Goal: Ask a question

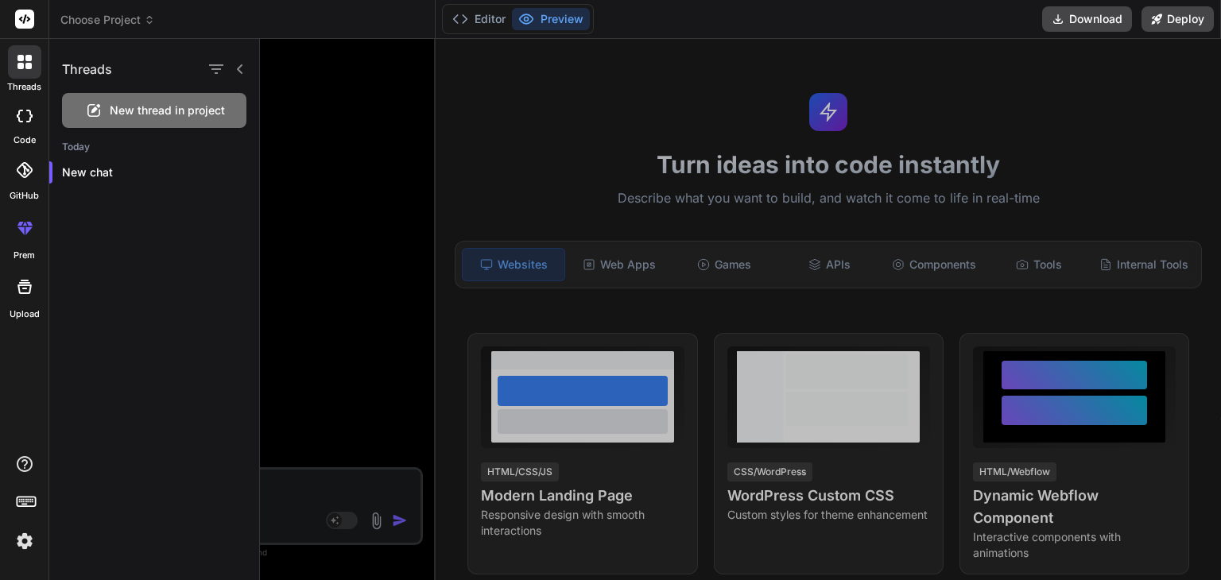
click at [149, 120] on div "New thread in project" at bounding box center [154, 110] width 184 height 35
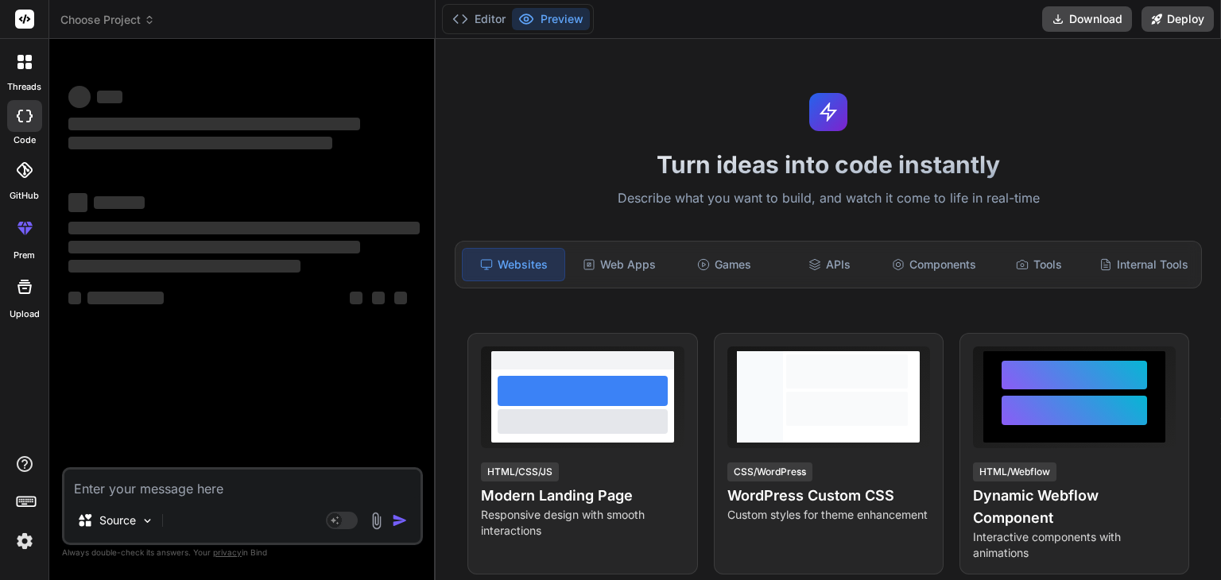
type textarea "x"
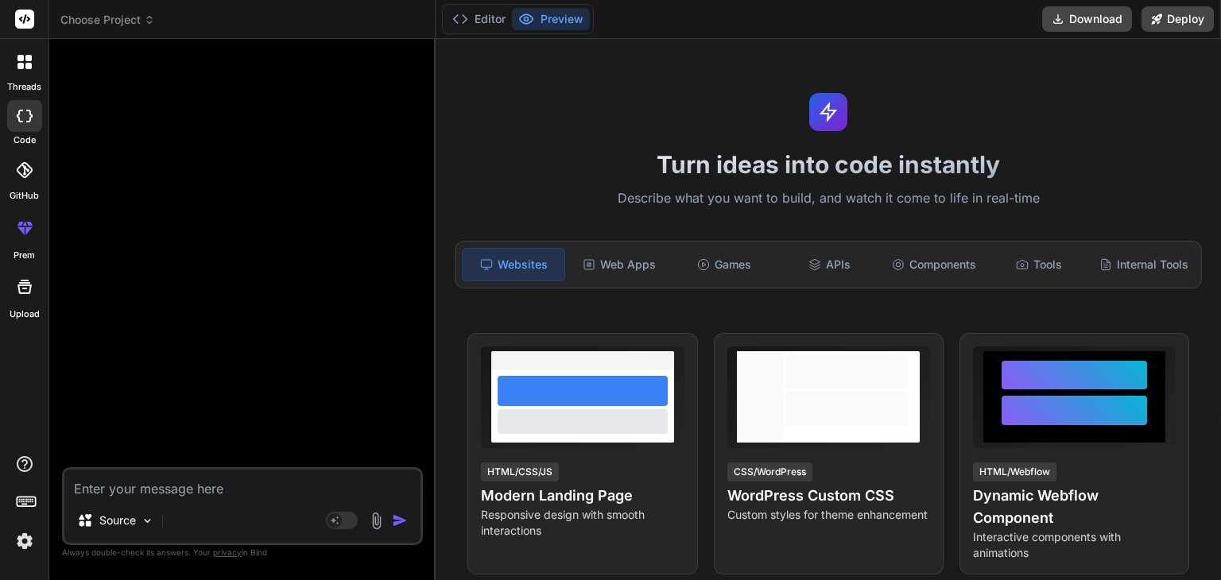
click at [21, 64] on icon at bounding box center [20, 66] width 6 height 6
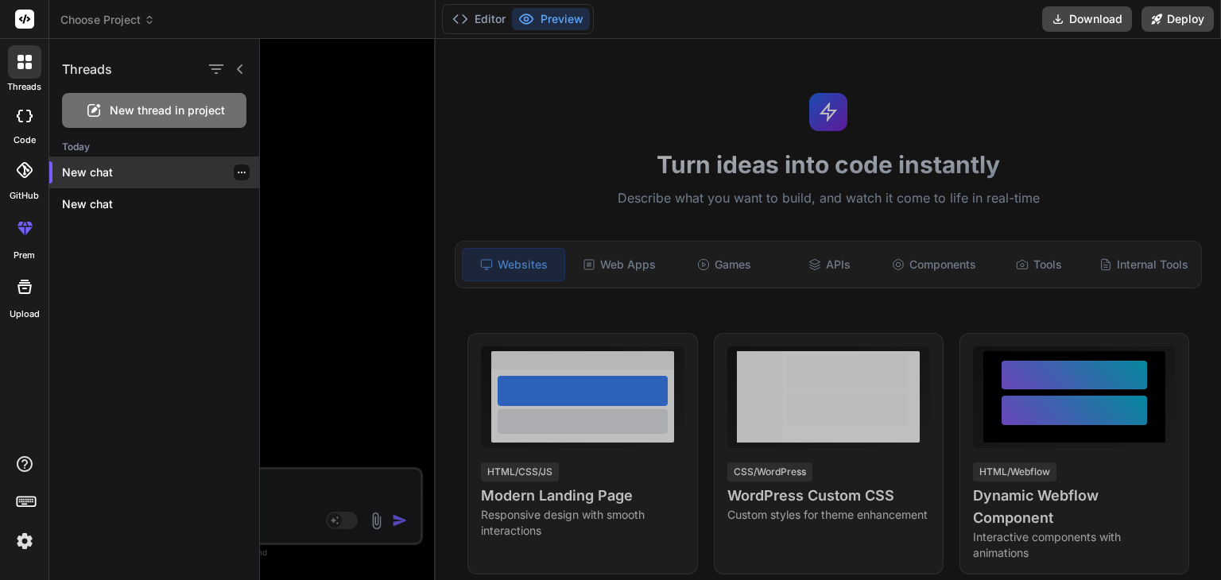
click at [93, 170] on p "New chat" at bounding box center [160, 173] width 197 height 16
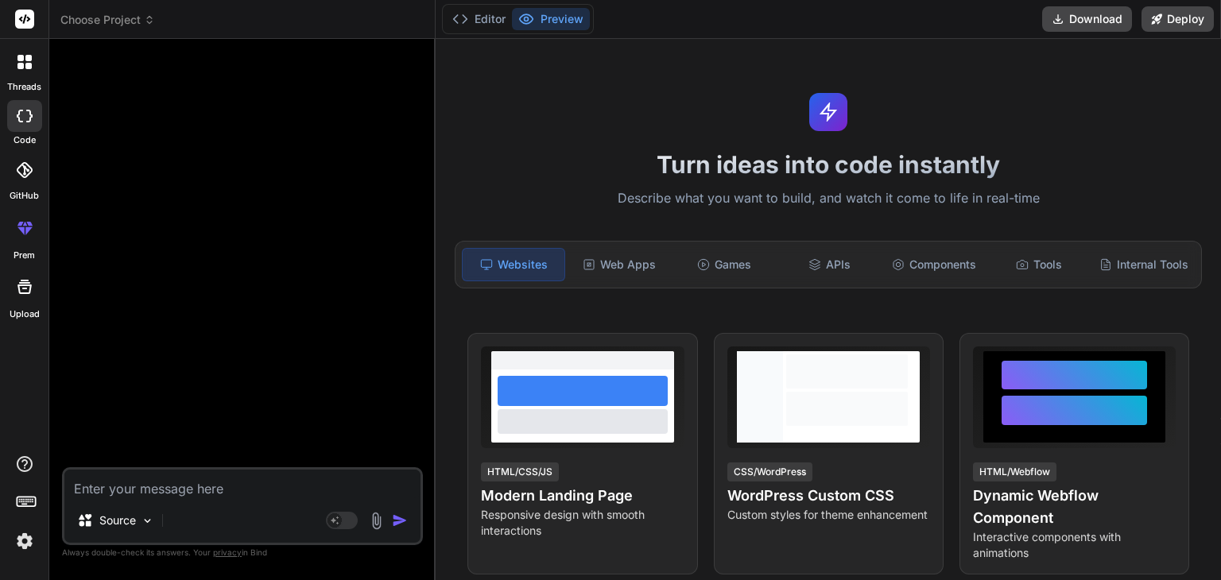
click at [107, 490] on textarea at bounding box center [242, 484] width 356 height 29
paste textarea "Hi, I need to create a multi network job posting website, in wordpress the base…"
type textarea "Hi, I need to create a multi network job posting website, in wordpress the base…"
type textarea "x"
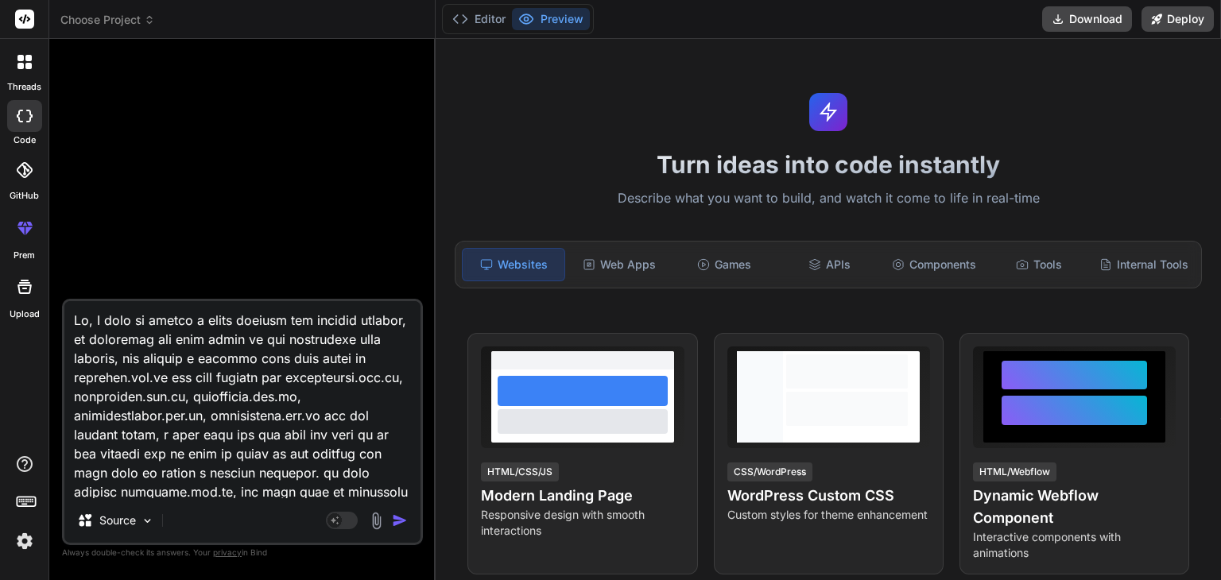
scroll to position [268, 0]
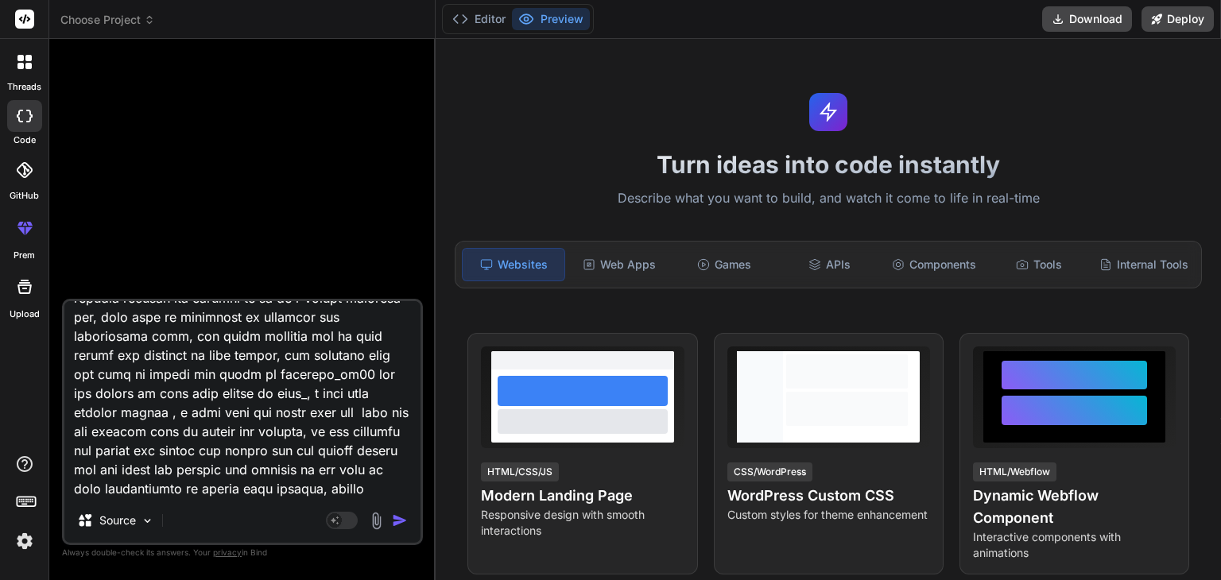
type textarea "Hi, I need to create a multi network job posting website, in wordpress the base…"
click at [403, 519] on img "button" at bounding box center [400, 521] width 16 height 16
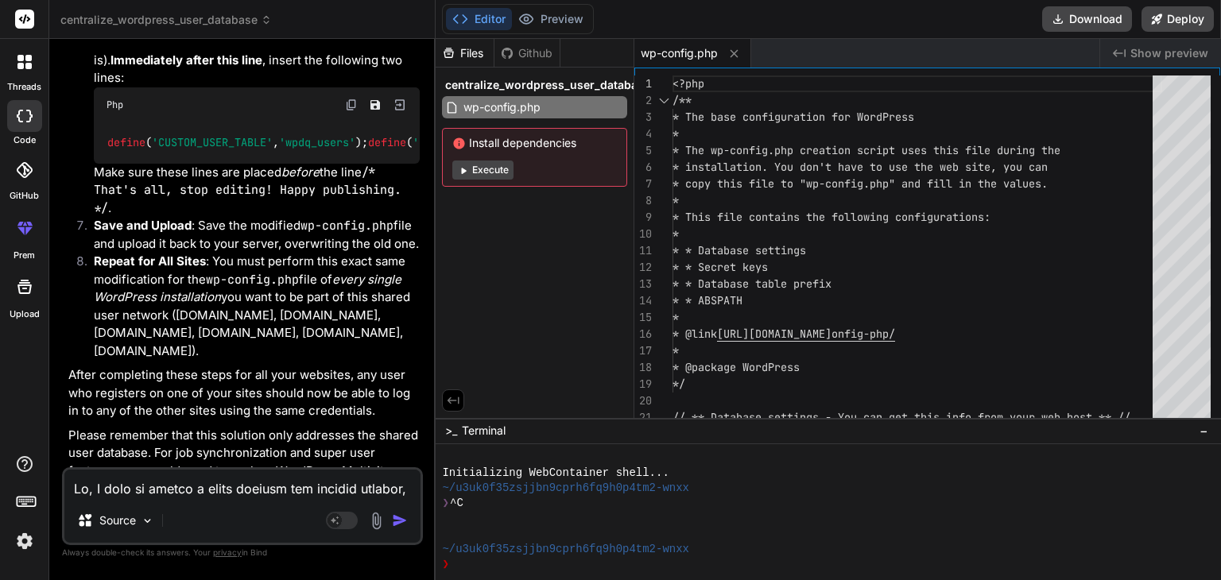
scroll to position [2090, 0]
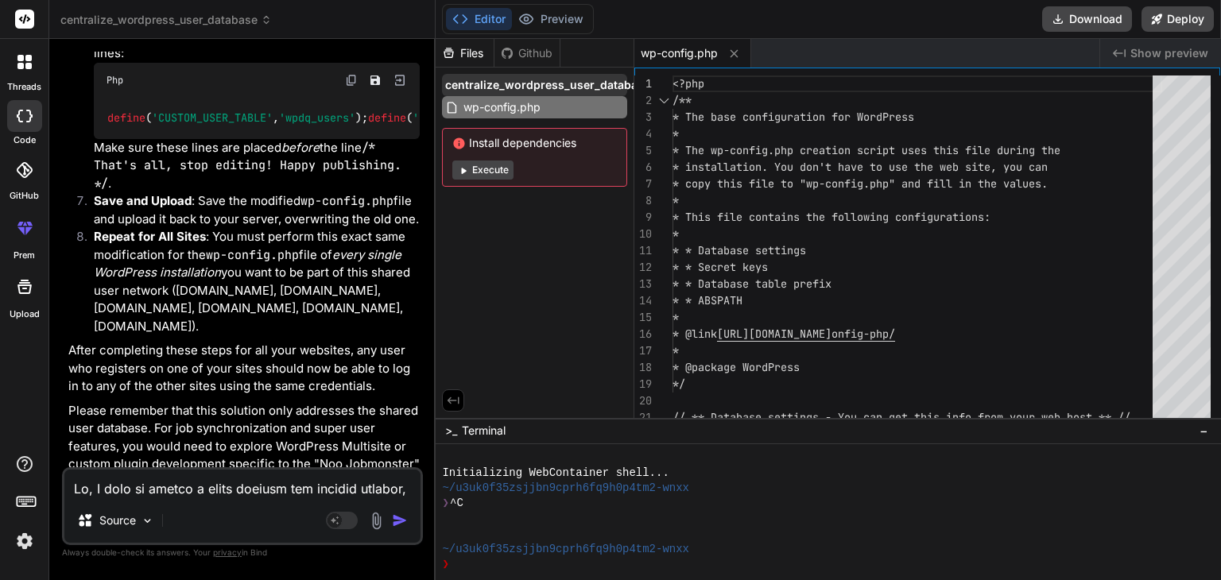
click at [493, 83] on span "centralize_wordpress_user_database" at bounding box center [547, 85] width 205 height 16
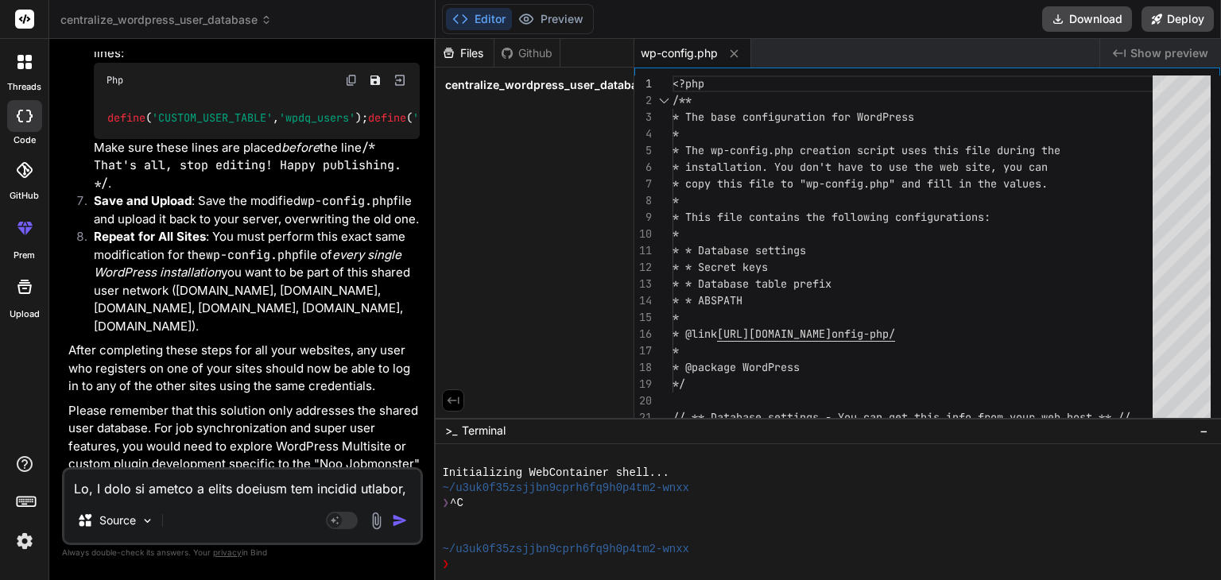
click at [493, 83] on span "centralize_wordpress_user_database" at bounding box center [547, 85] width 205 height 16
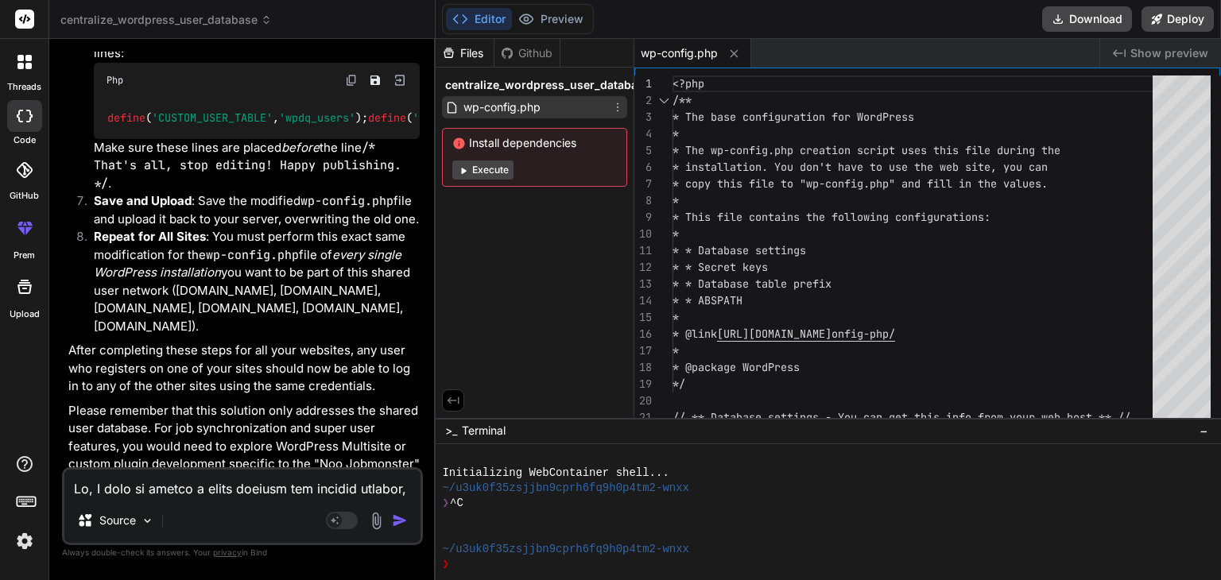
click at [487, 110] on span "wp-config.php" at bounding box center [502, 107] width 80 height 19
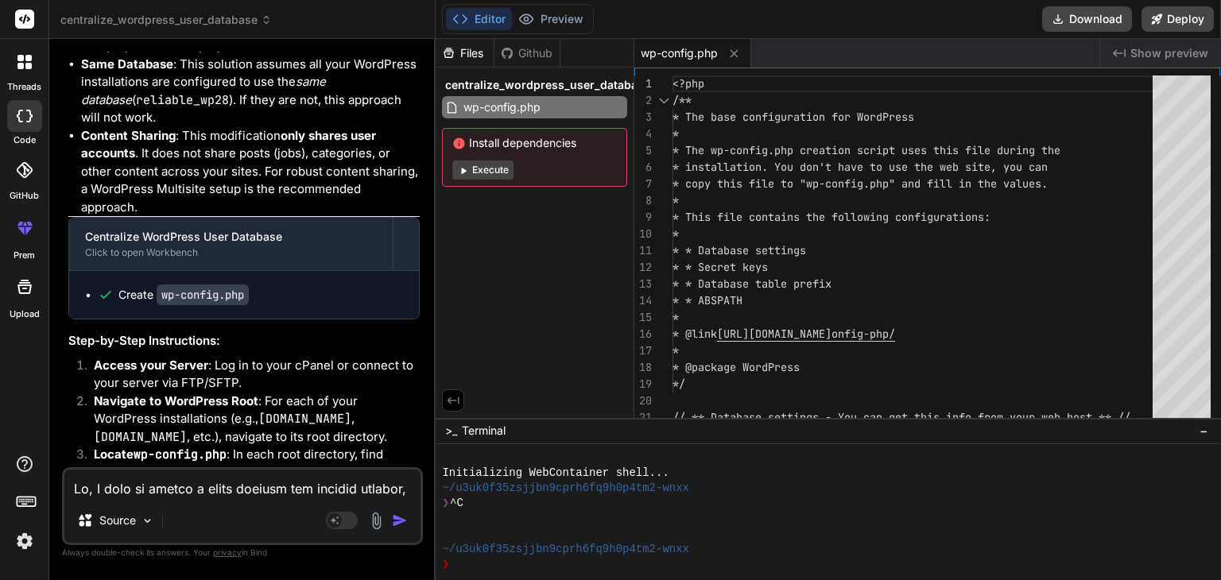
scroll to position [1506, 0]
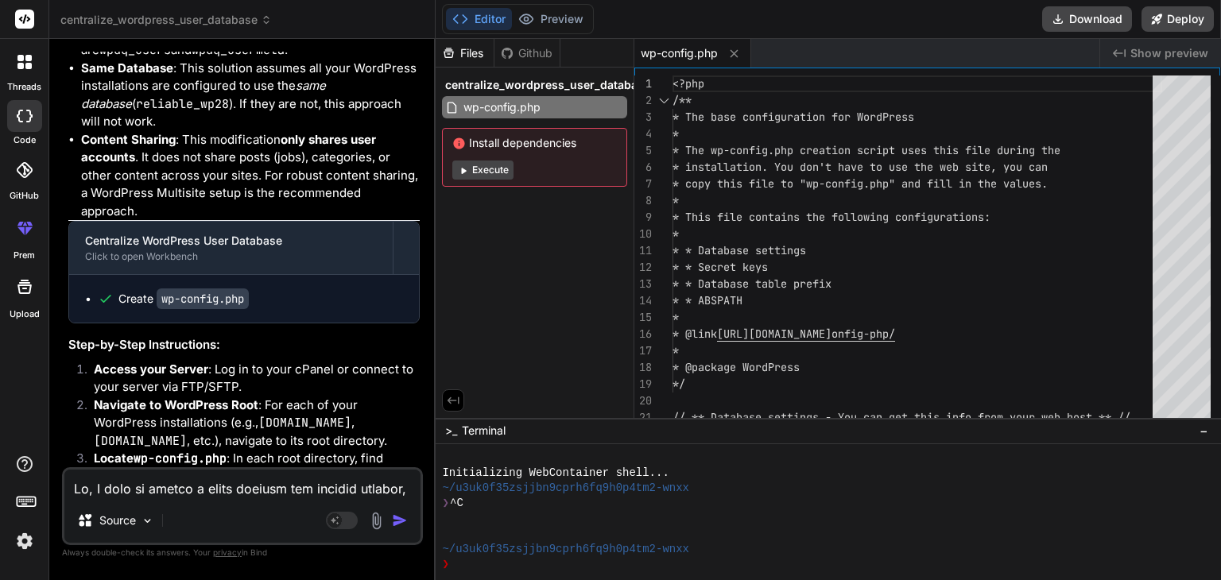
click at [377, 525] on img at bounding box center [376, 521] width 18 height 18
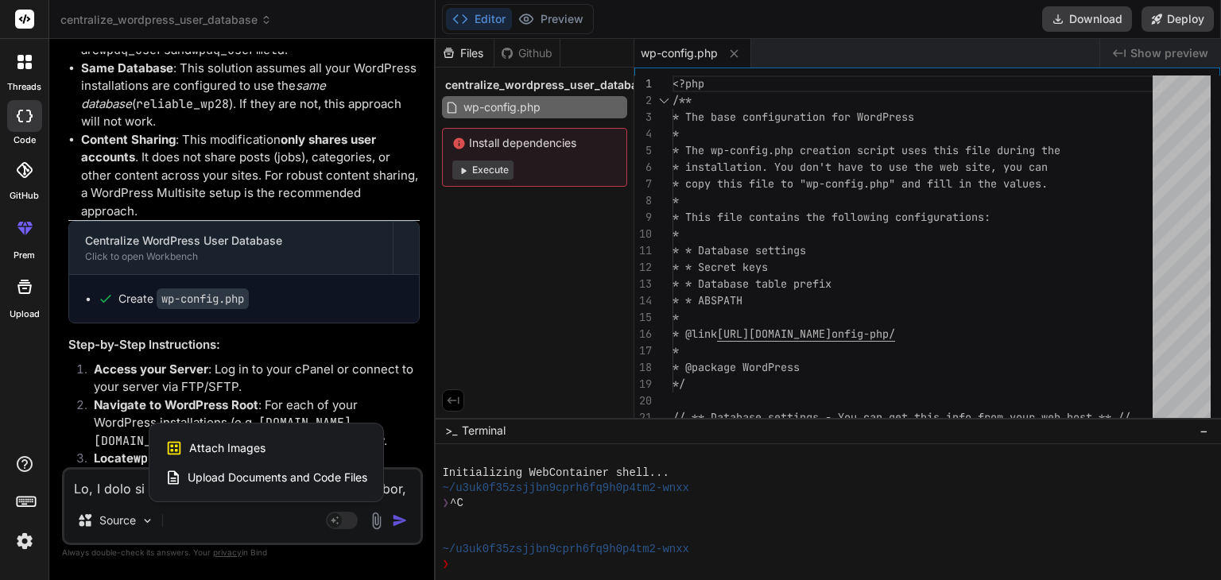
click at [242, 478] on span "Upload Documents and Code Files" at bounding box center [278, 478] width 180 height 16
type textarea "x"
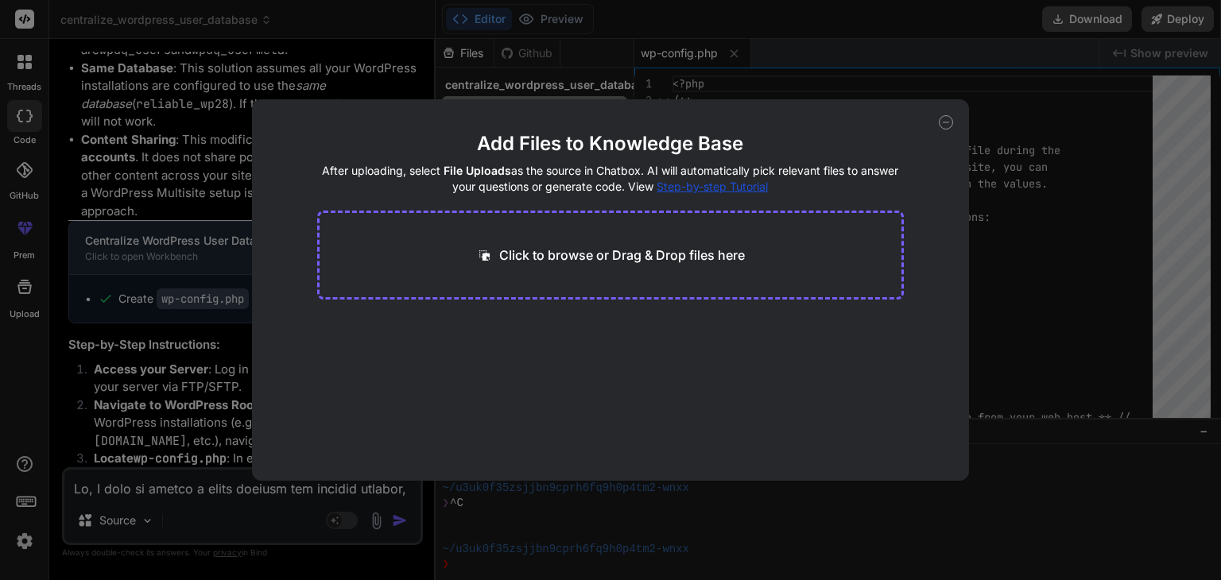
click at [590, 250] on p "Click to browse or Drag & Drop files here" at bounding box center [622, 255] width 246 height 19
type input "C:\fakepath\setup-instructions.md"
type textarea "x"
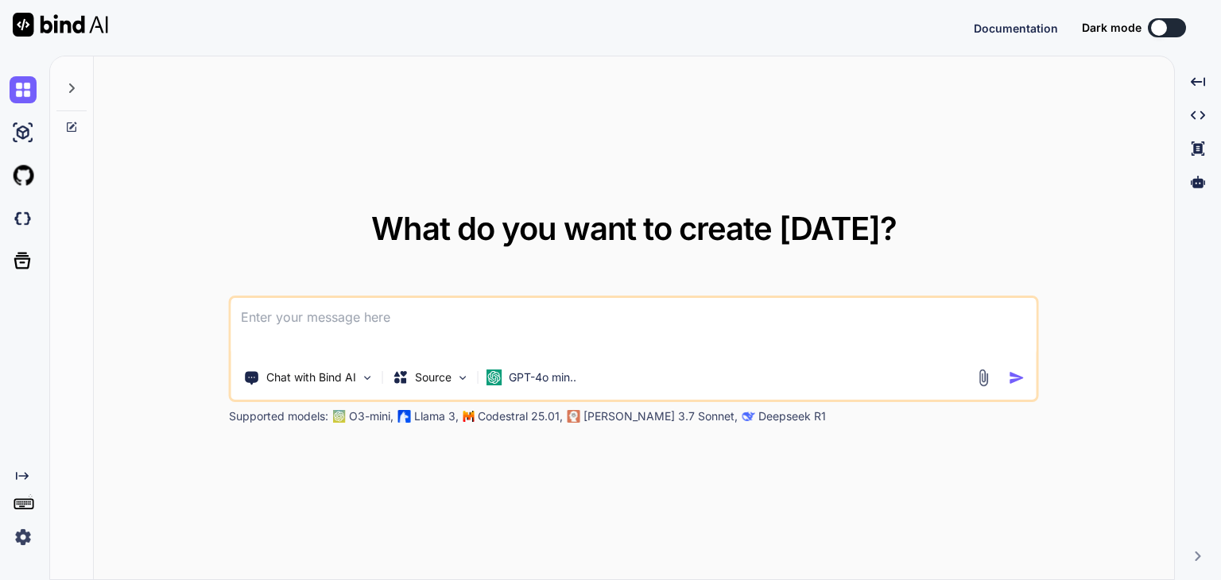
type textarea "x"
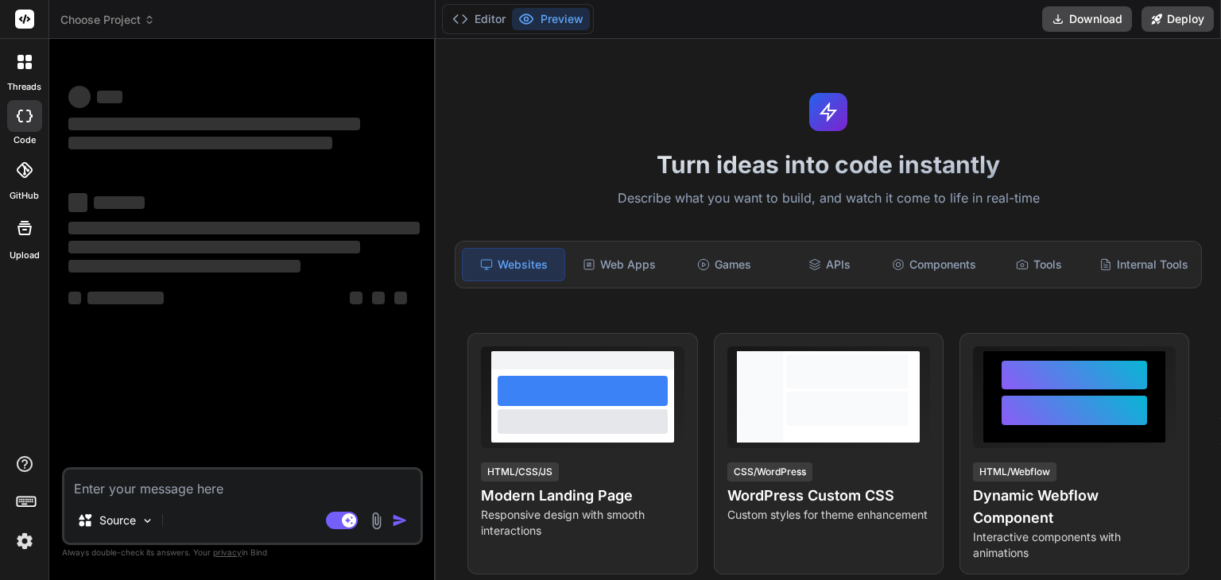
click at [23, 77] on div at bounding box center [24, 61] width 33 height 33
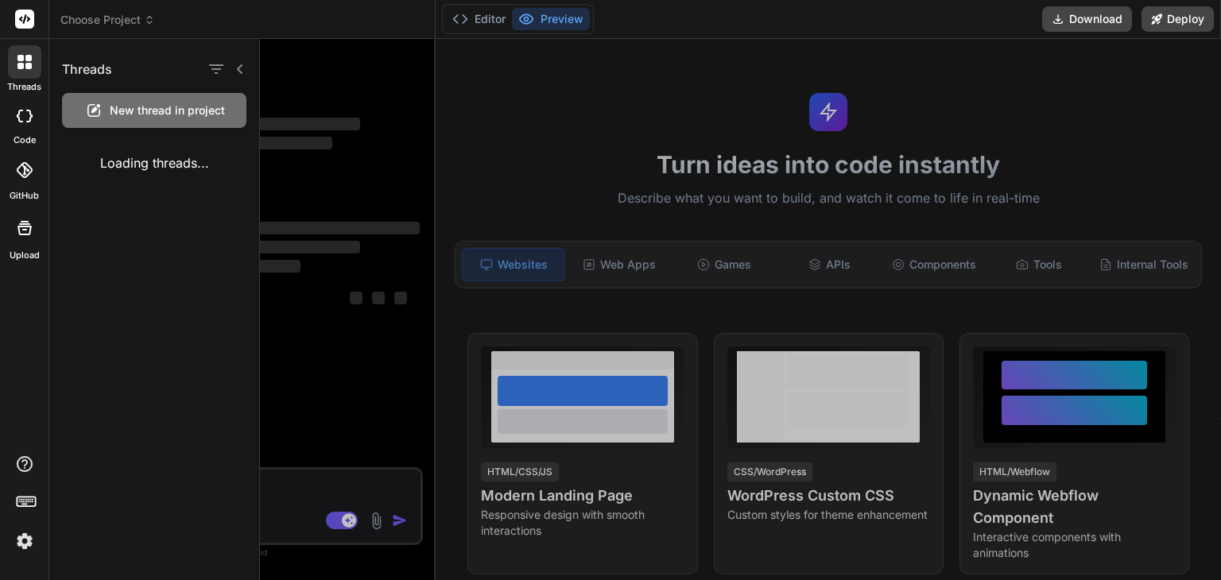
click at [25, 59] on icon at bounding box center [24, 62] width 14 height 14
click at [350, 105] on div at bounding box center [740, 309] width 961 height 541
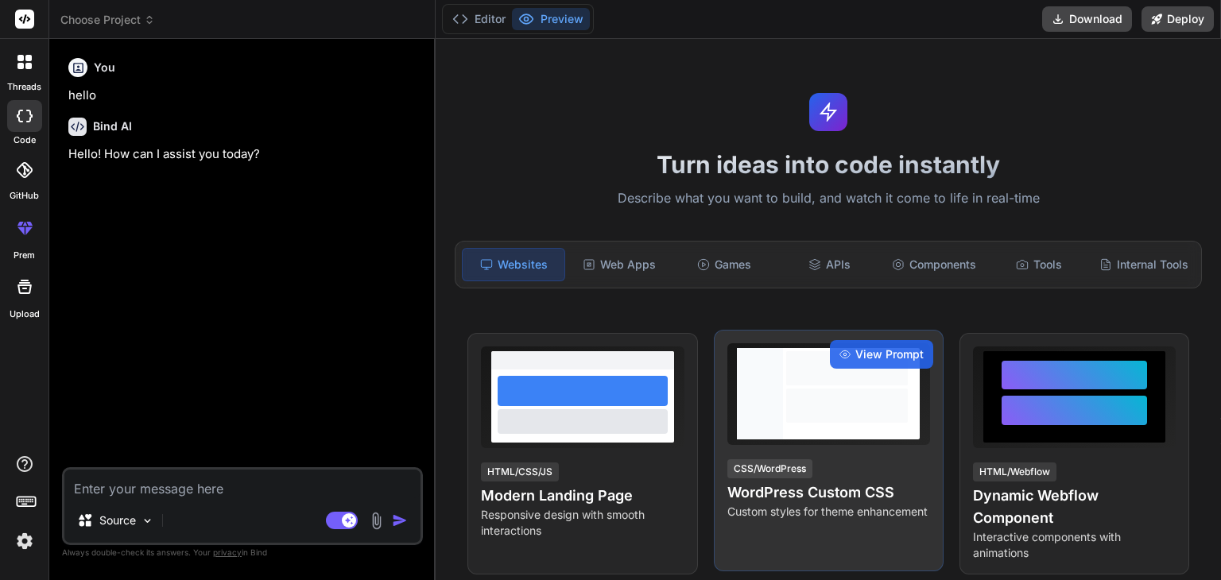
type textarea "x"
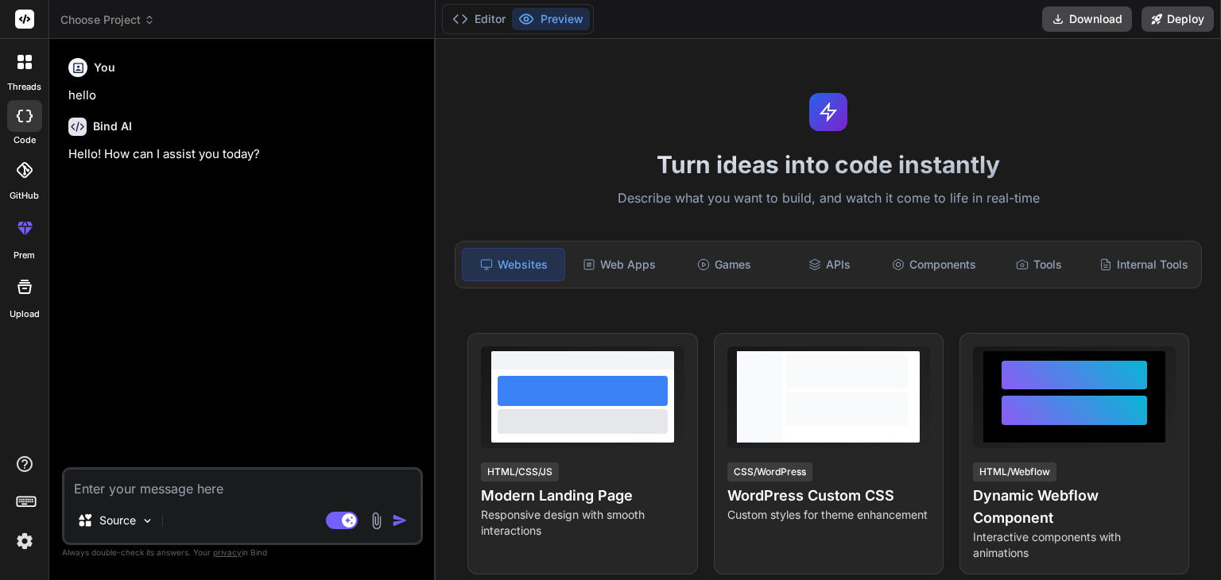
click at [27, 70] on div at bounding box center [24, 61] width 33 height 33
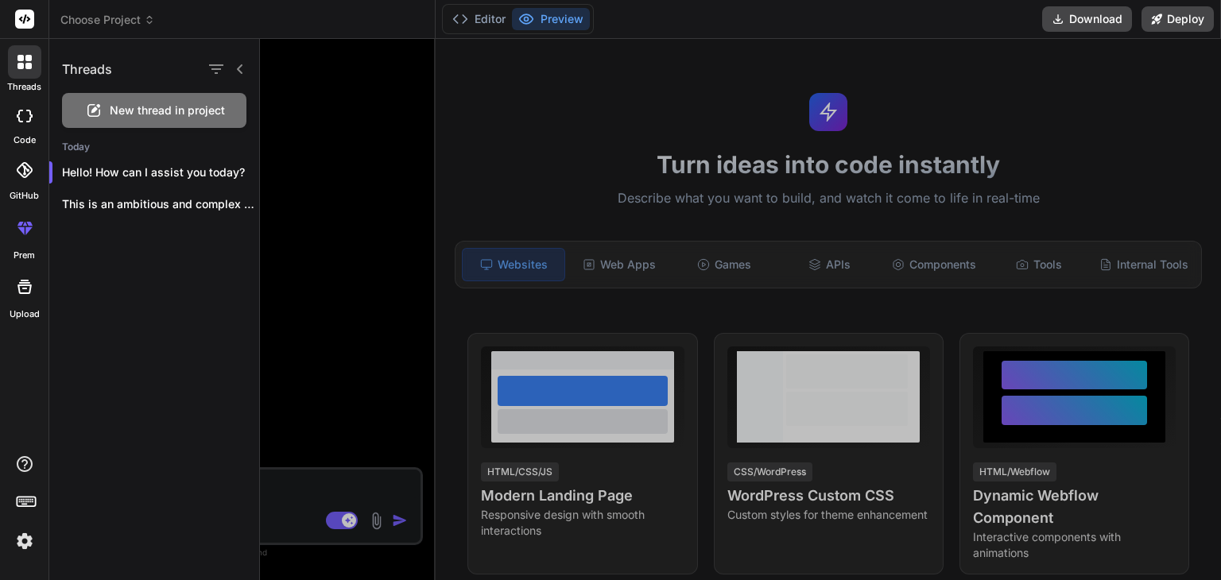
click at [22, 64] on icon at bounding box center [20, 66] width 6 height 6
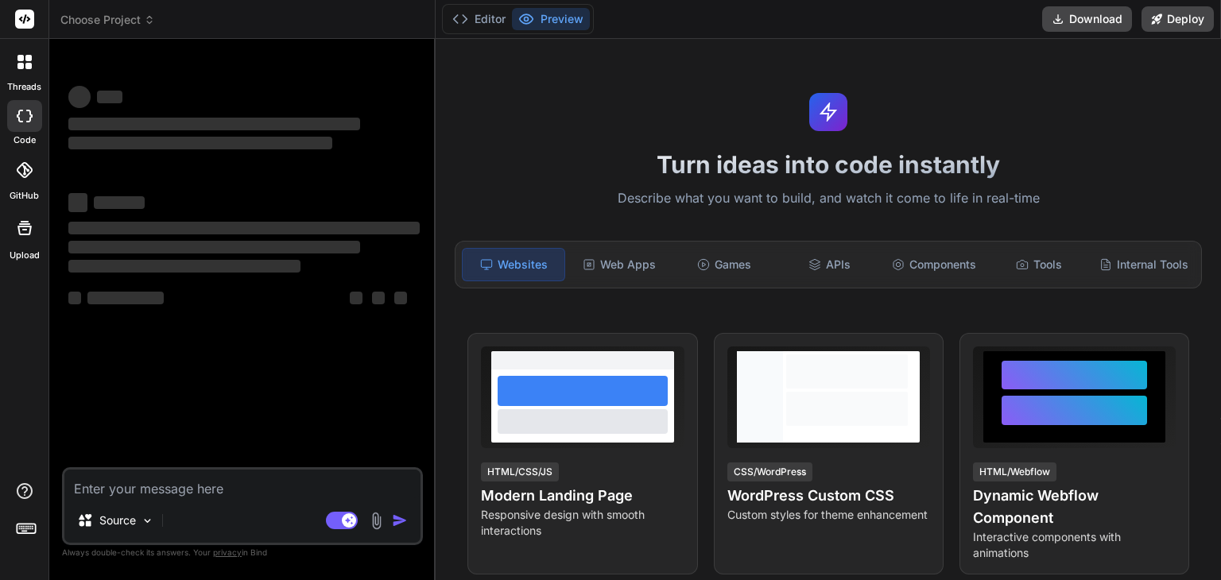
type textarea "x"
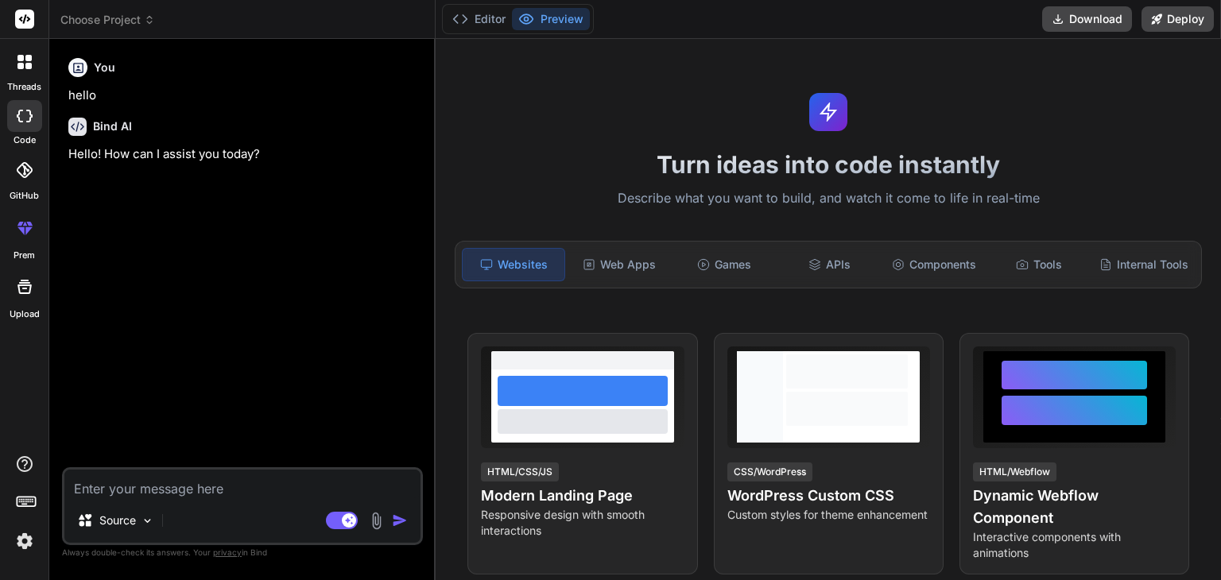
click at [111, 483] on textarea at bounding box center [242, 484] width 356 height 29
click at [95, 490] on textarea at bounding box center [242, 484] width 356 height 29
paste textarea "Hi, I need to create a multi network job posting website, in wordpress the base…"
type textarea "x"
type textarea "Hi, I need to create a multi network job posting website, in wordpress the base…"
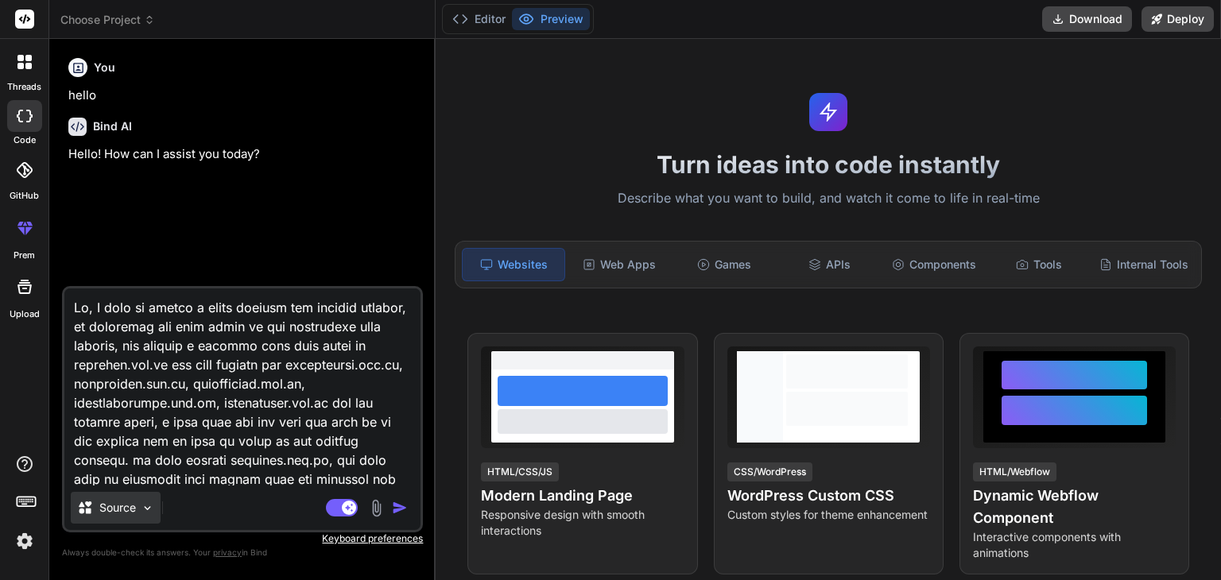
scroll to position [497, 0]
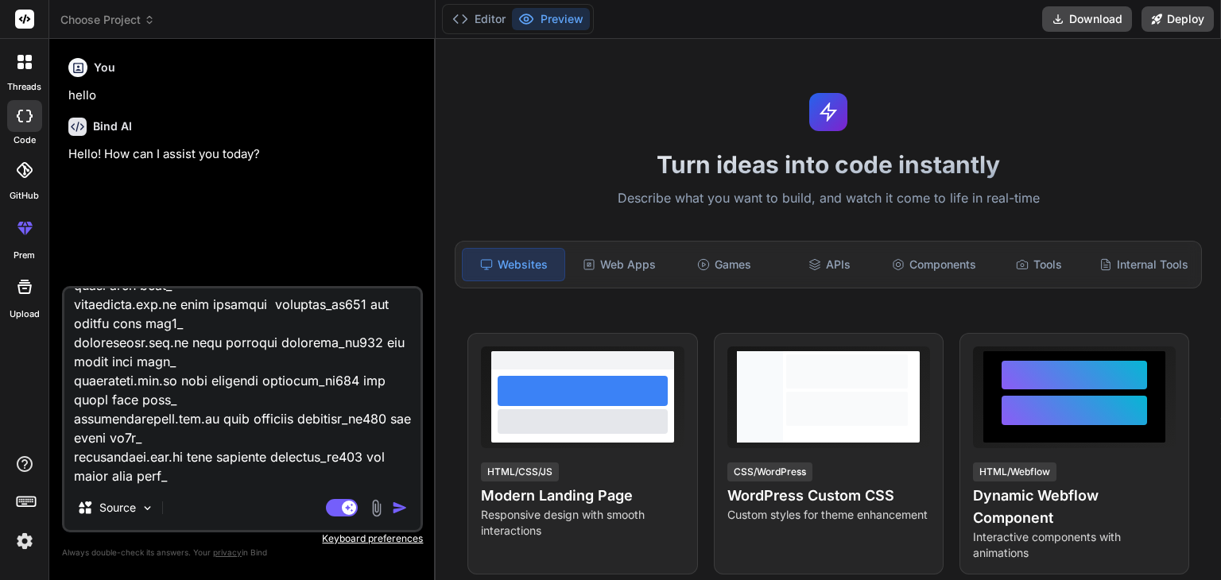
type textarea "x"
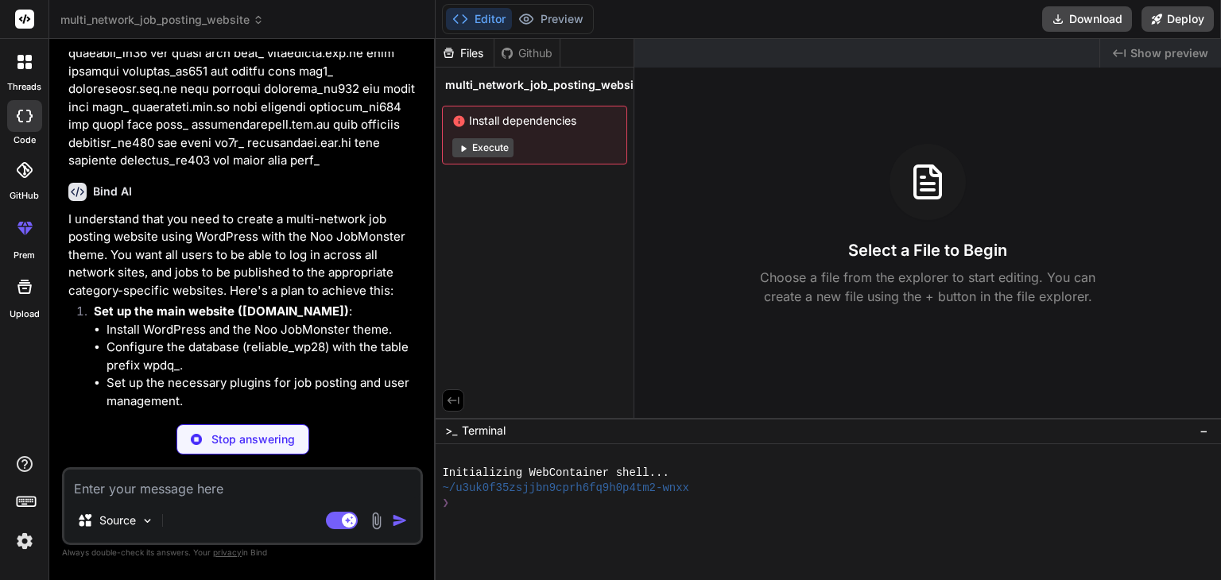
scroll to position [532, 0]
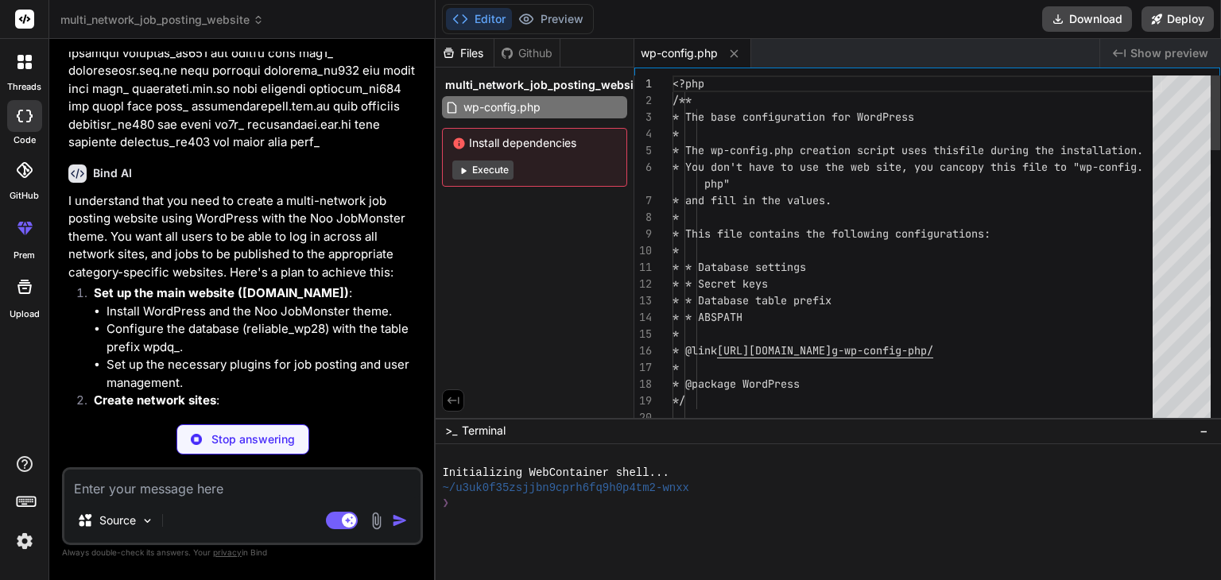
type textarea "x"
type textarea "// Add your plugin code here"
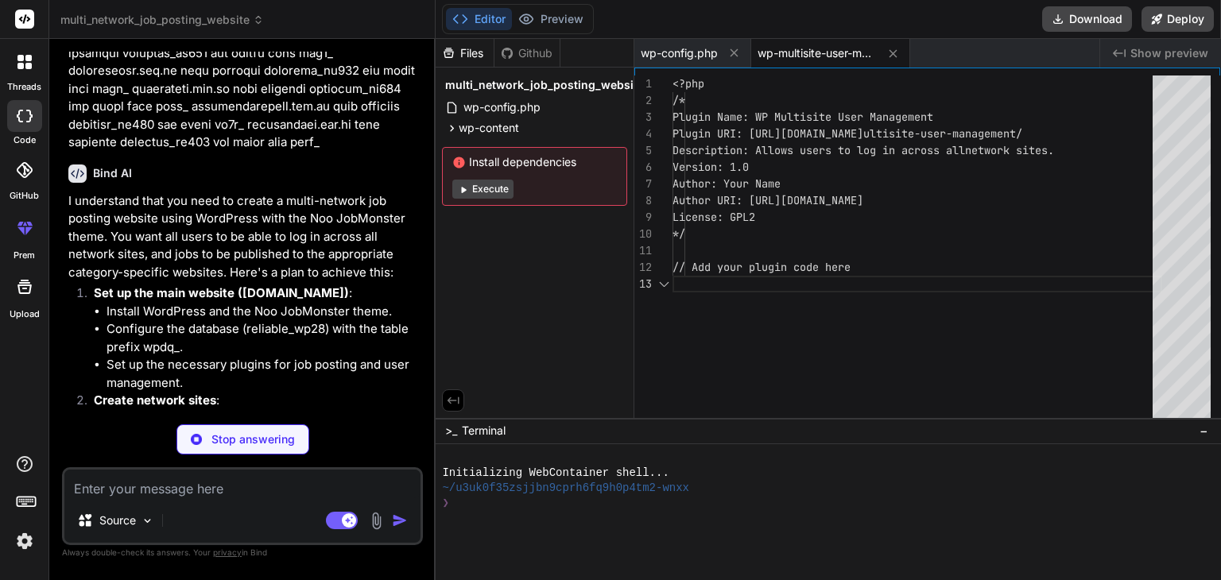
type textarea "x"
type textarea "*/ // Add your plugin code here"
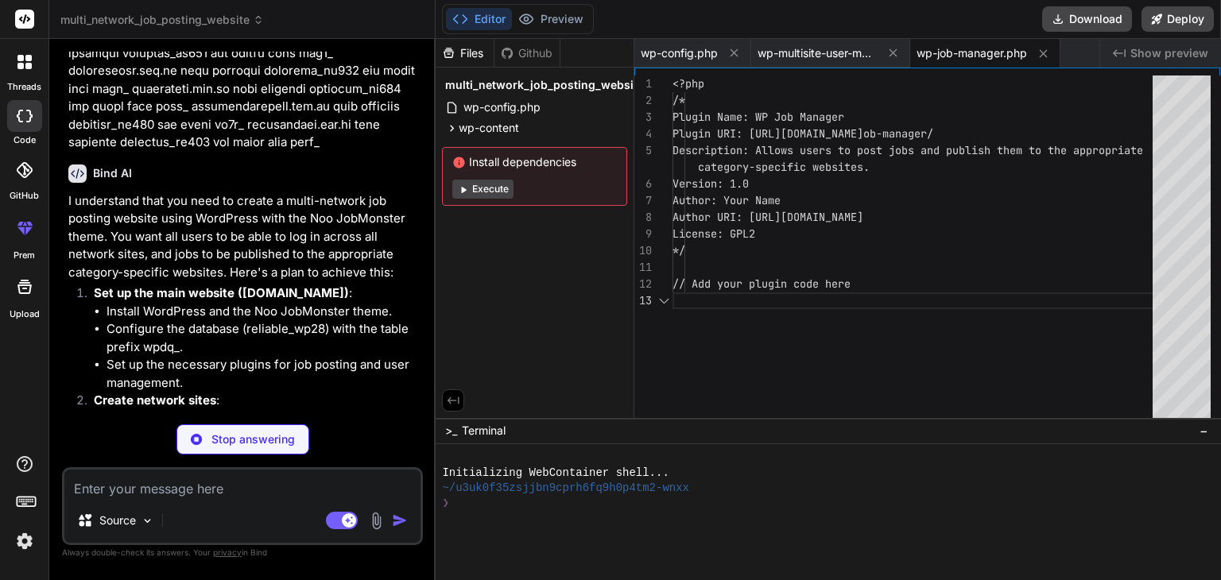
type textarea "x"
type textarea "// Add your plugin code here"
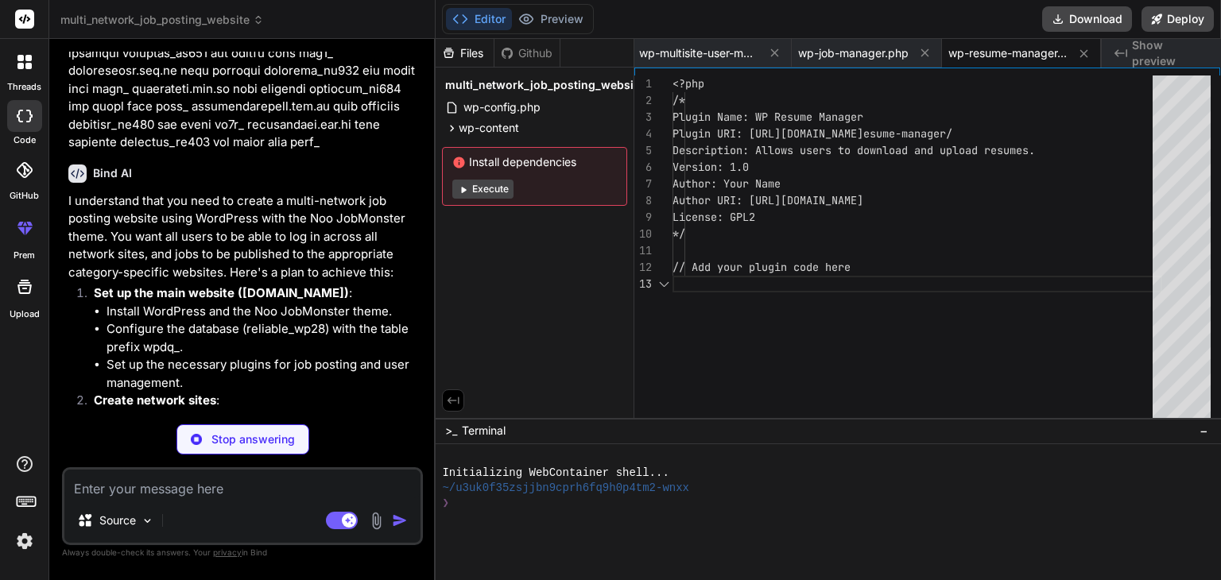
type textarea "x"
type textarea "<?php /** * Noo JobMonster functions and definitions * * @package Noo_JobMonste…"
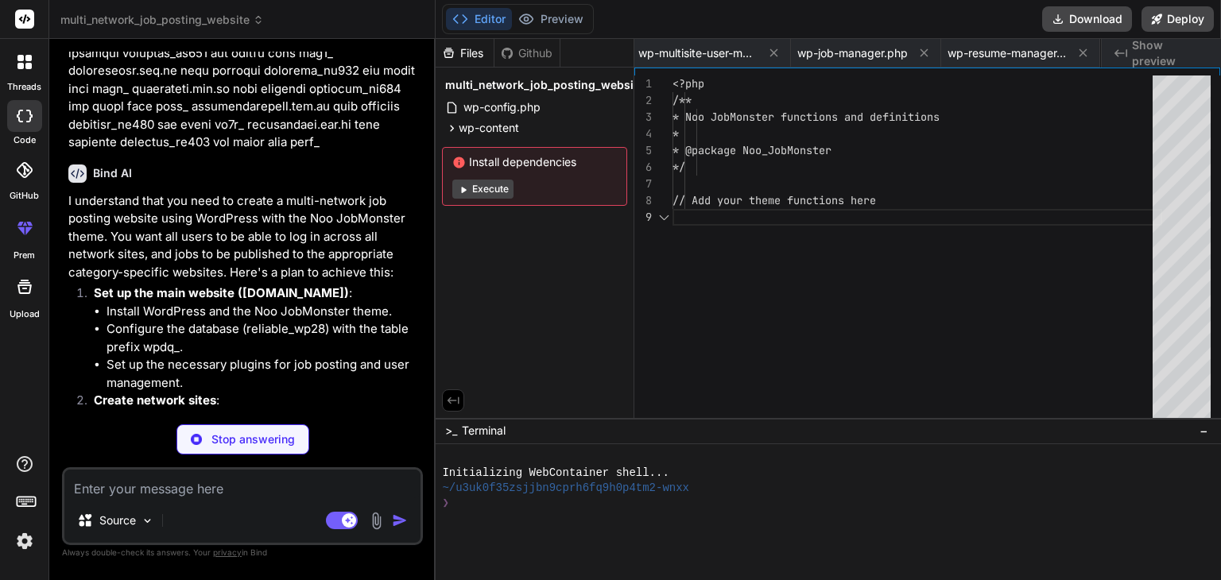
scroll to position [0, 232]
type textarea "x"
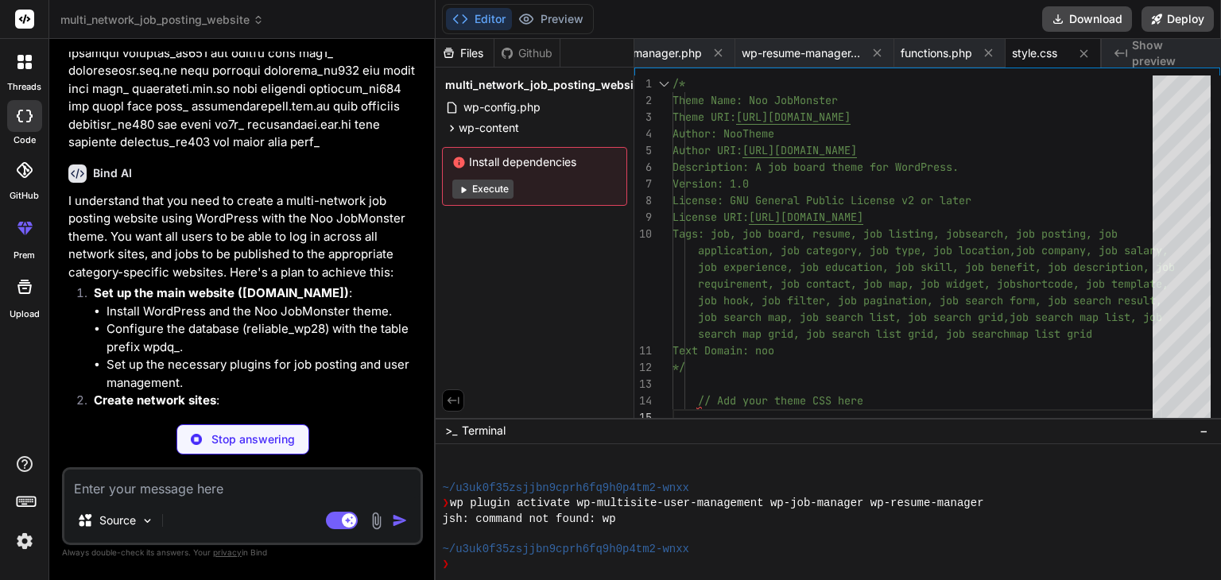
scroll to position [915, 0]
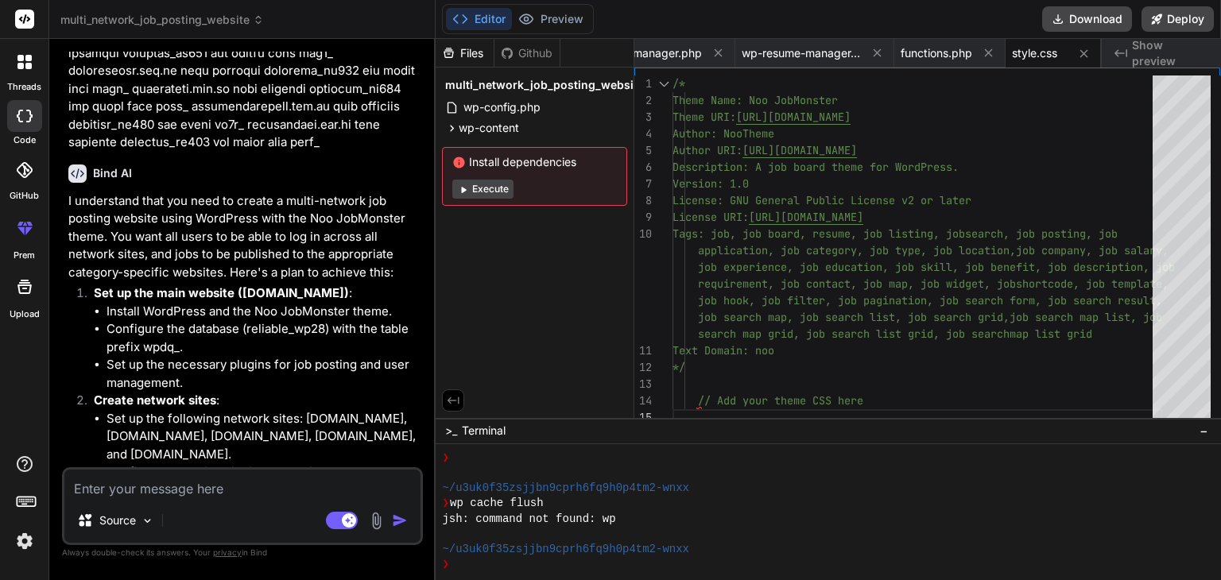
type textarea "x"
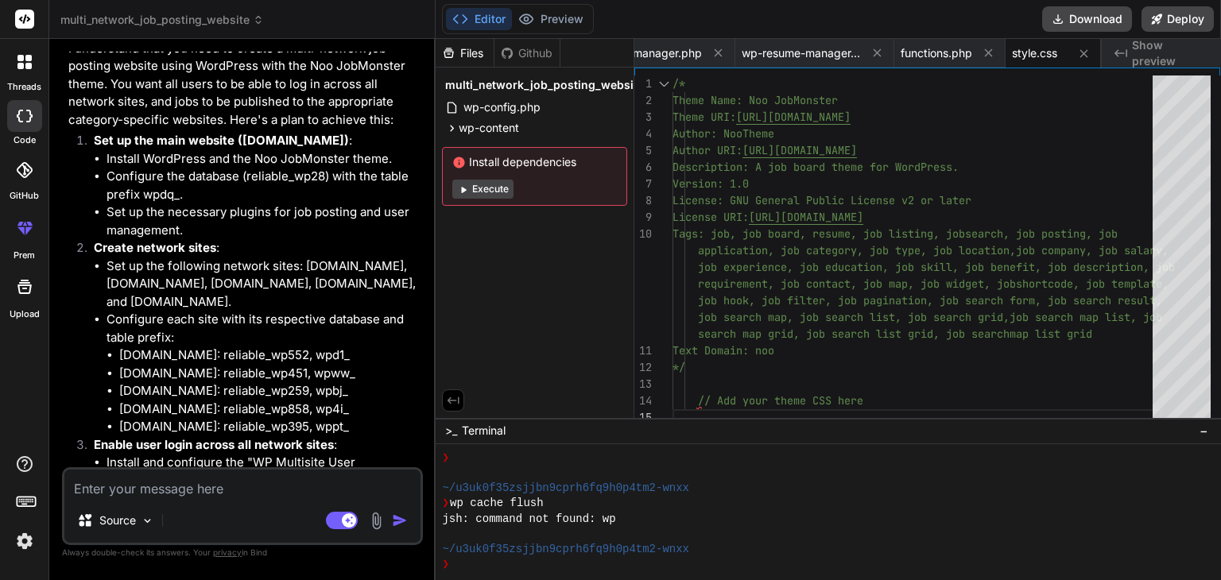
scroll to position [687, 0]
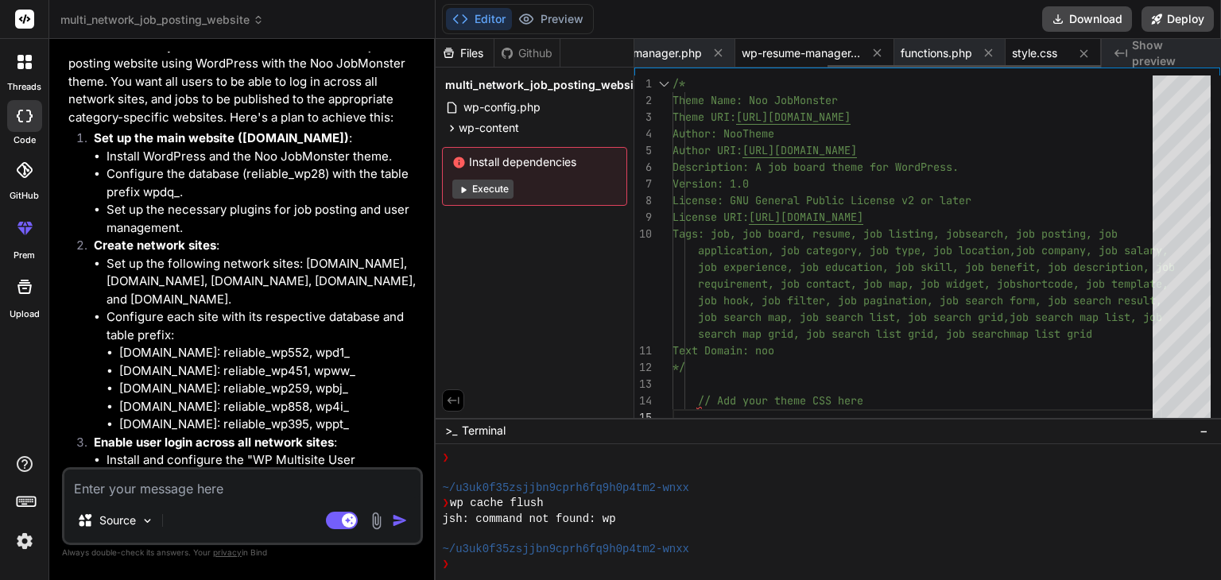
click at [792, 58] on span "wp-resume-manager.php" at bounding box center [800, 53] width 119 height 16
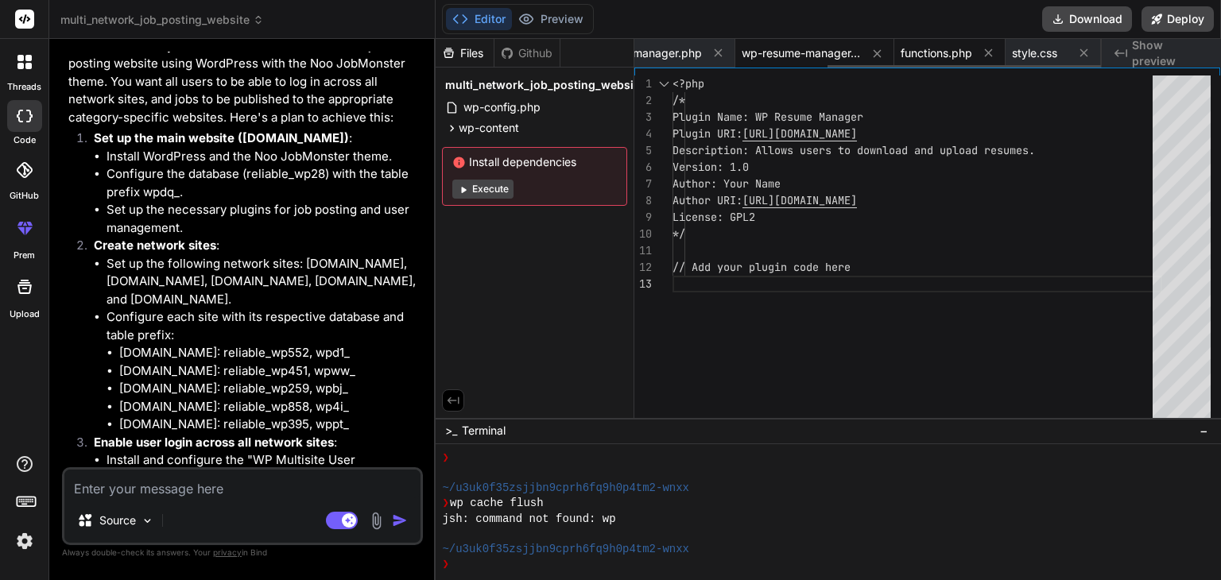
click at [938, 52] on span "functions.php" at bounding box center [936, 53] width 72 height 16
type textarea "<?php /** * Noo JobMonster functions and definitions * * @package Noo_JobMonste…"
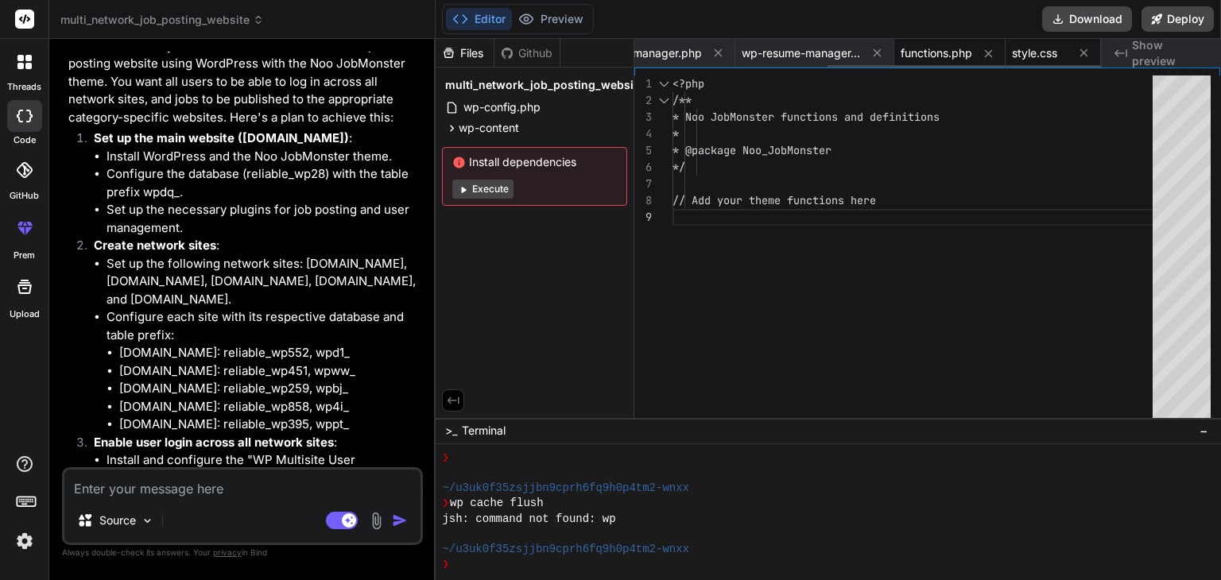
click at [1016, 52] on span "style.css" at bounding box center [1034, 53] width 45 height 16
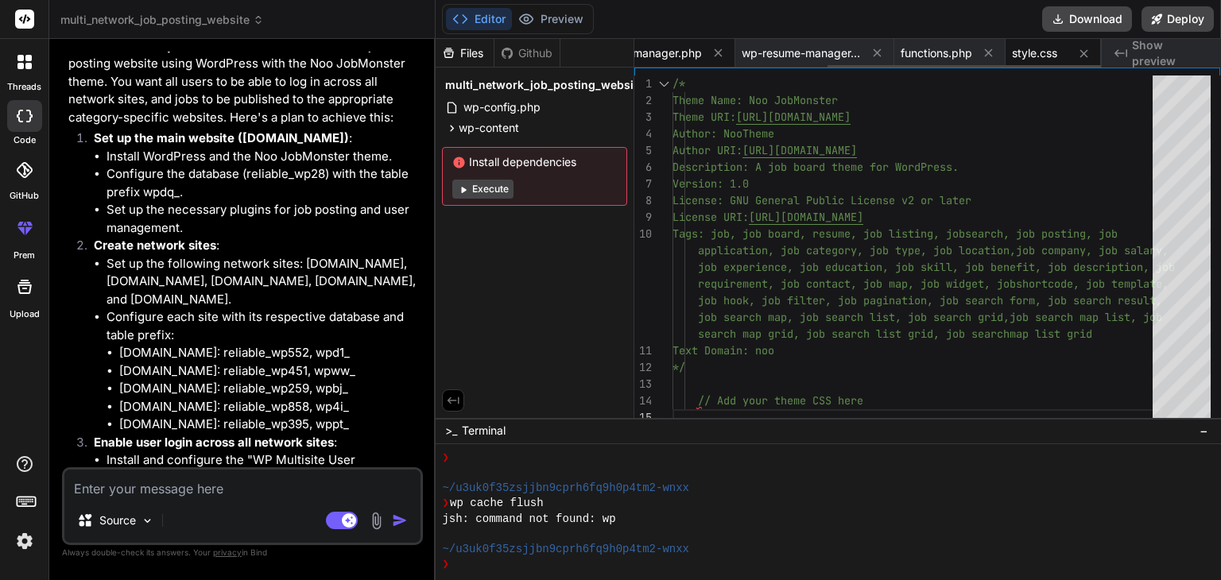
click at [676, 54] on span "wp-job-manager.php" at bounding box center [646, 53] width 110 height 16
type textarea "*/ // Add your plugin code here"
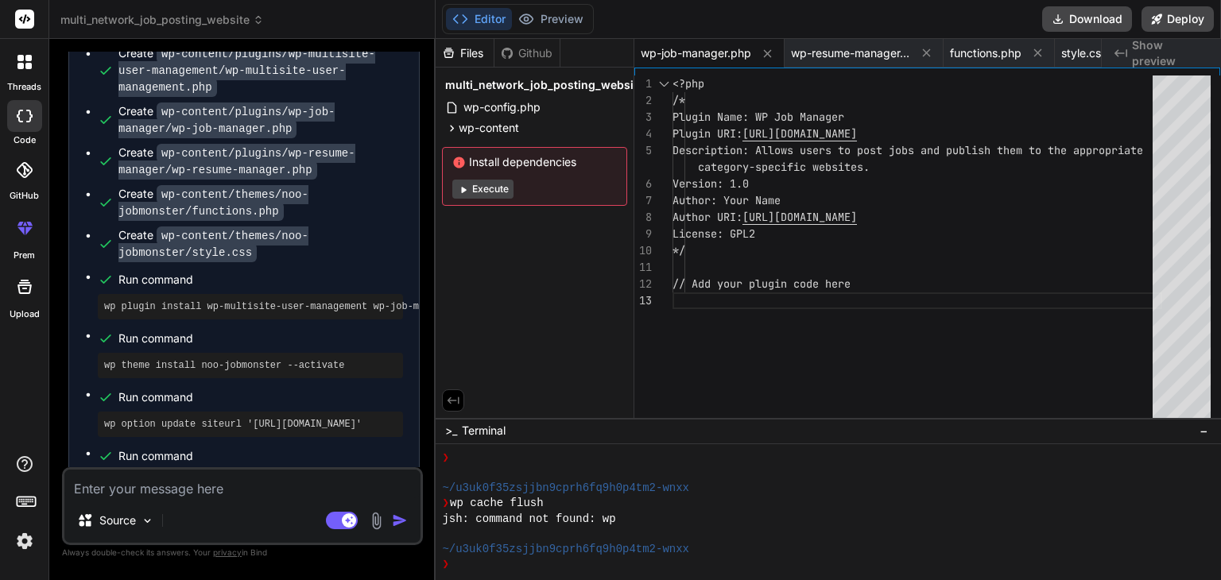
scroll to position [1948, 0]
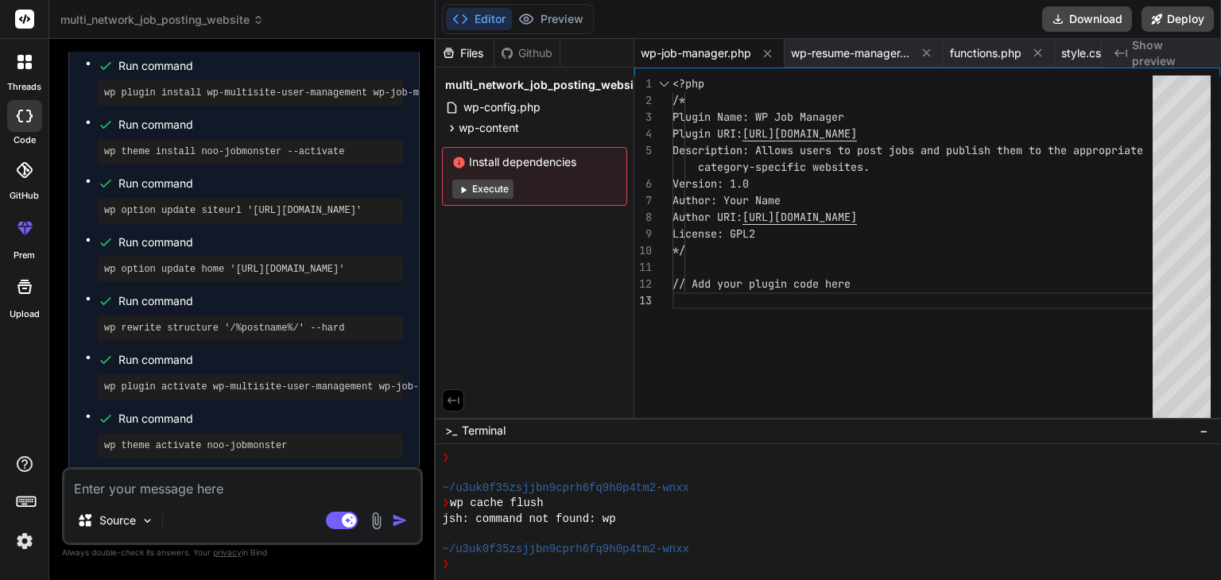
click at [134, 500] on div "Source Agent Mode. When this toggle is activated, AI automatically makes decisi…" at bounding box center [242, 506] width 361 height 78
click at [111, 486] on textarea at bounding box center [242, 484] width 356 height 29
type textarea "x"
type textarea "w"
type textarea "x"
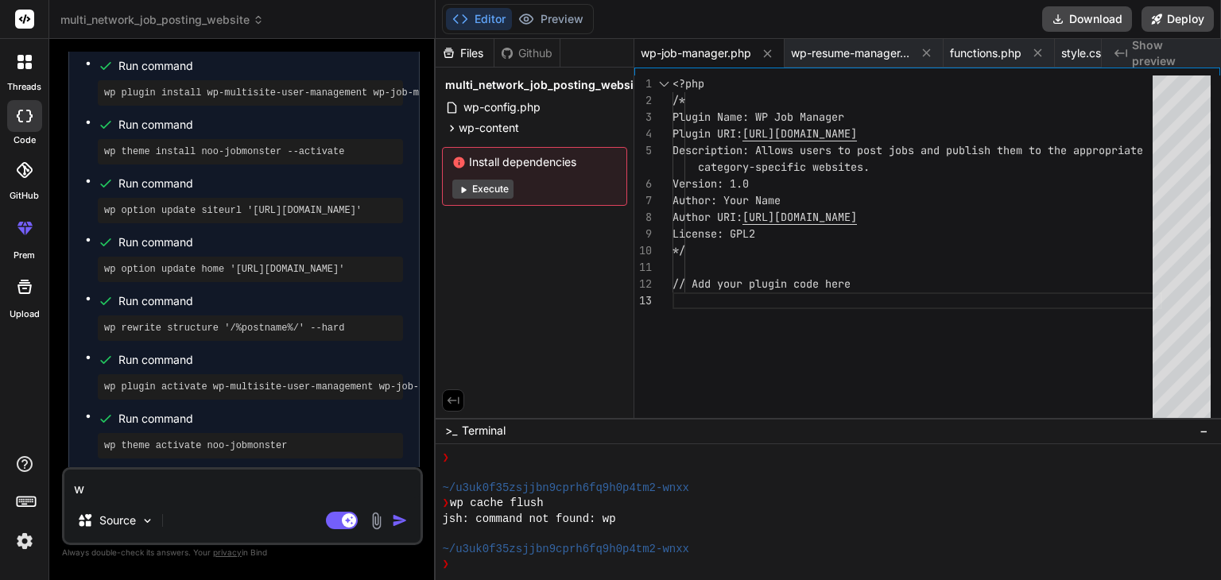
type textarea "wh"
type textarea "x"
type textarea "whe"
type textarea "x"
type textarea "wheb"
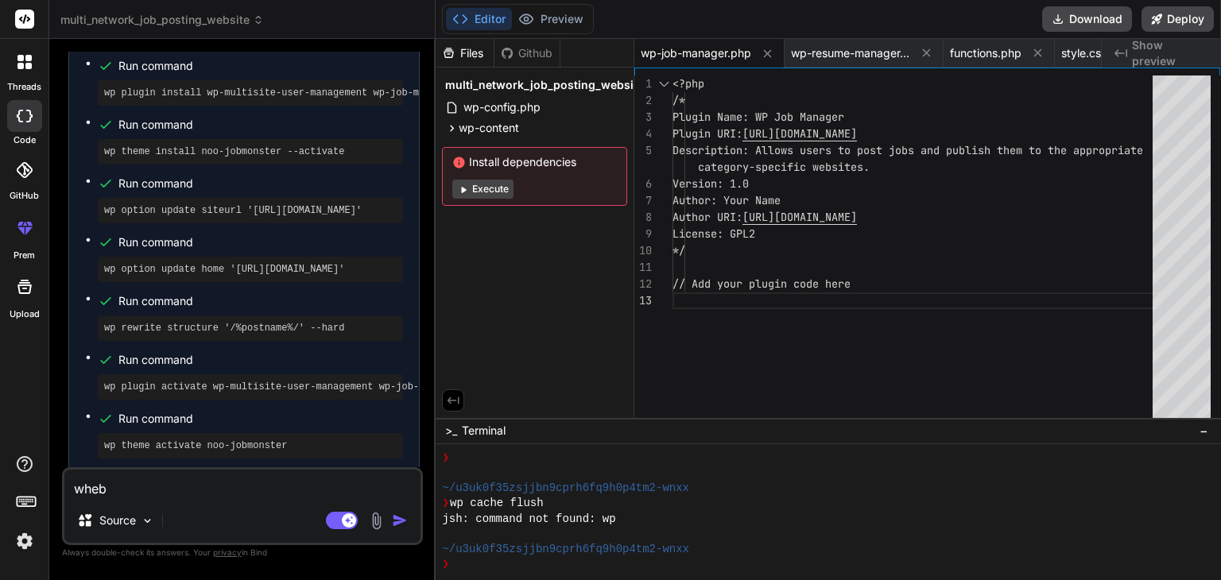
type textarea "x"
type textarea "whebs"
type textarea "x"
type textarea "whebsi"
type textarea "x"
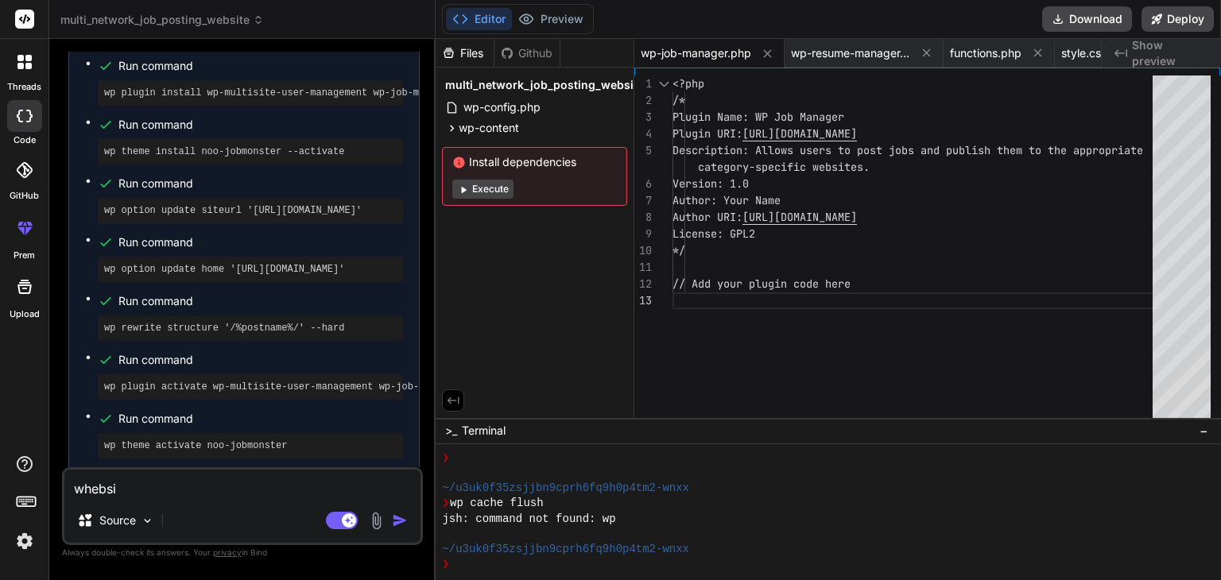
type textarea "whebsit"
type textarea "x"
type textarea "whebsite"
type textarea "x"
type textarea "whebsites"
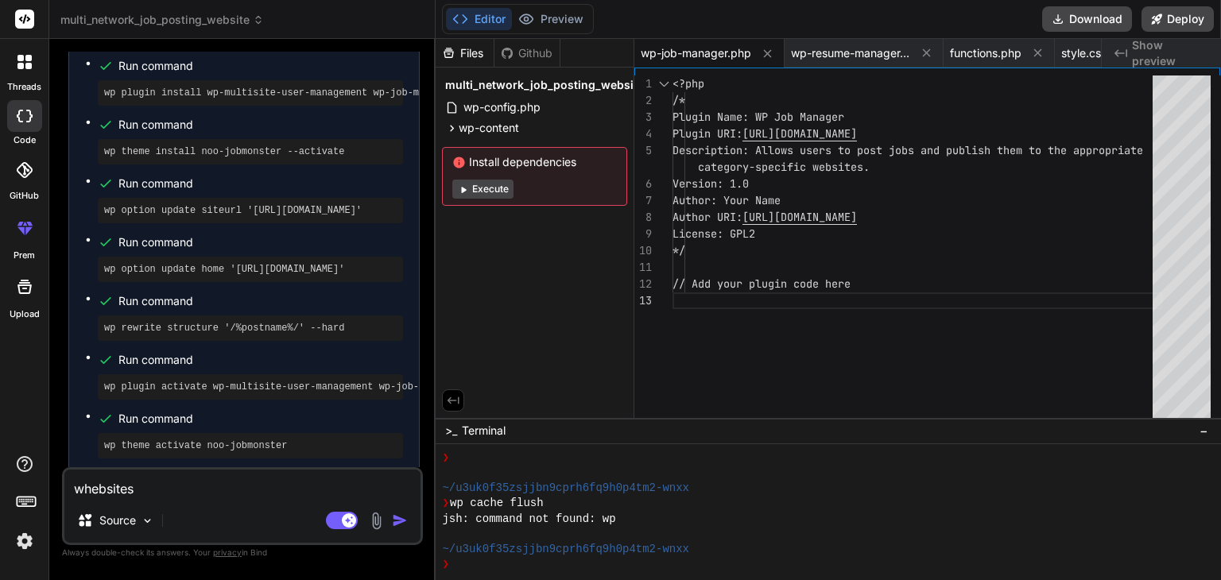
type textarea "x"
type textarea "whebsites"
type textarea "x"
type textarea "whebsites"
type textarea "x"
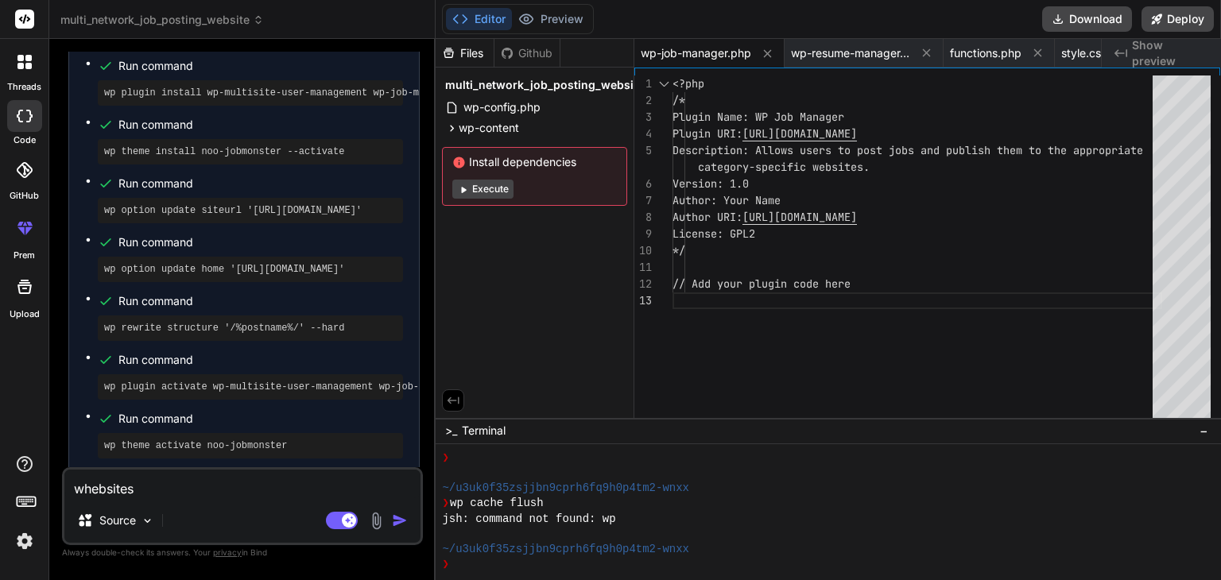
type textarea "whebsite"
type textarea "x"
type textarea "whebsit"
type textarea "x"
type textarea "whebsi"
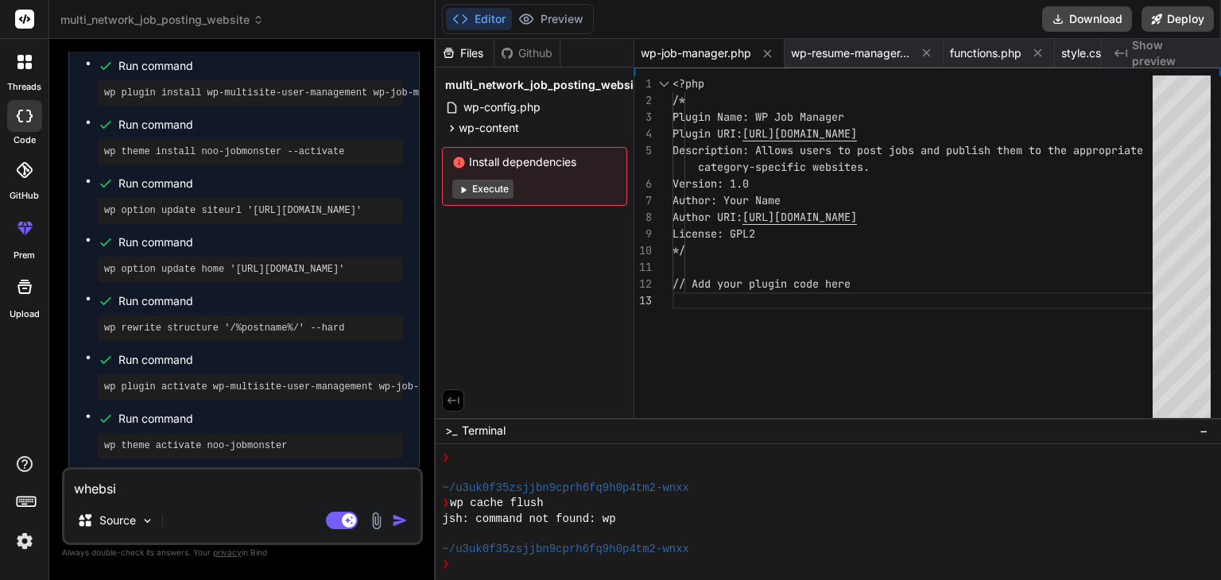
type textarea "x"
type textarea "whebs"
type textarea "x"
type textarea "wheb"
type textarea "x"
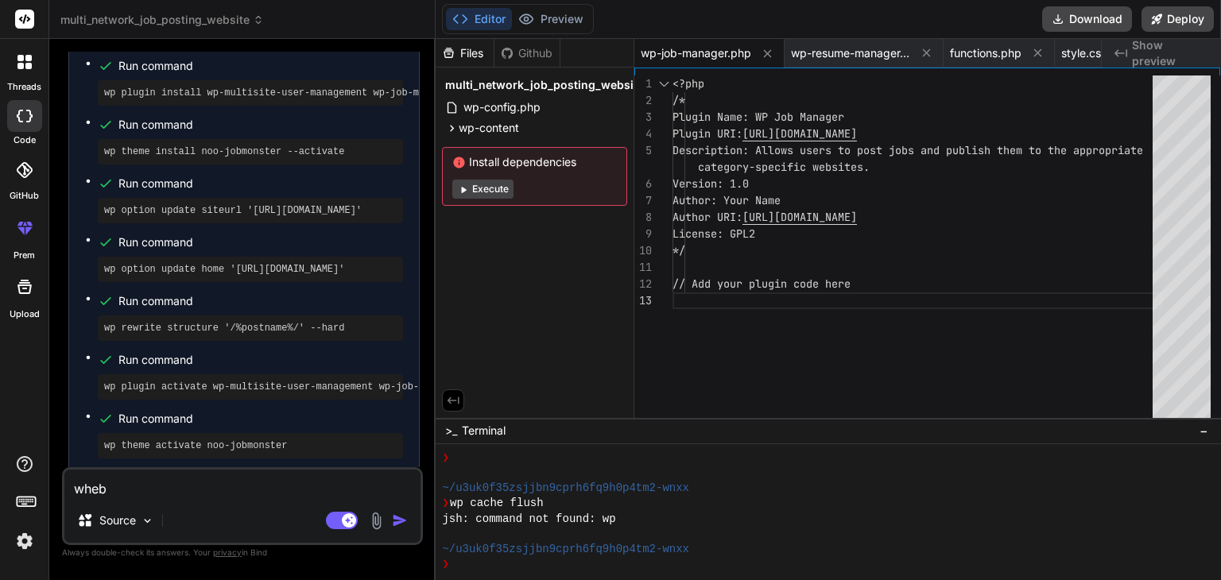
type textarea "whe"
type textarea "x"
type textarea "wh"
type textarea "x"
type textarea "w"
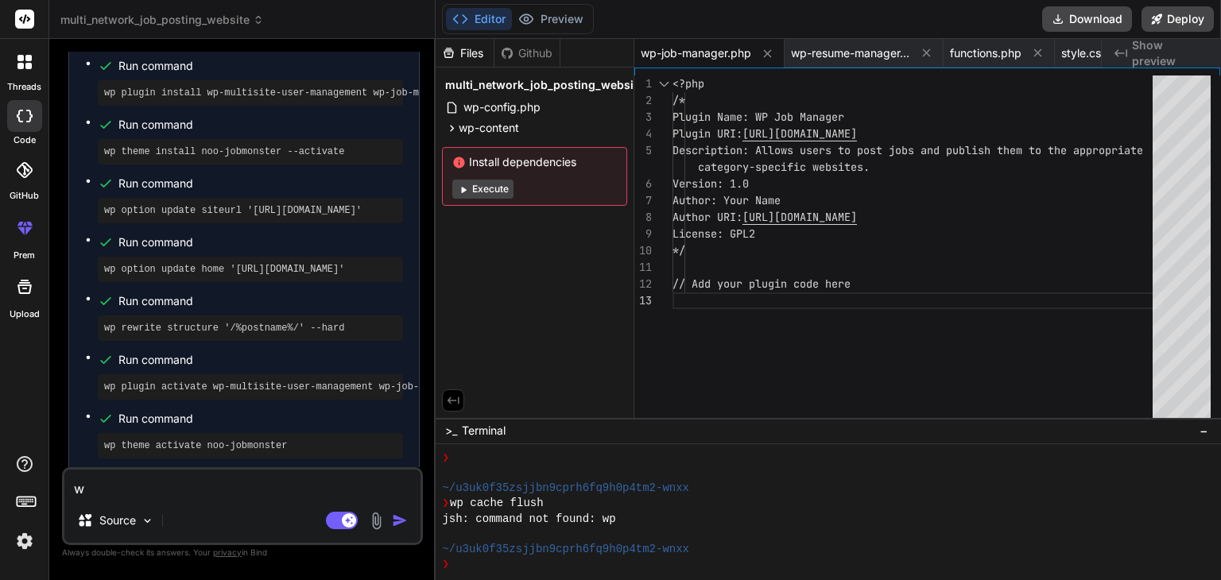
type textarea "x"
type textarea "we"
type textarea "x"
type textarea "web"
type textarea "x"
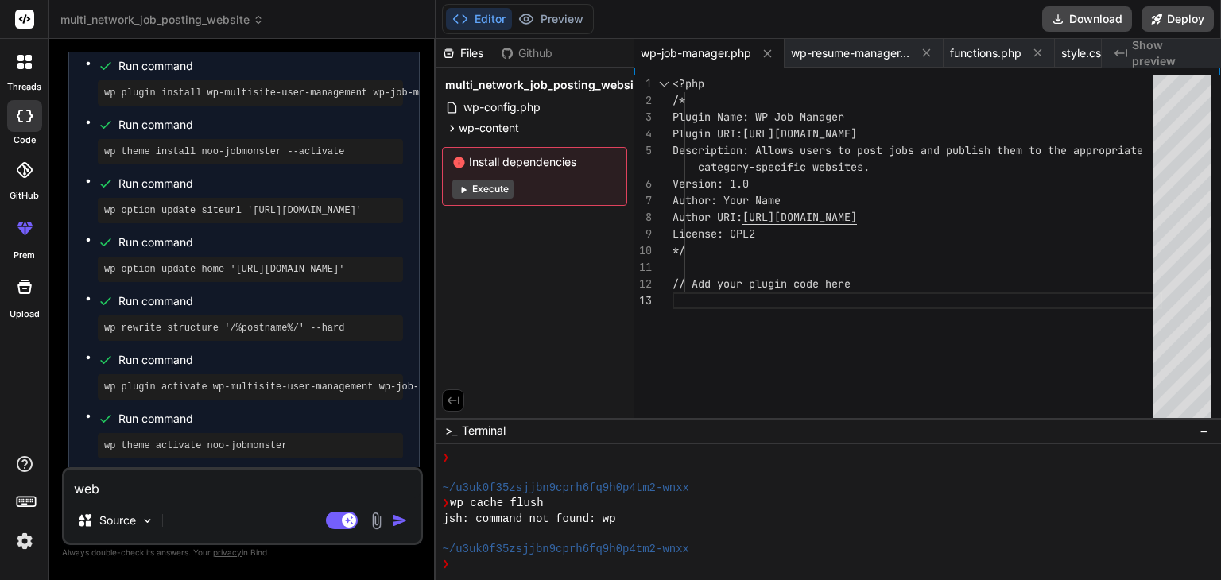
type textarea "webs"
type textarea "x"
type textarea "websi"
type textarea "x"
type textarea "websit"
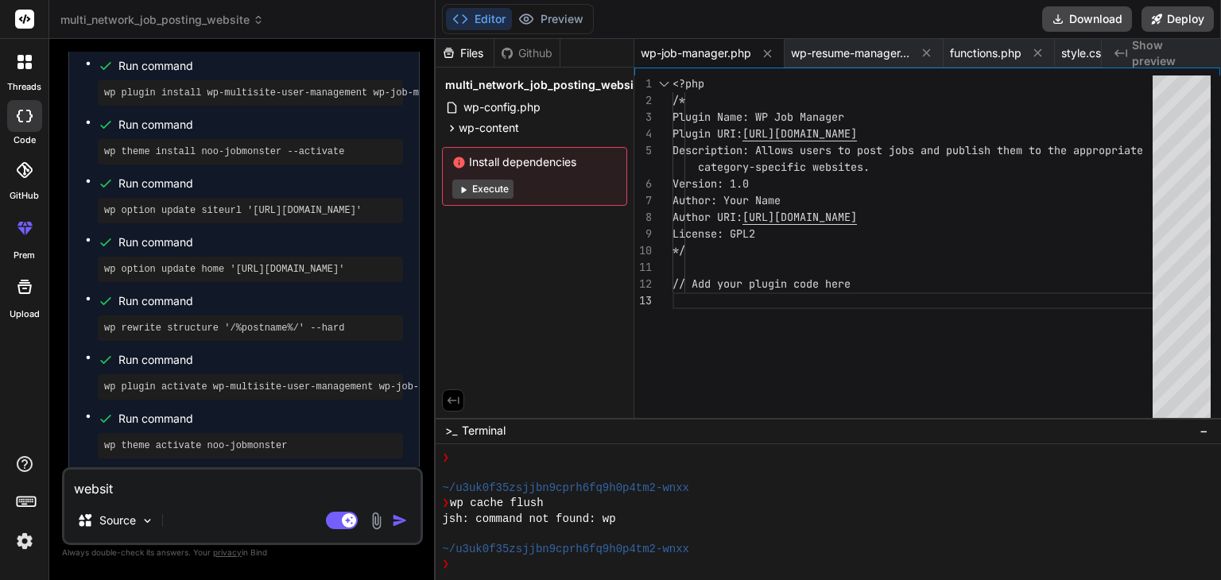
type textarea "x"
type textarea "website"
type textarea "x"
type textarea "websites"
type textarea "x"
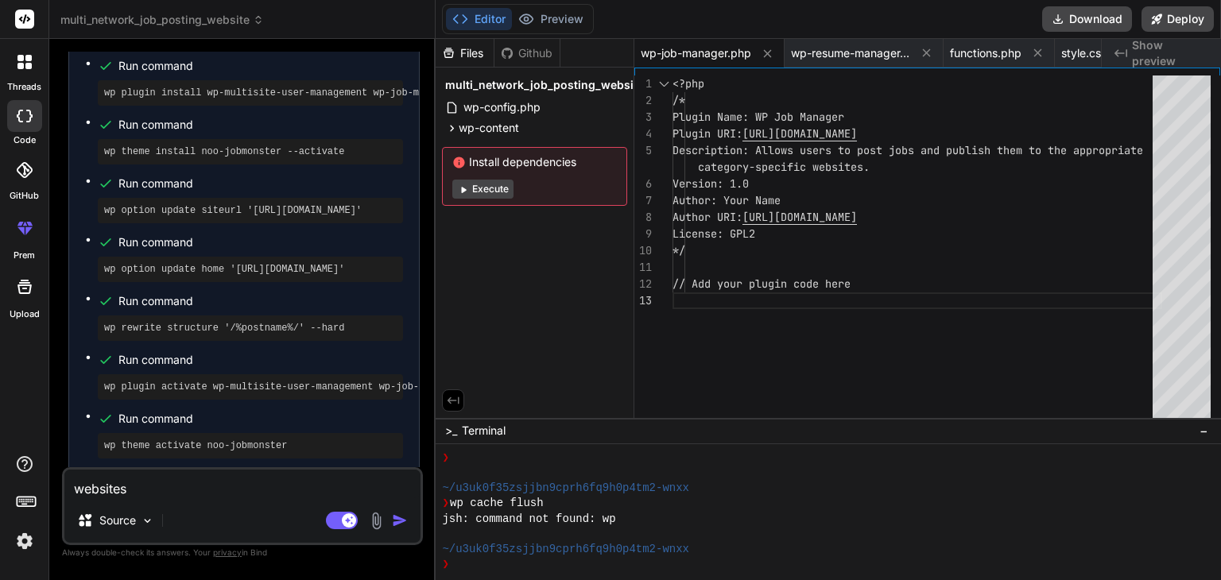
type textarea "websites"
type textarea "x"
type textarea "websites a"
type textarea "x"
type textarea "websites ar"
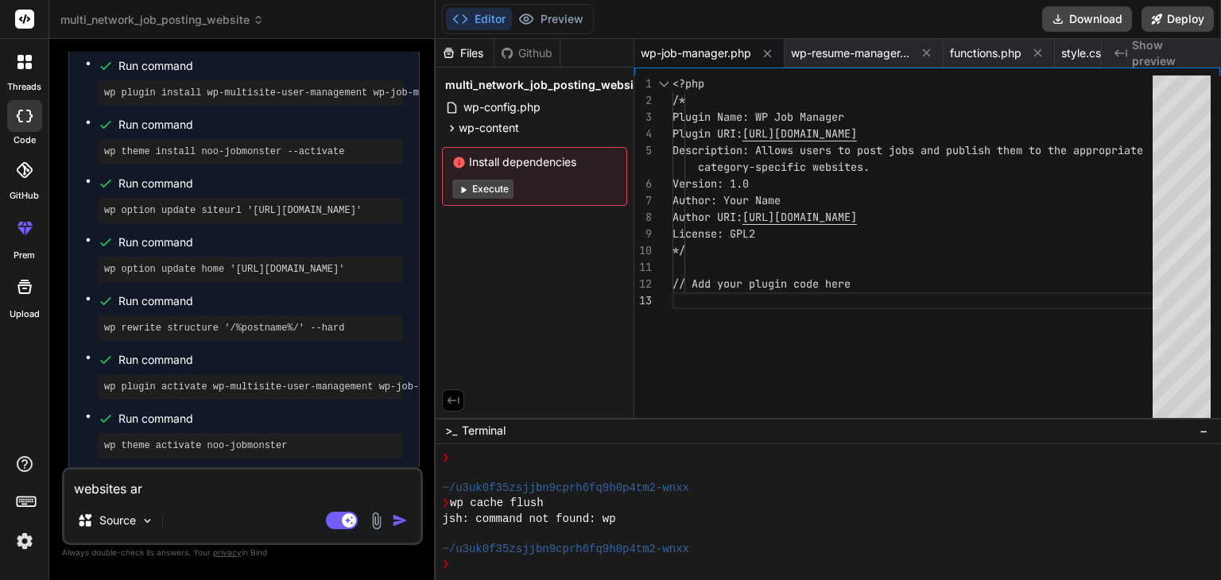
type textarea "x"
type textarea "websites are"
type textarea "x"
type textarea "websites are"
type textarea "x"
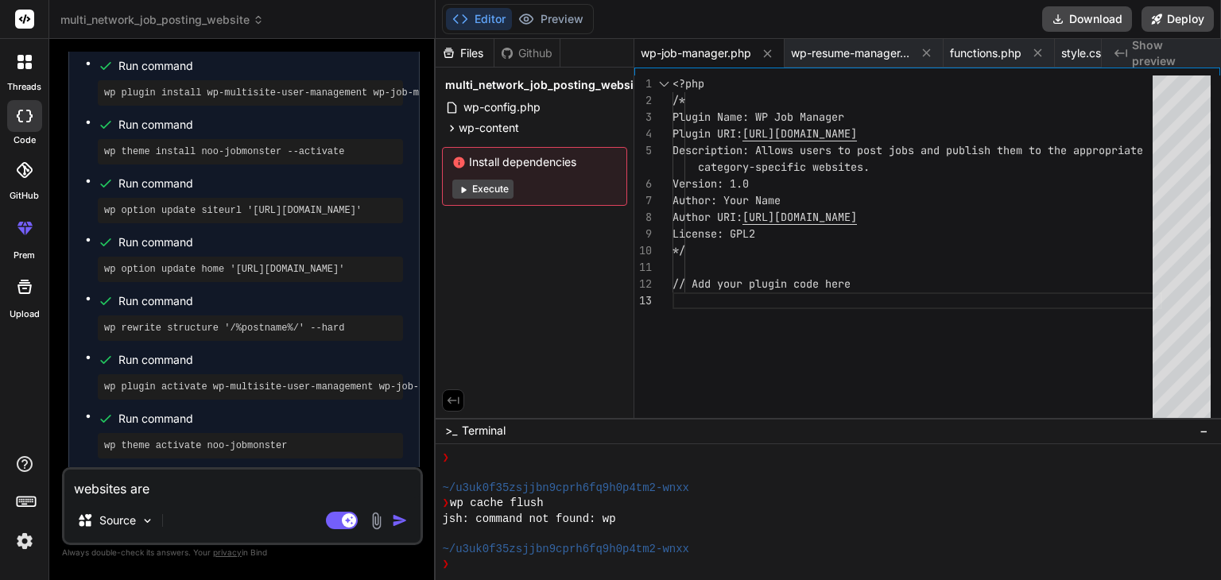
type textarea "websites are a"
type textarea "x"
type textarea "websites are al"
type textarea "x"
type textarea "websites are alr"
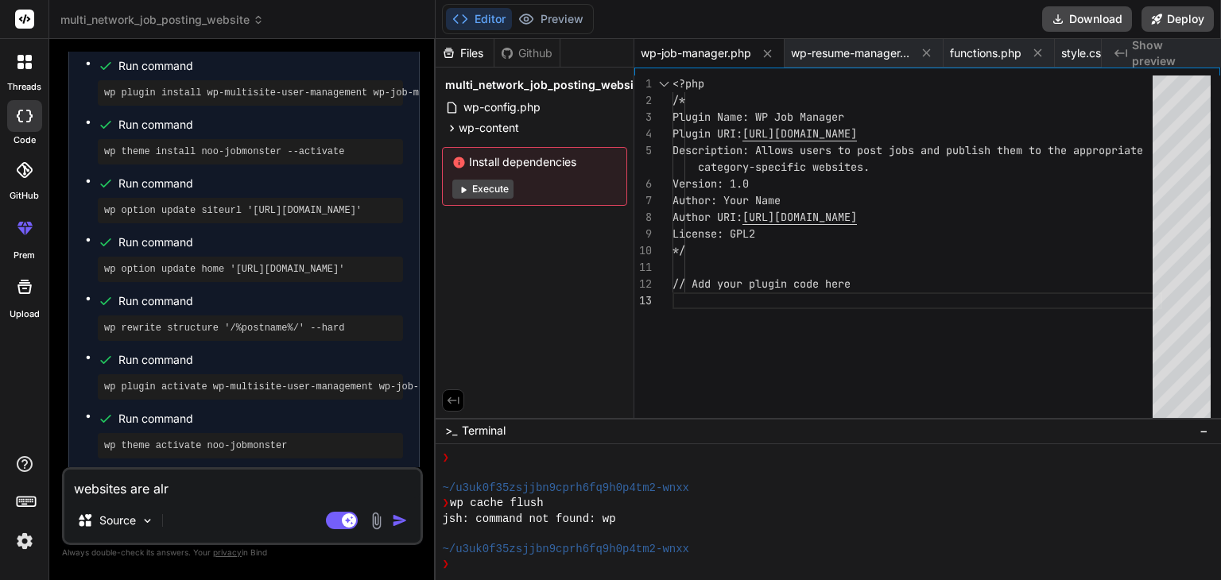
type textarea "x"
type textarea "websites are alre"
type textarea "x"
type textarea "websites are alrea"
type textarea "x"
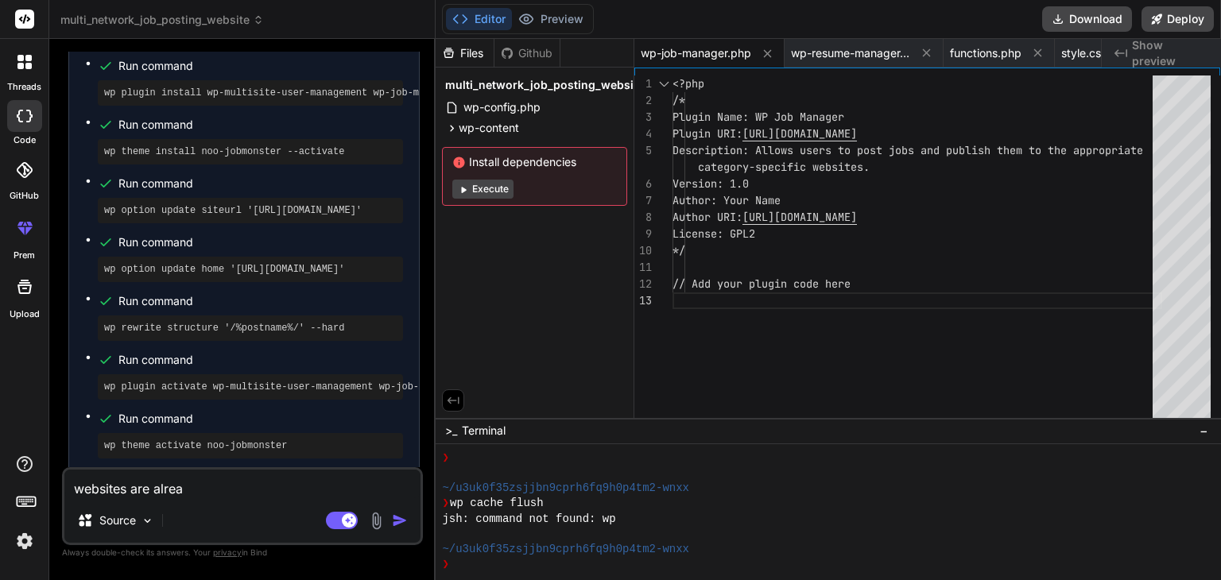
type textarea "websites are alread"
type textarea "x"
type textarea "websites are already"
type textarea "x"
type textarea "websites are already"
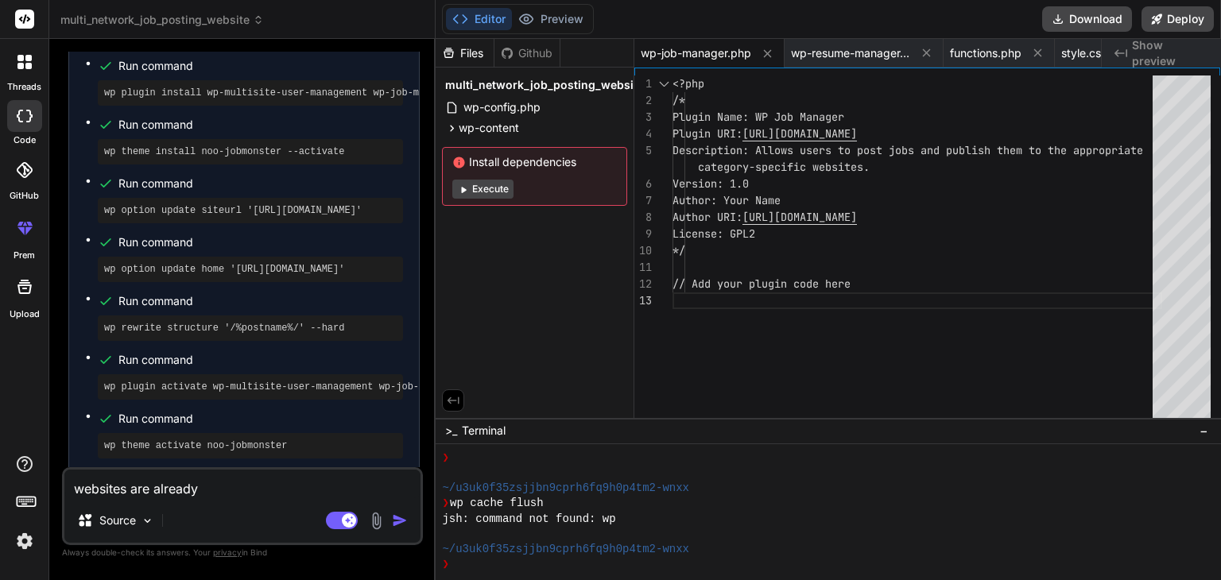
type textarea "x"
type textarea "websites are already o"
type textarea "x"
type textarea "websites are already on"
type textarea "x"
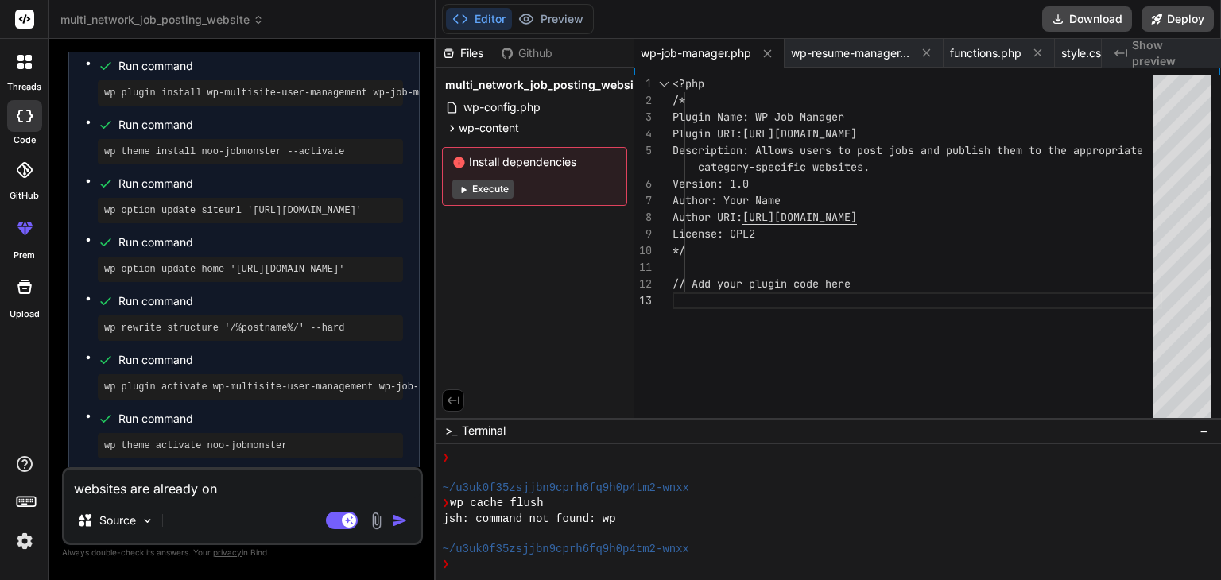
type textarea "websites are already on"
type textarea "x"
type textarea "websites are already on h"
type textarea "x"
type textarea "websites are already on ho"
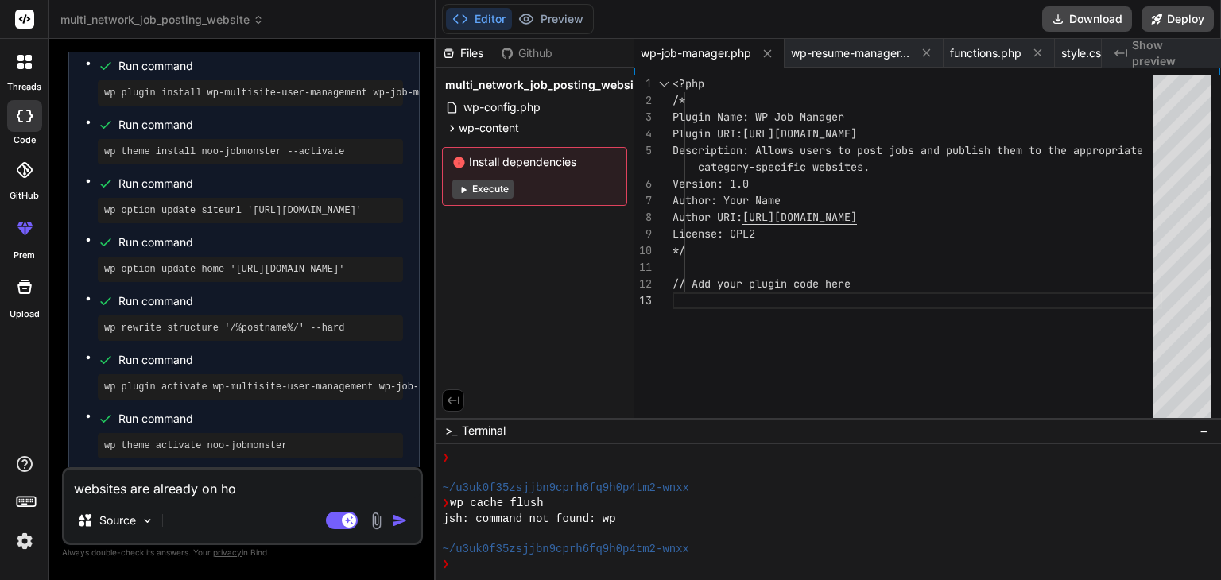
type textarea "x"
type textarea "websites are already on hos"
type textarea "x"
type textarea "websites are already on host"
type textarea "x"
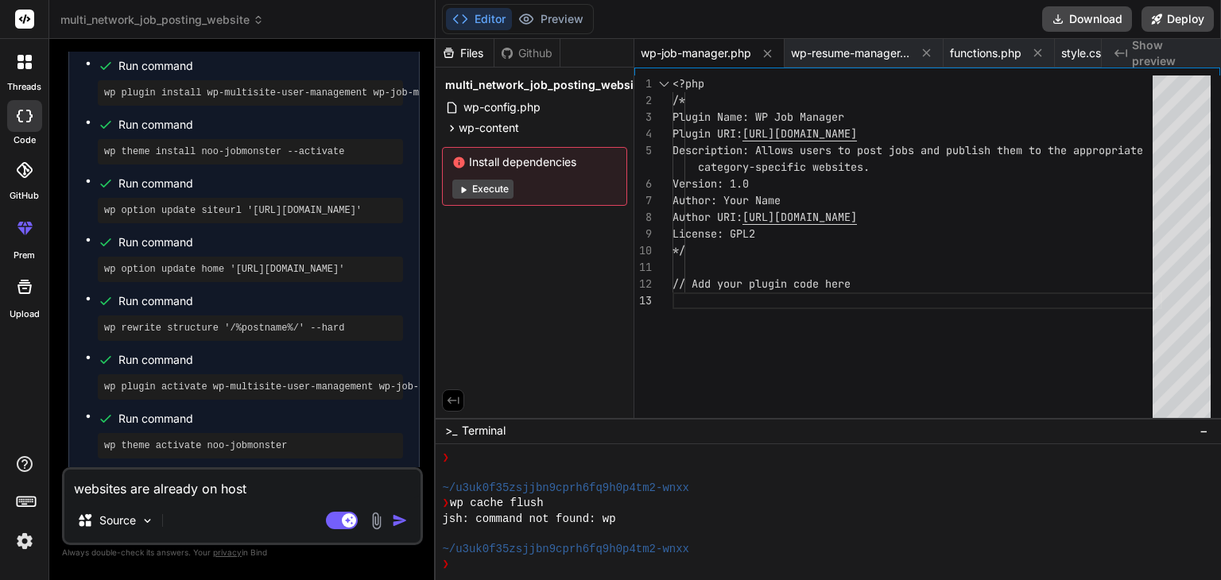
type textarea "websites are already on hostm"
type textarea "x"
type textarea "websites are already on hostma"
type textarea "x"
type textarea "websites are already on hostmat"
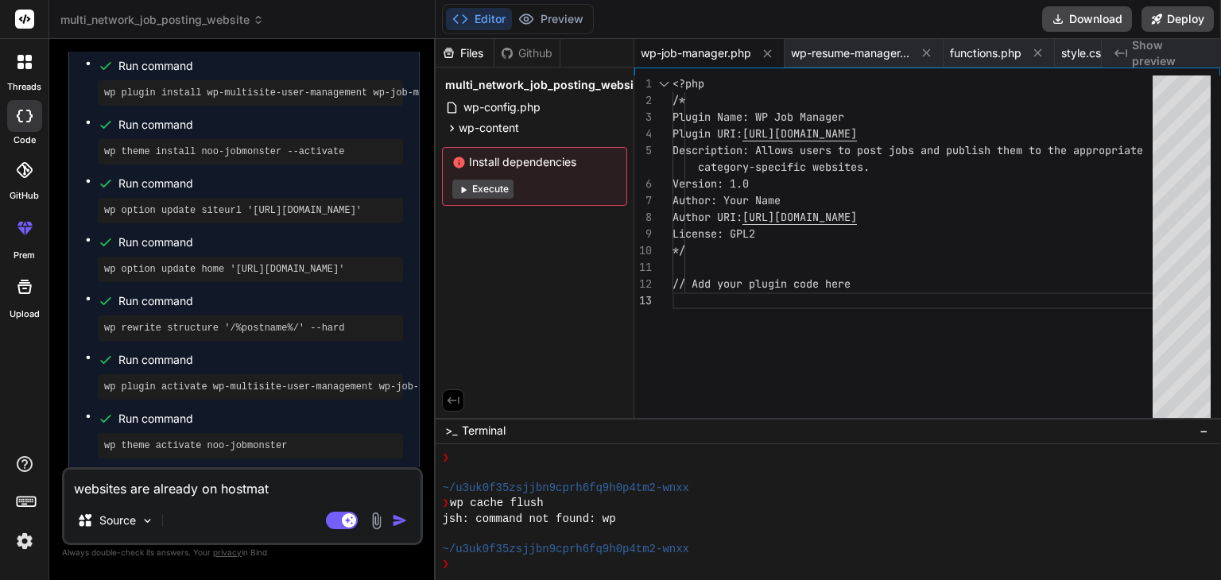
type textarea "x"
type textarea "websites are already on hostmate"
type textarea "x"
type textarea "websites are already on hostmate"
type textarea "x"
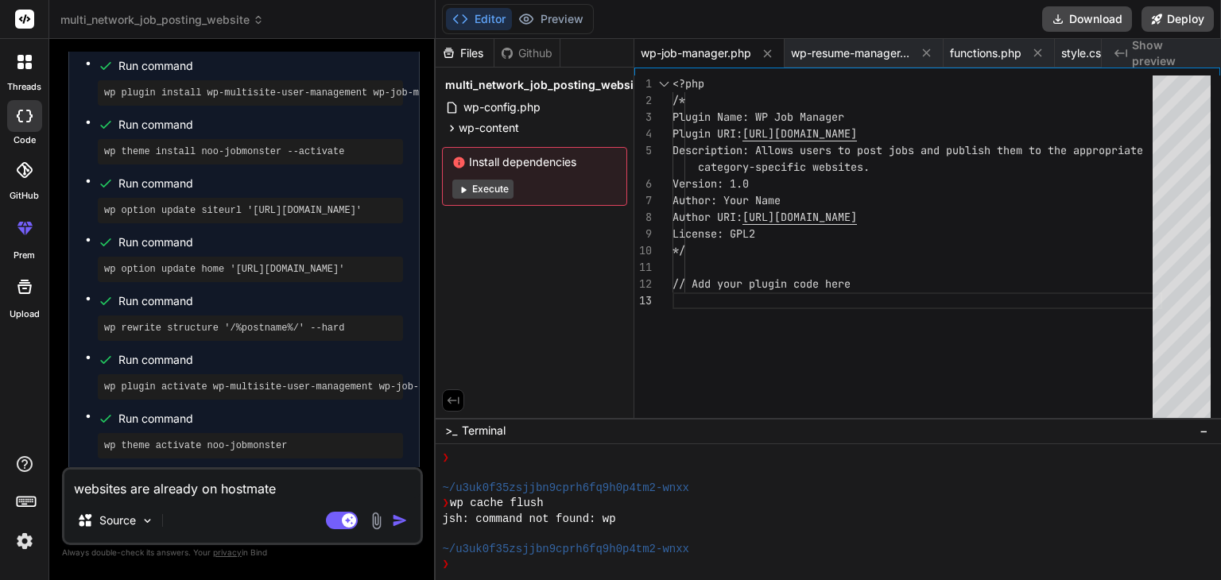
type textarea "websites are already on hostmate"
type textarea "x"
type textarea "websites are already on hostmate"
type textarea "x"
type textarea "websites are already on hostmate s"
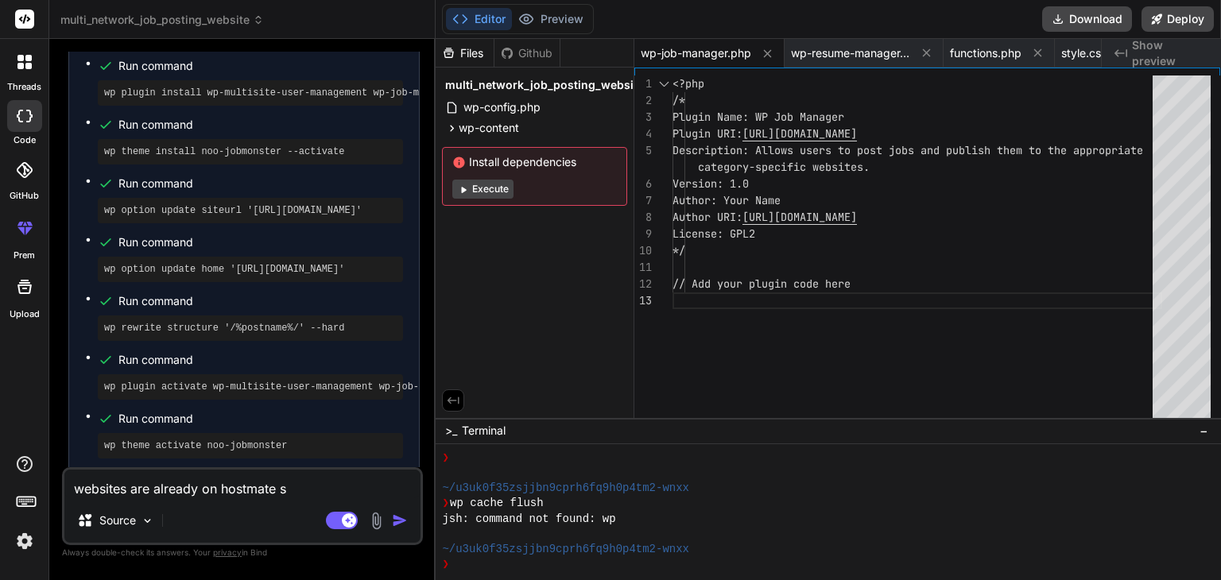
type textarea "x"
type textarea "websites are already on hostmate se"
type textarea "x"
type textarea "websites are already on hostmate ser"
type textarea "x"
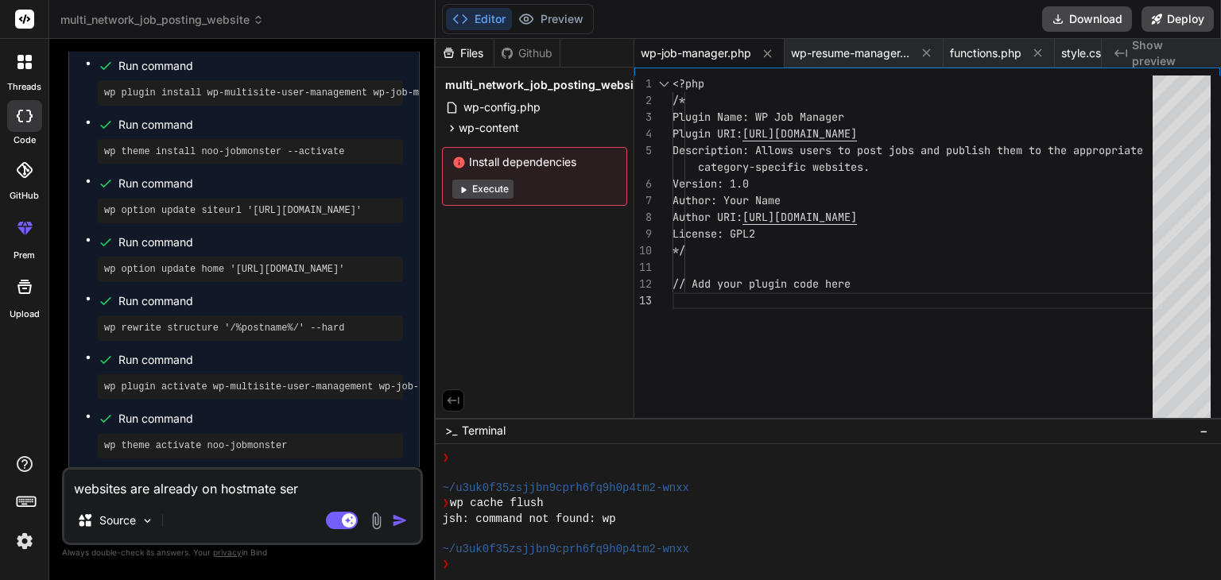
type textarea "websites are already on hostmate serv"
type textarea "x"
type textarea "websites are already on hostmate serve"
type textarea "x"
type textarea "websites are already on hostmate server"
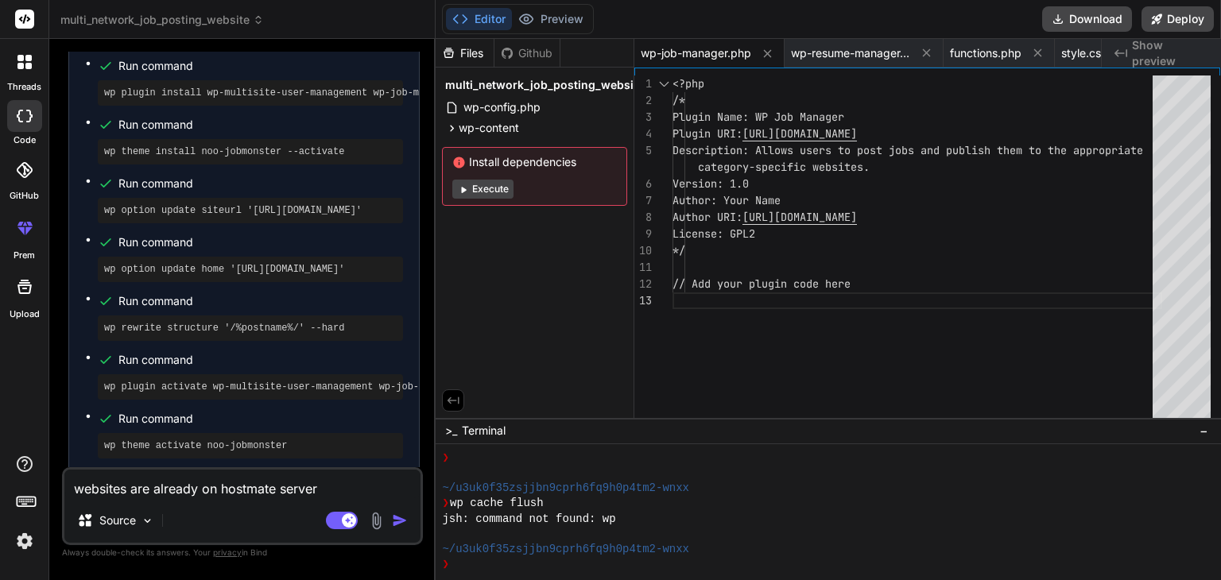
type textarea "x"
type textarea "websites are already on hostmate server"
type textarea "x"
type textarea "websites are already on hostmate server a"
type textarea "x"
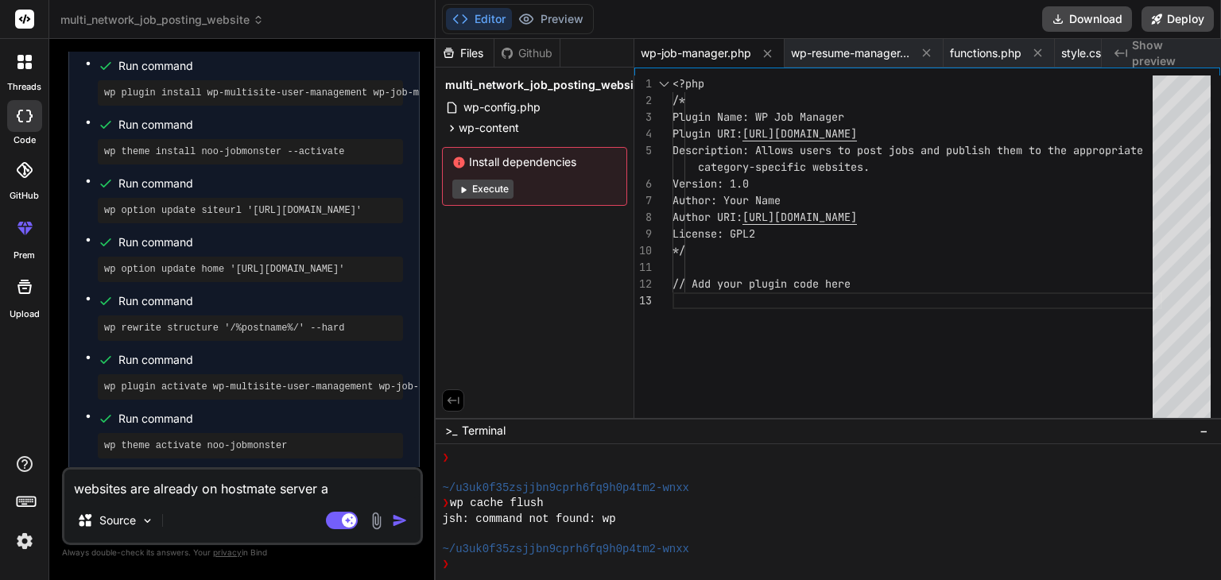
type textarea "websites are already on hostmate server an"
type textarea "x"
type textarea "websites are already on hostmate server and"
type textarea "x"
type textarea "websites are already on hostmate server and"
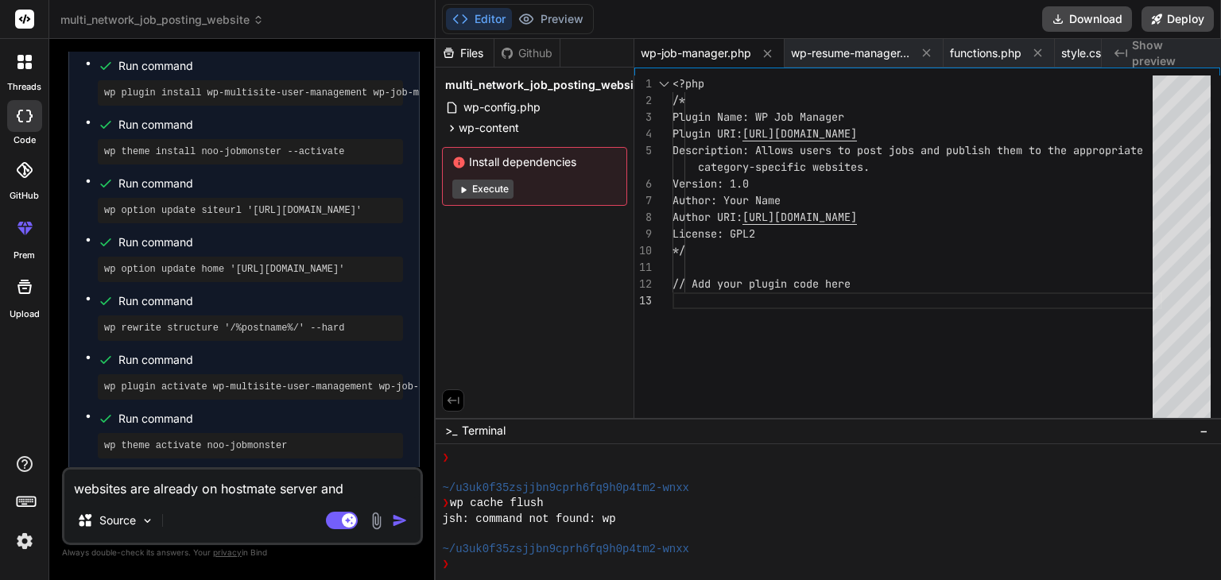
type textarea "x"
type textarea "websites are already on hostmate server and r"
type textarea "x"
type textarea "websites are already on hostmate server and ru"
type textarea "x"
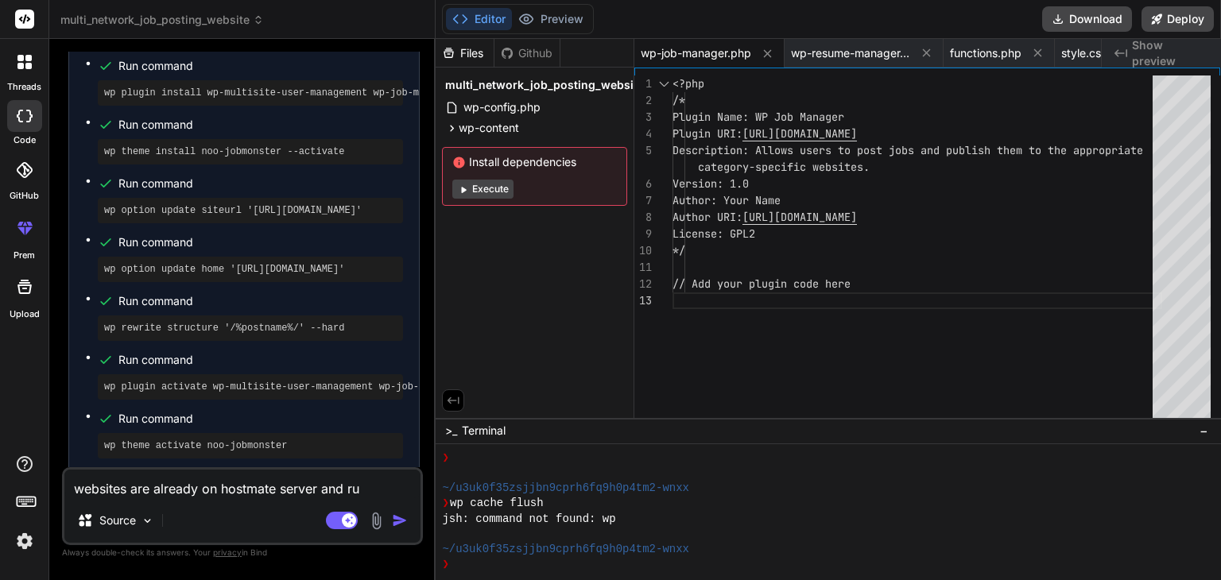
type textarea "websites are already on hostmate server and run"
type textarea "x"
type textarea "websites are already on hostmate server and runi"
type textarea "x"
type textarea "websites are already on hostmate server and runin"
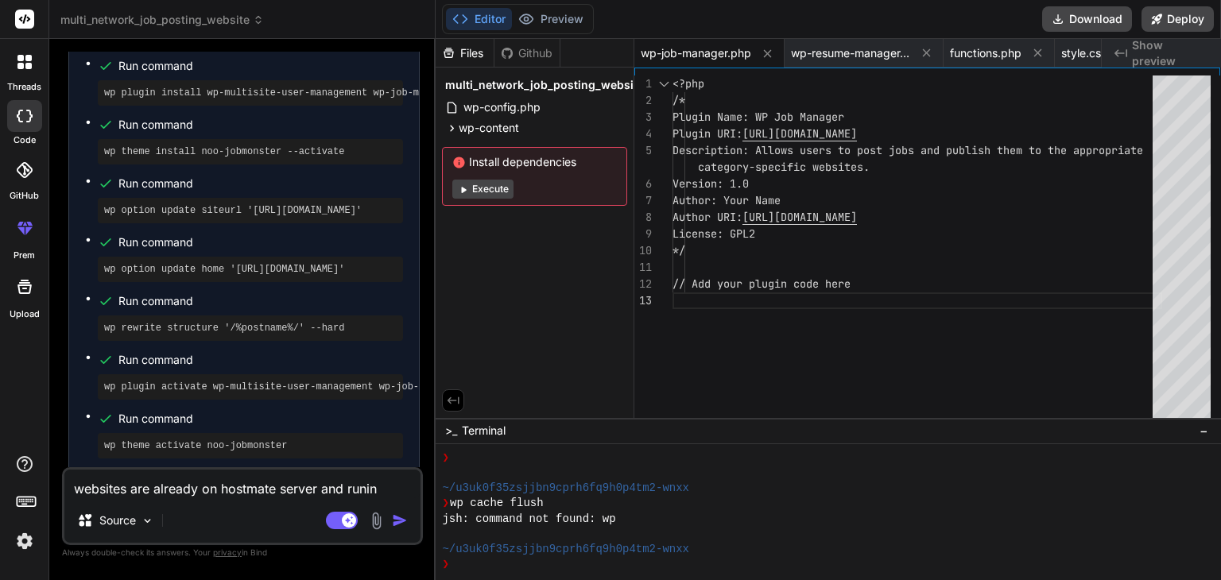
type textarea "x"
type textarea "websites are already on hostmate server and runing"
type textarea "x"
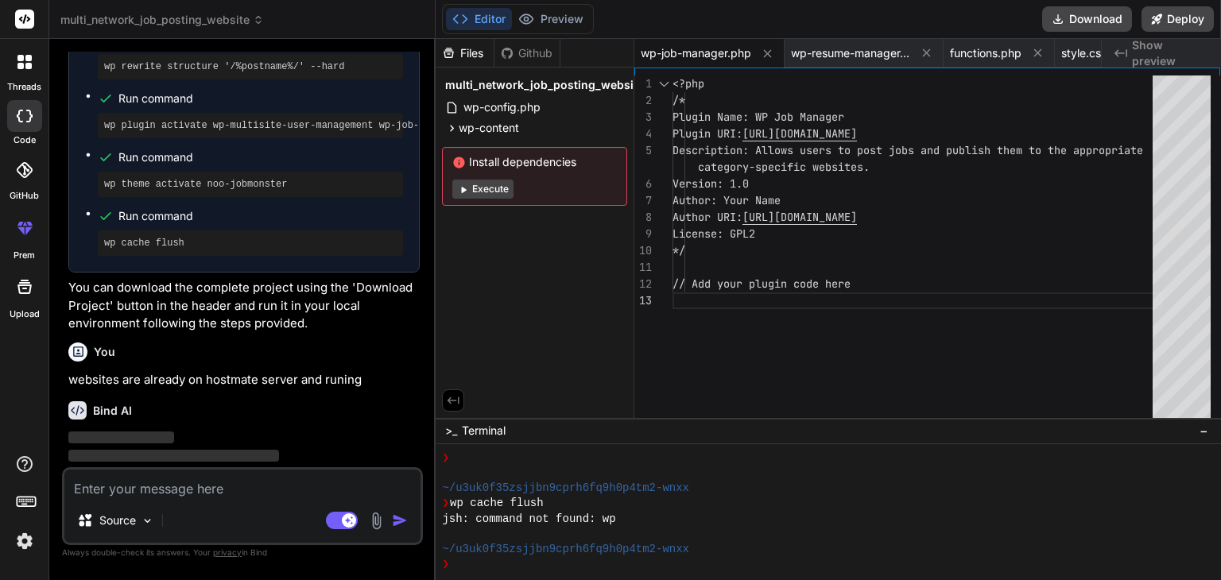
scroll to position [2223, 0]
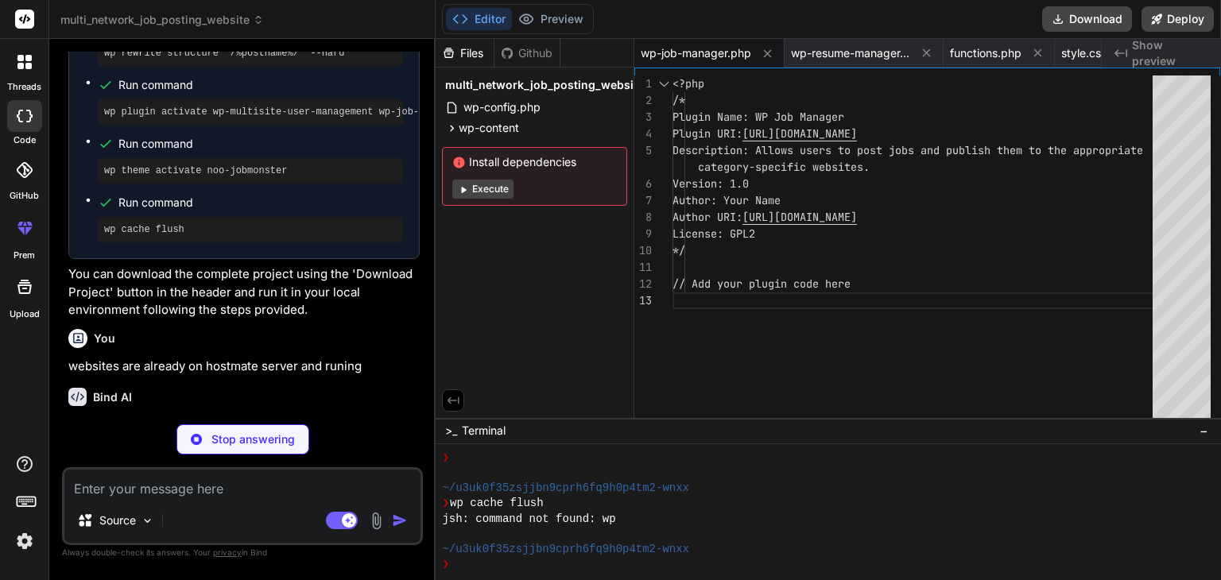
type textarea "x"
type textarea "// Add your plugin code here function wp_multisite_user_management_init() { // …"
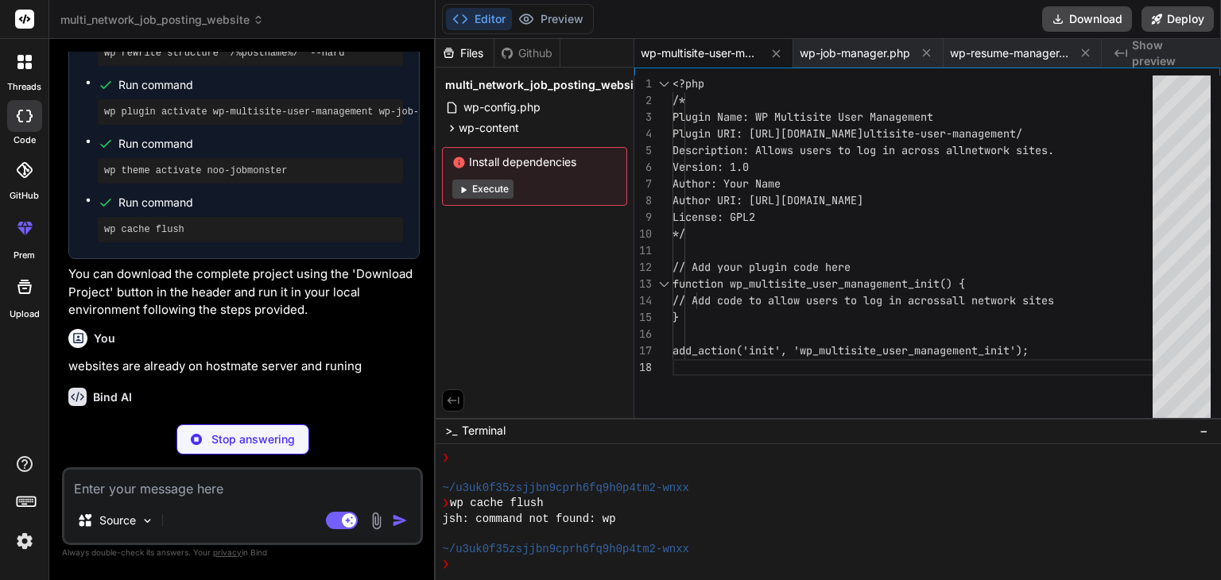
type textarea "x"
type textarea "add_action('init', 'wp_job_manager_init');"
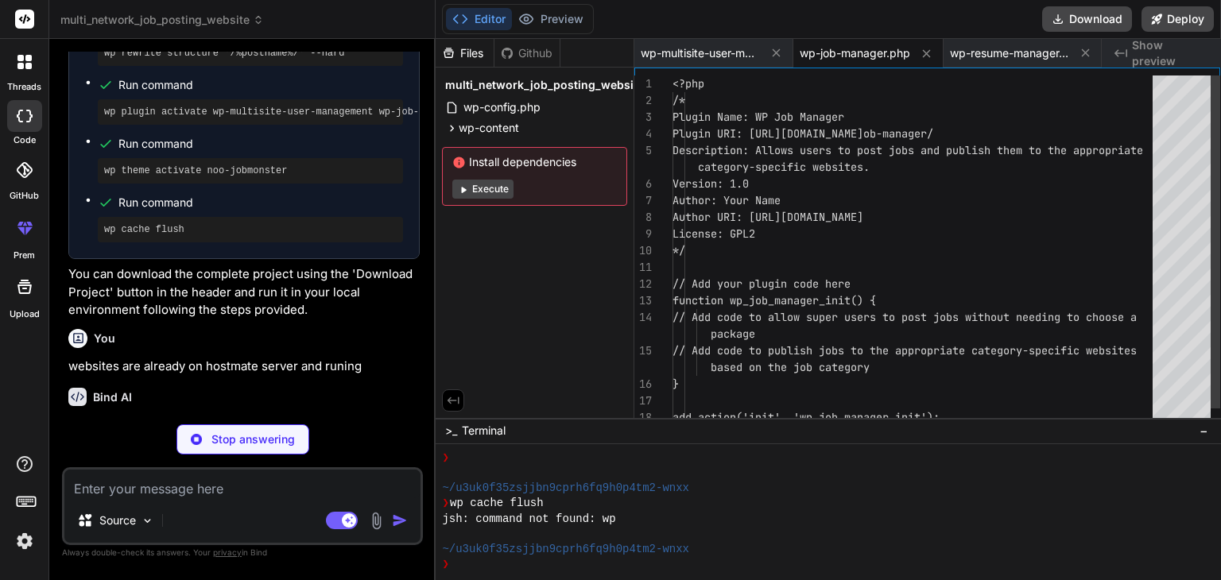
type textarea "x"
type textarea "// Add your plugin code here function wp_resume_manager_init() { // Add code to…"
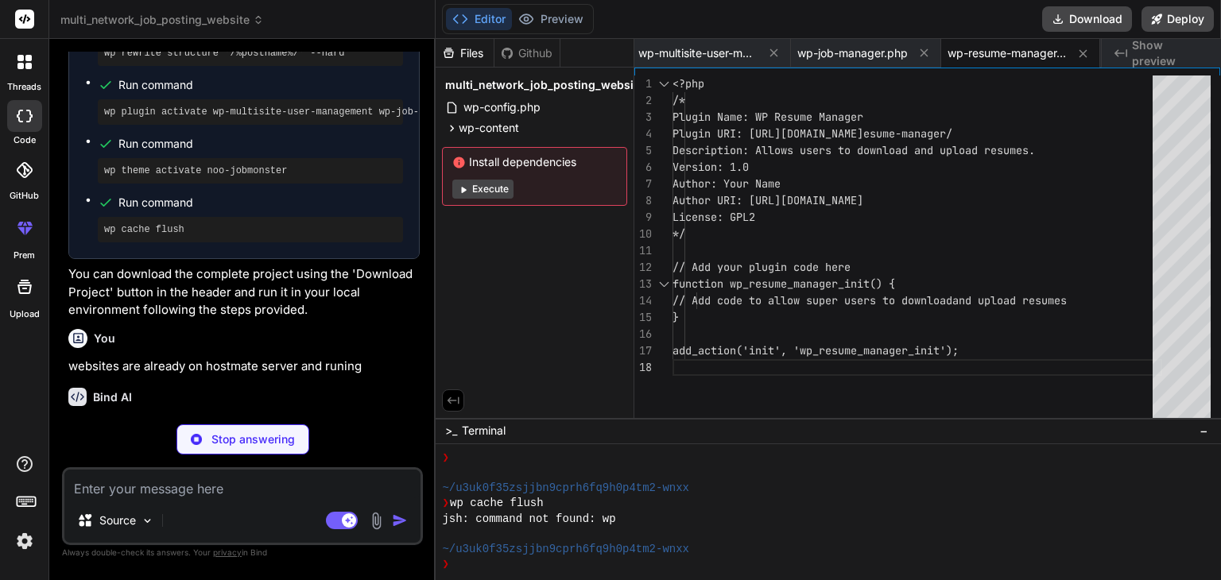
scroll to position [2289, 0]
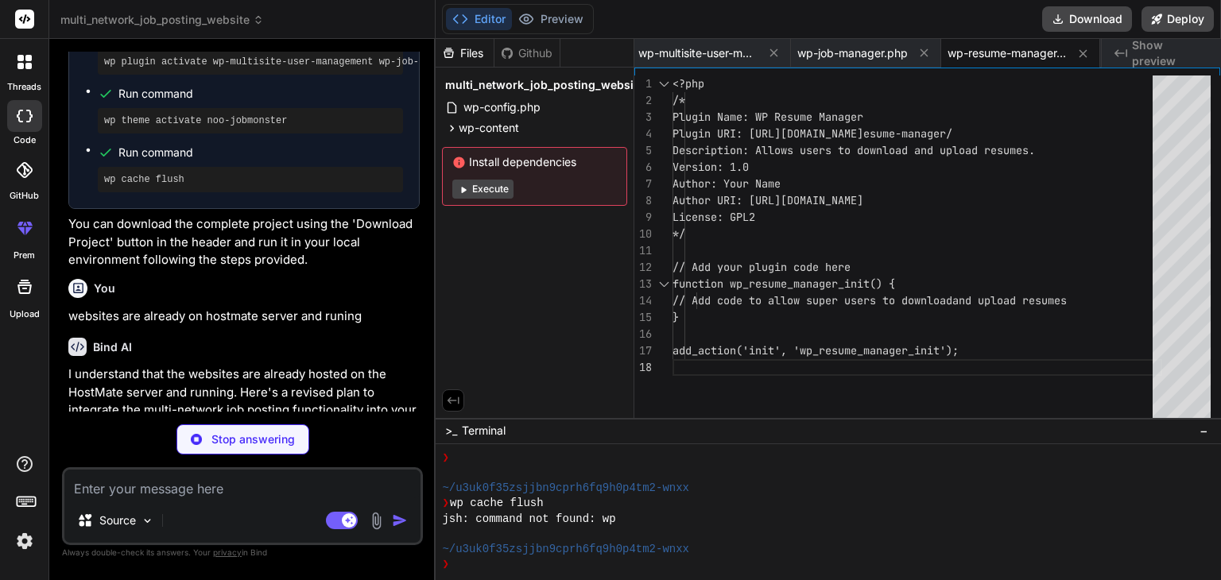
type textarea "x"
type textarea "wp_enqueue_style('noo-jobmonster-style', get_stylesheet_uri()); wp_enqueue_scri…"
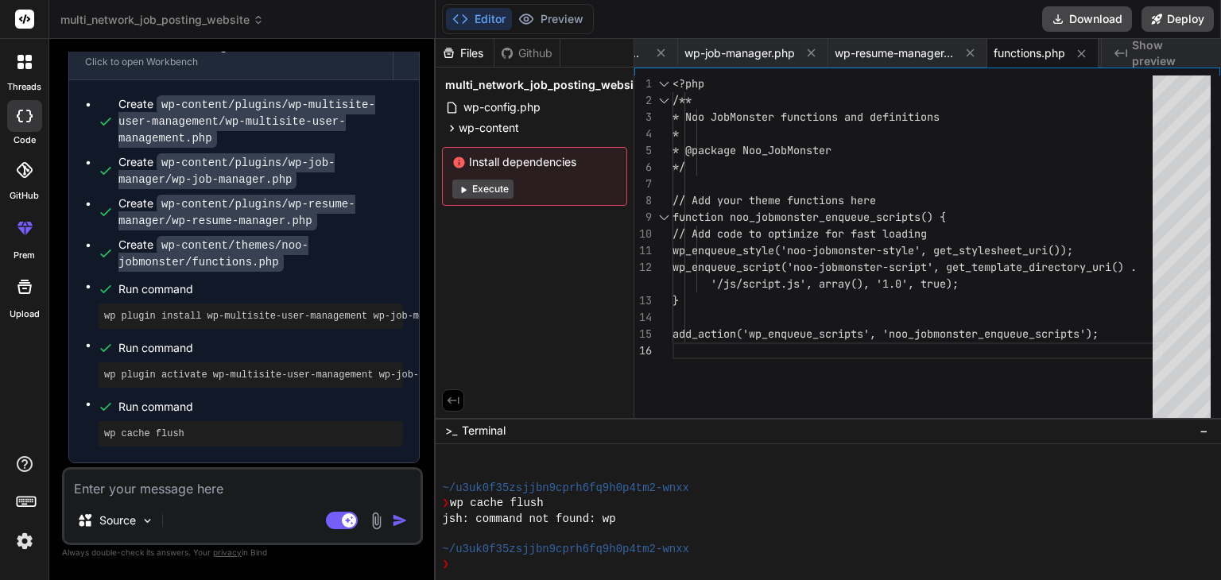
scroll to position [3236, 0]
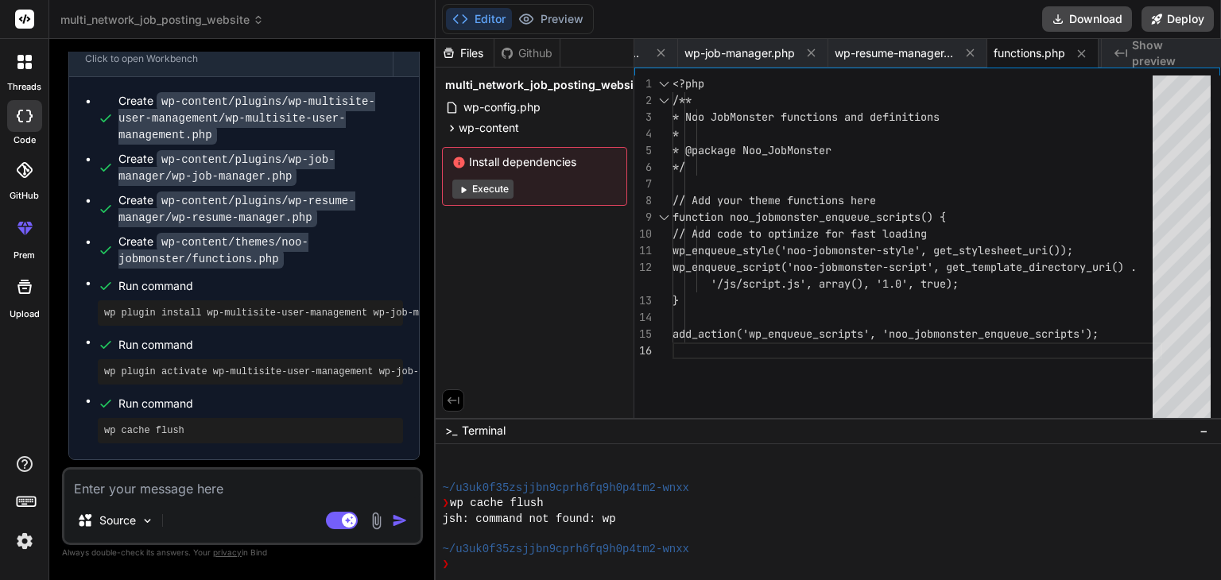
click at [157, 481] on textarea at bounding box center [242, 484] width 356 height 29
type textarea "x"
type textarea "c"
type textarea "x"
type textarea "ca"
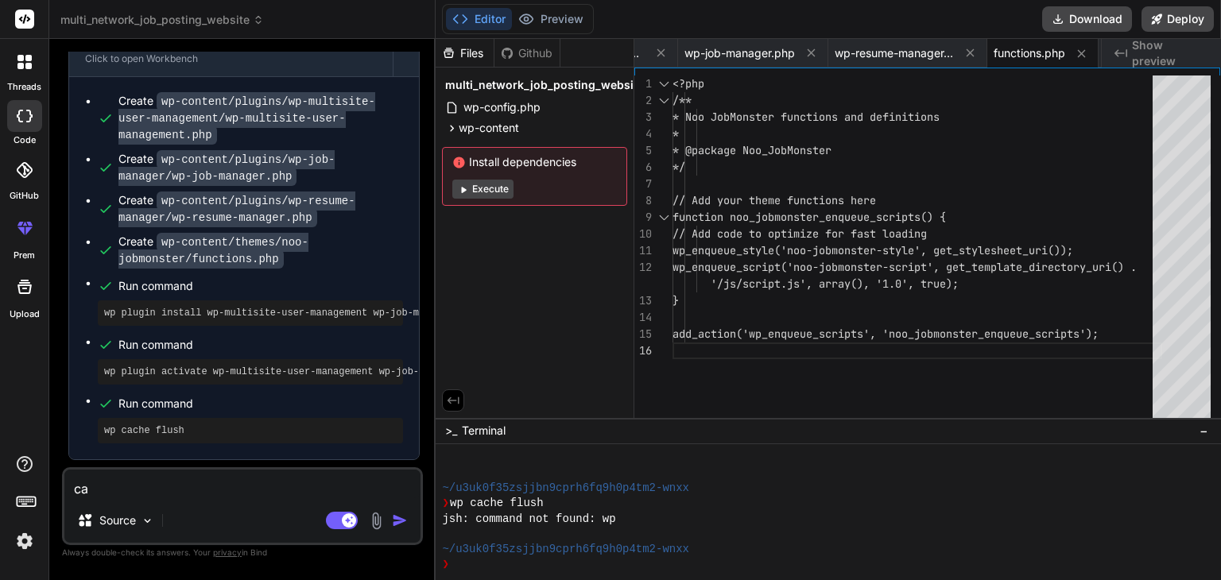
type textarea "x"
type textarea "can"
type textarea "x"
type textarea "can"
type textarea "x"
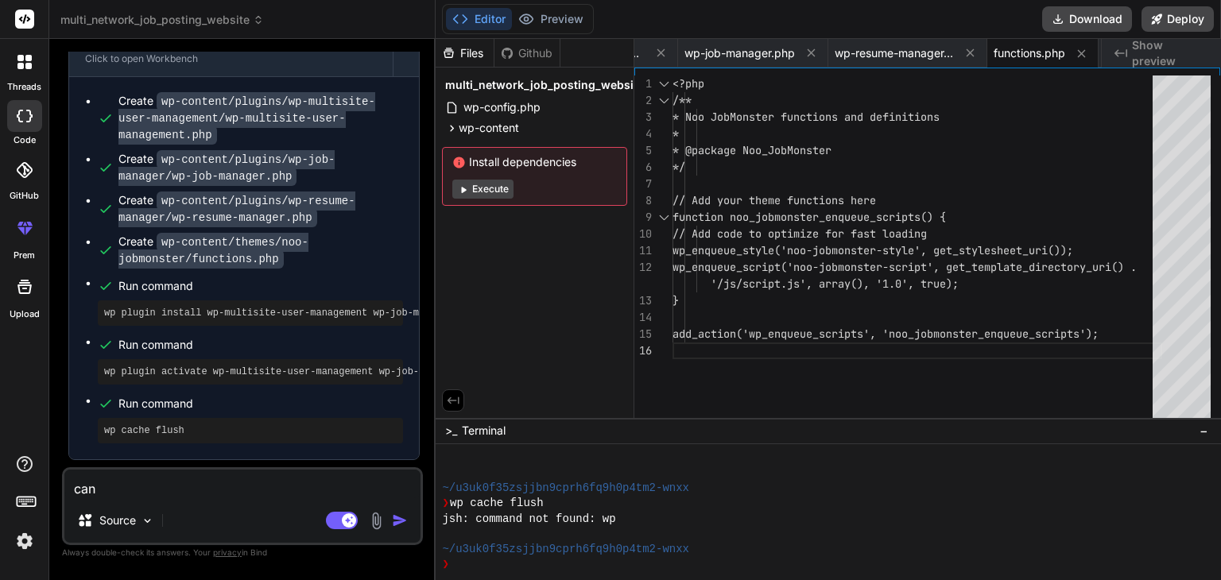
type textarea "can y"
type textarea "x"
type textarea "can yo"
type textarea "x"
type textarea "can you"
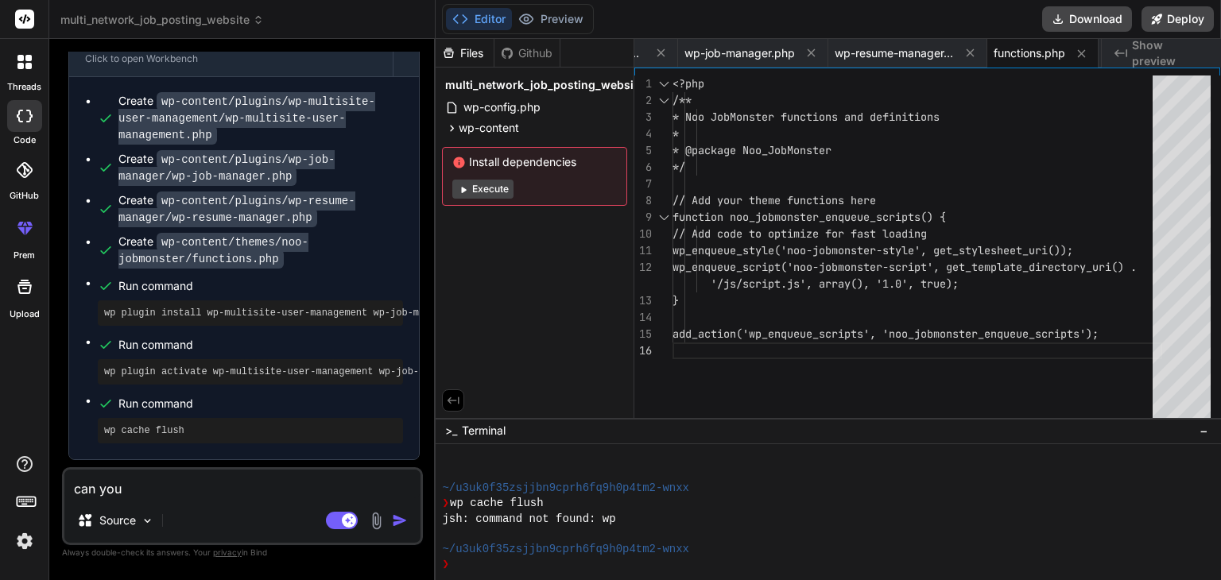
type textarea "x"
type textarea "can you"
type textarea "x"
type textarea "can you e"
type textarea "x"
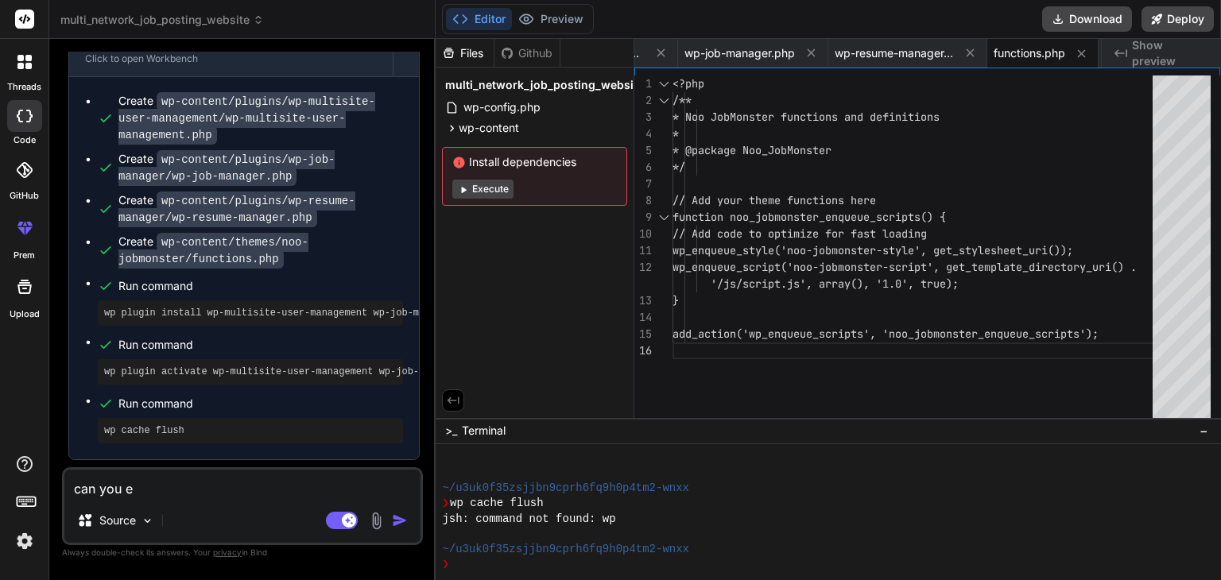
type textarea "can you ex"
type textarea "x"
type textarea "can you exp"
type textarea "x"
type textarea "can you expl"
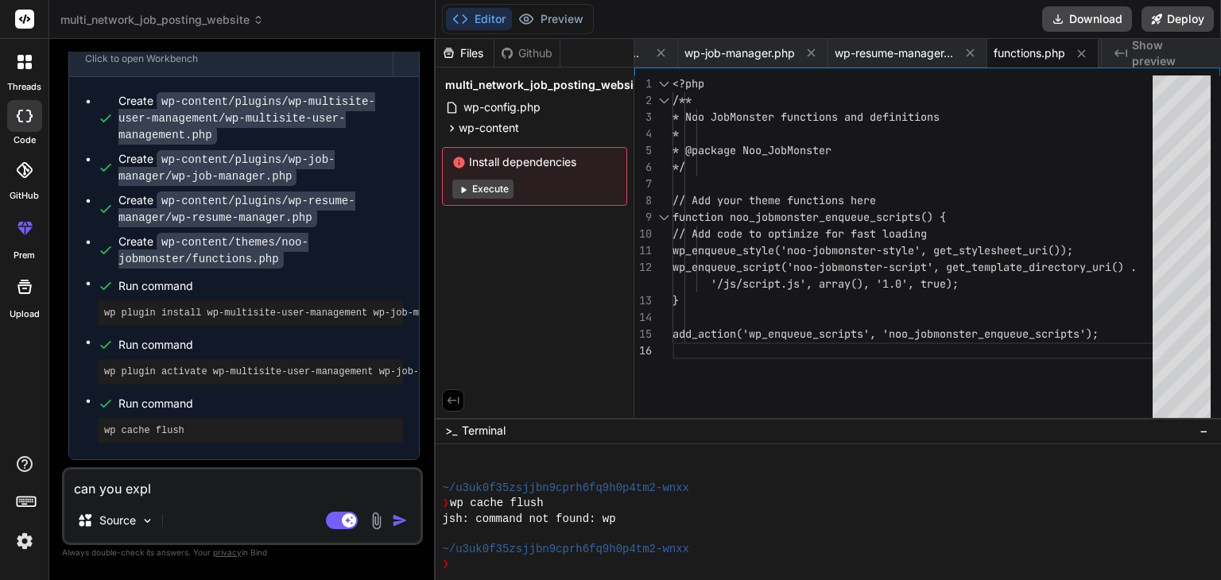
type textarea "x"
type textarea "can you explai"
type textarea "x"
type textarea "can you explain"
type textarea "x"
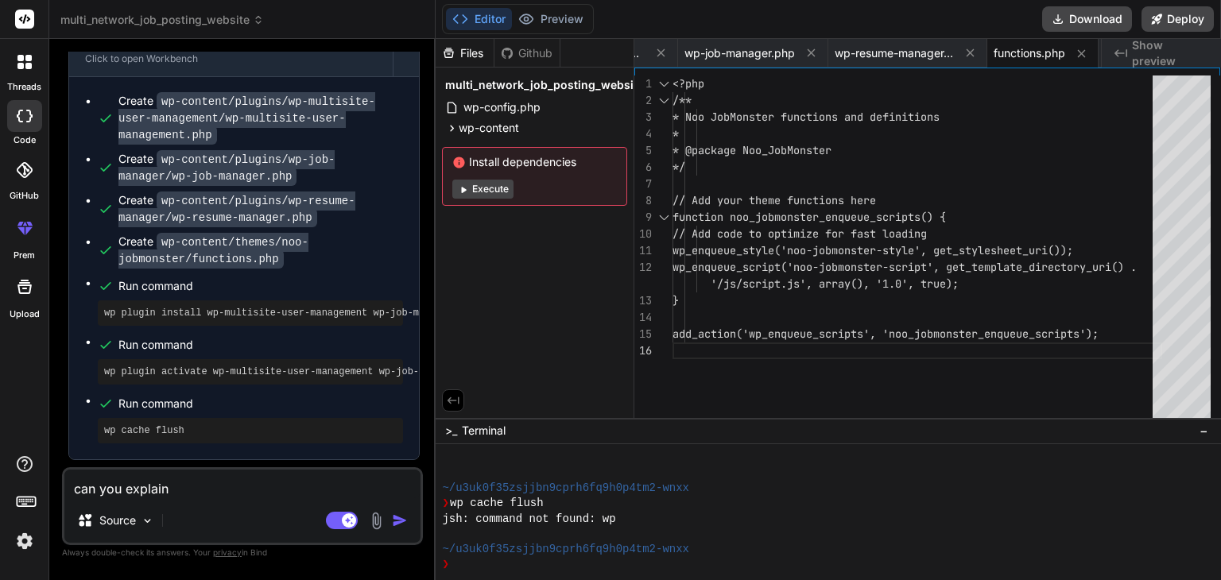
type textarea "can you explain"
type textarea "x"
type textarea "can you explain d"
type textarea "x"
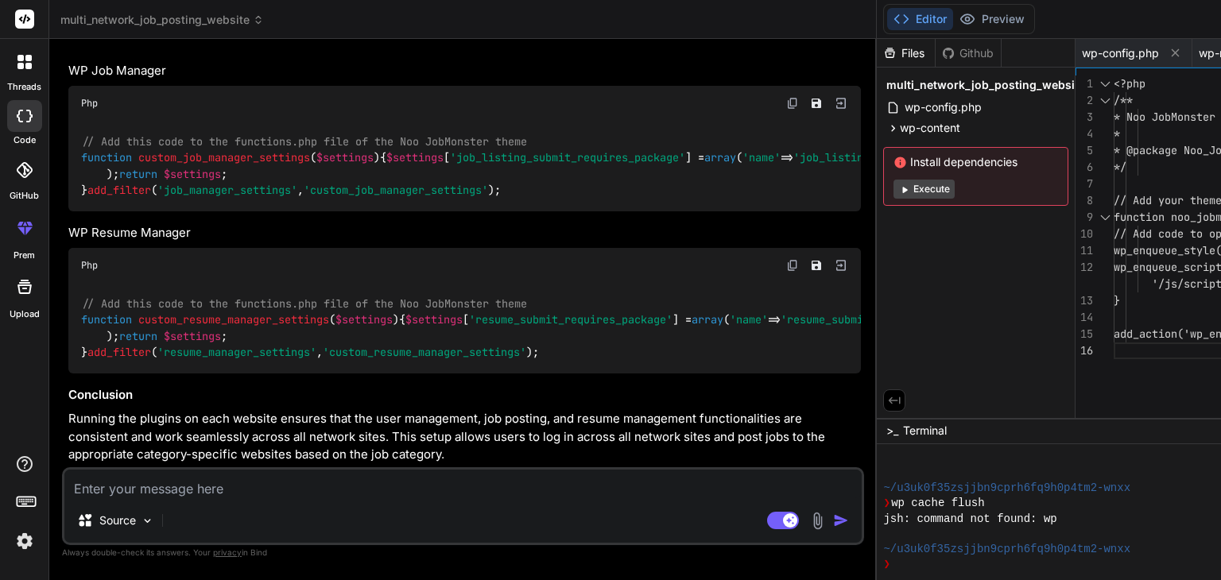
scroll to position [5270, 0]
click at [130, 484] on textarea at bounding box center [462, 484] width 797 height 29
click at [811, 261] on icon "Save file" at bounding box center [816, 266] width 10 height 10
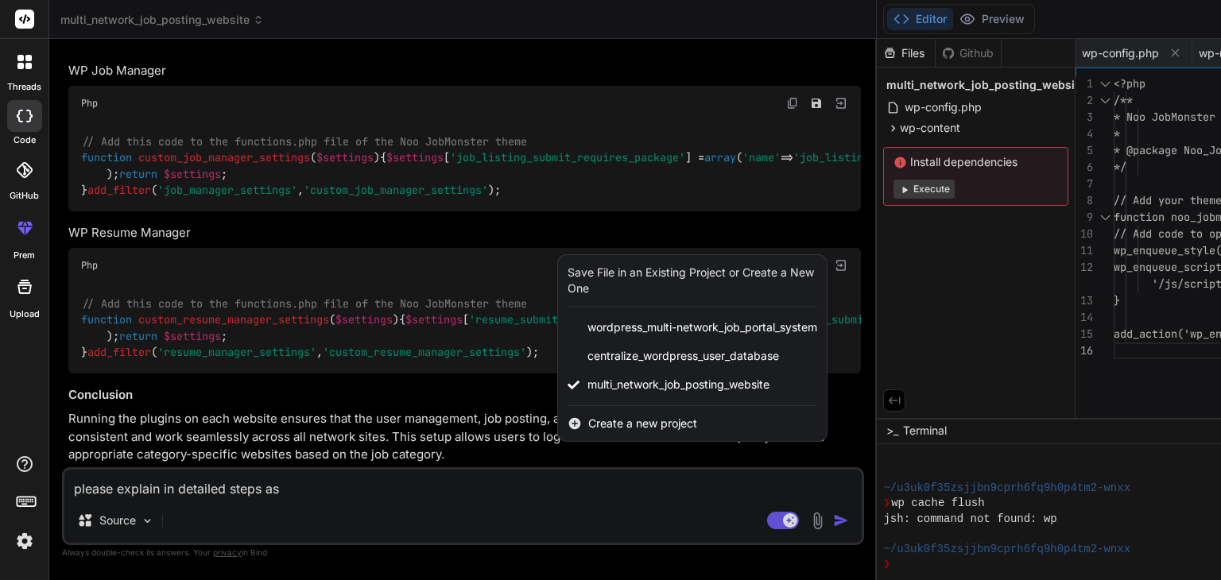
click at [285, 487] on div at bounding box center [610, 290] width 1221 height 580
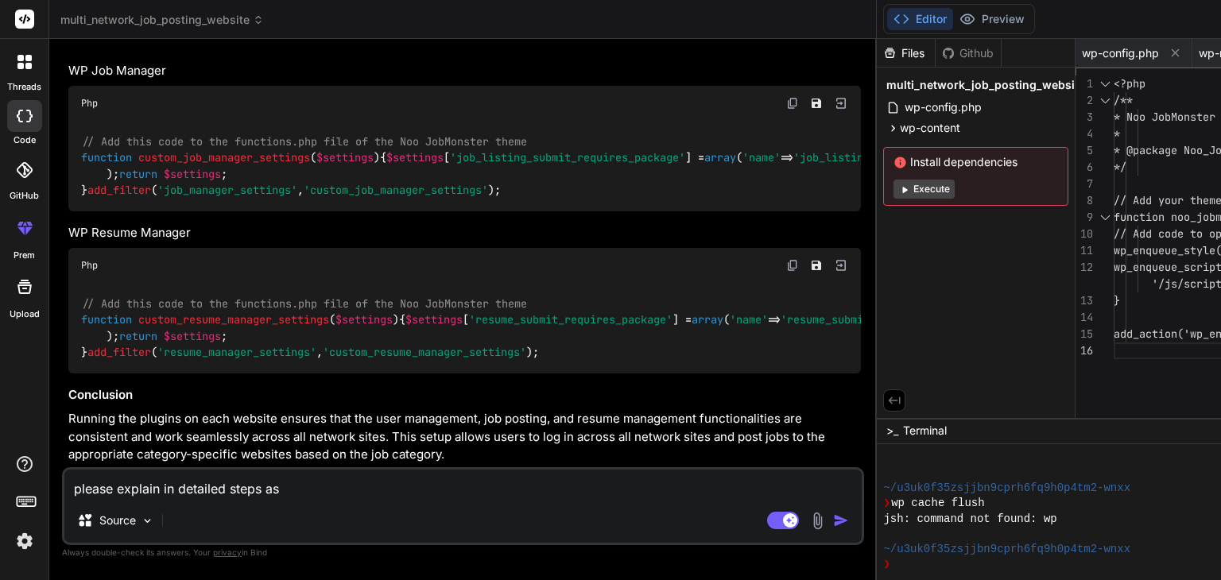
click at [285, 487] on textarea "please explain in detailed steps as" at bounding box center [462, 484] width 797 height 29
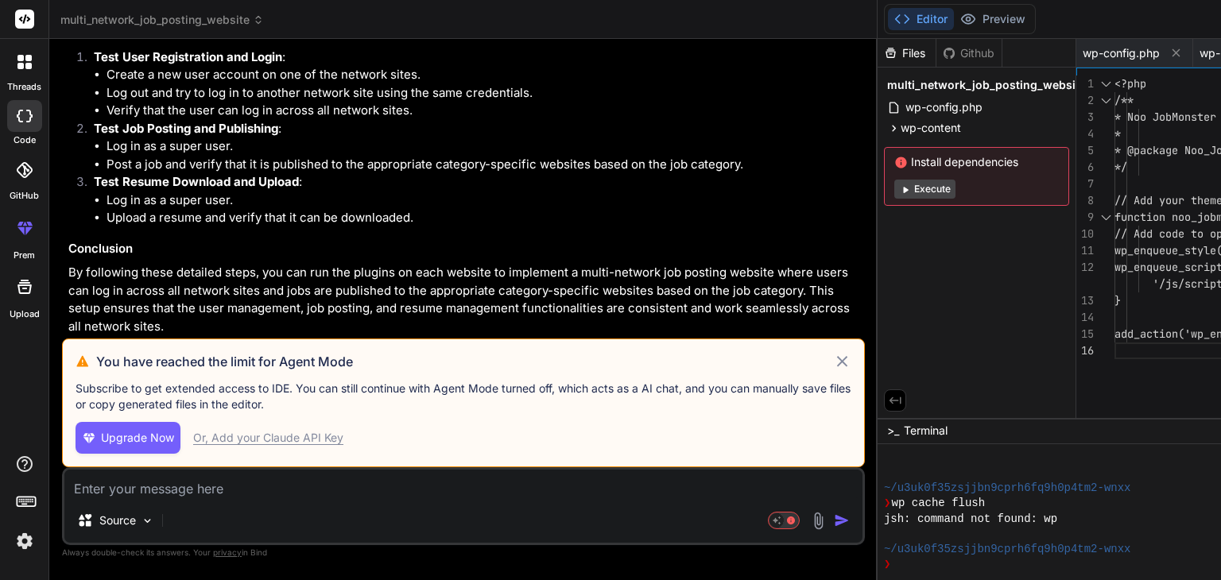
scroll to position [5777, 0]
click at [833, 352] on icon at bounding box center [842, 361] width 18 height 19
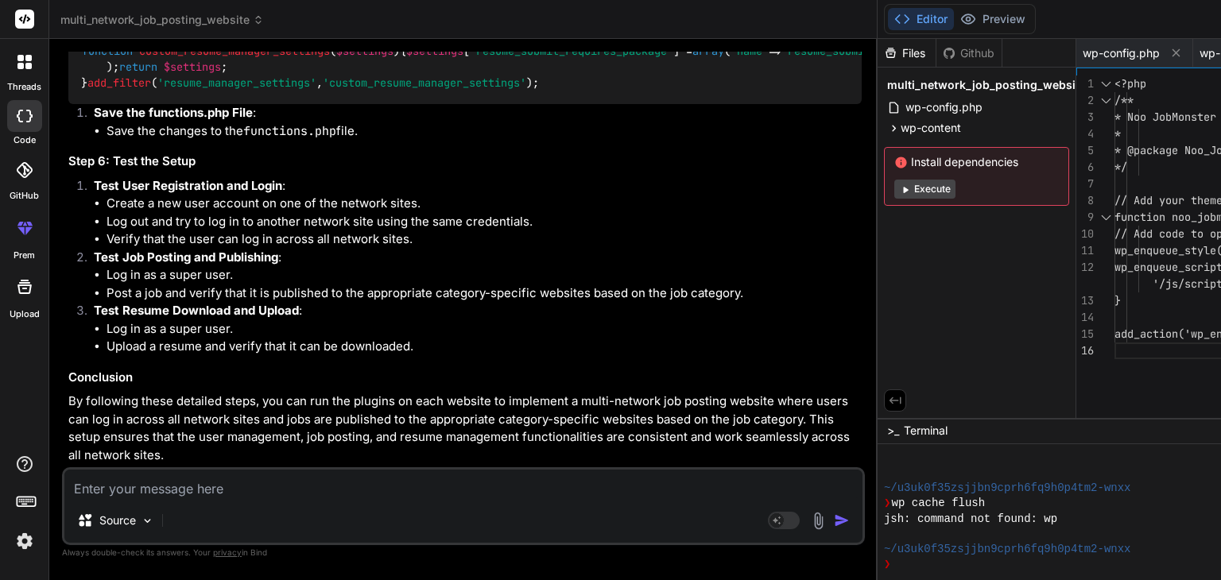
scroll to position [5741, 0]
click at [894, 188] on button "Execute" at bounding box center [924, 189] width 61 height 19
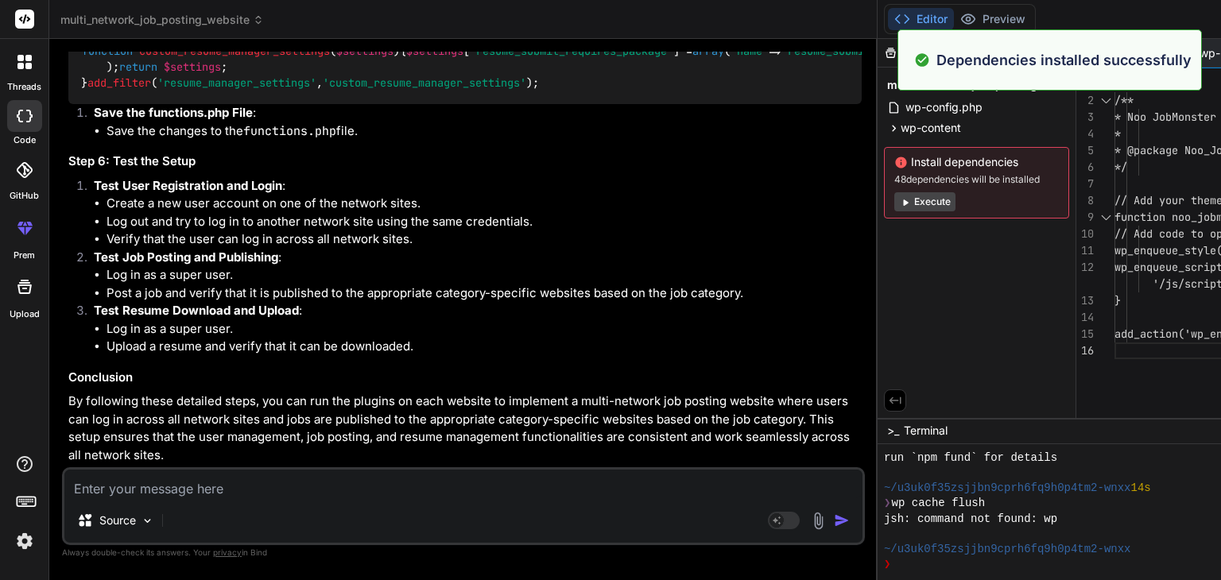
scroll to position [1526, 0]
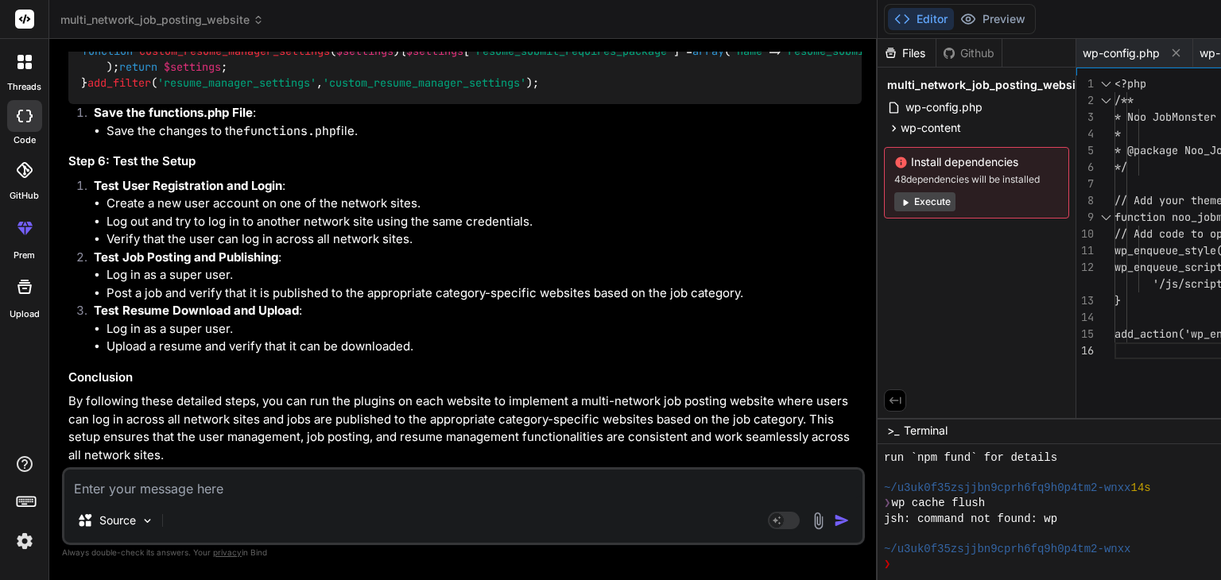
click at [887, 128] on icon at bounding box center [894, 129] width 14 height 14
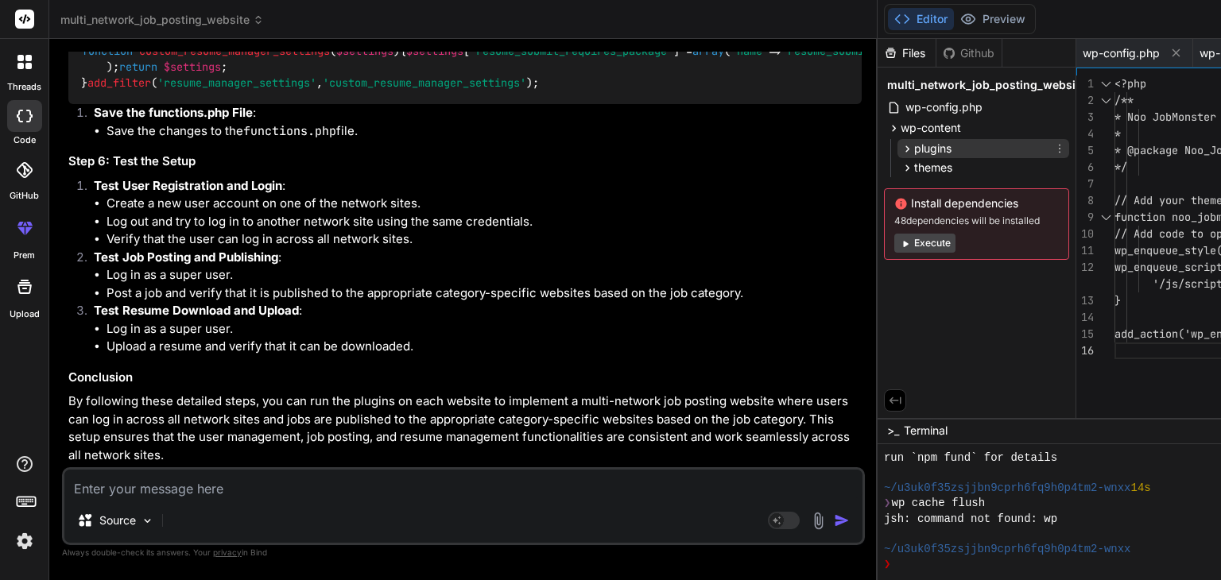
click at [914, 147] on span "plugins" at bounding box center [932, 149] width 37 height 16
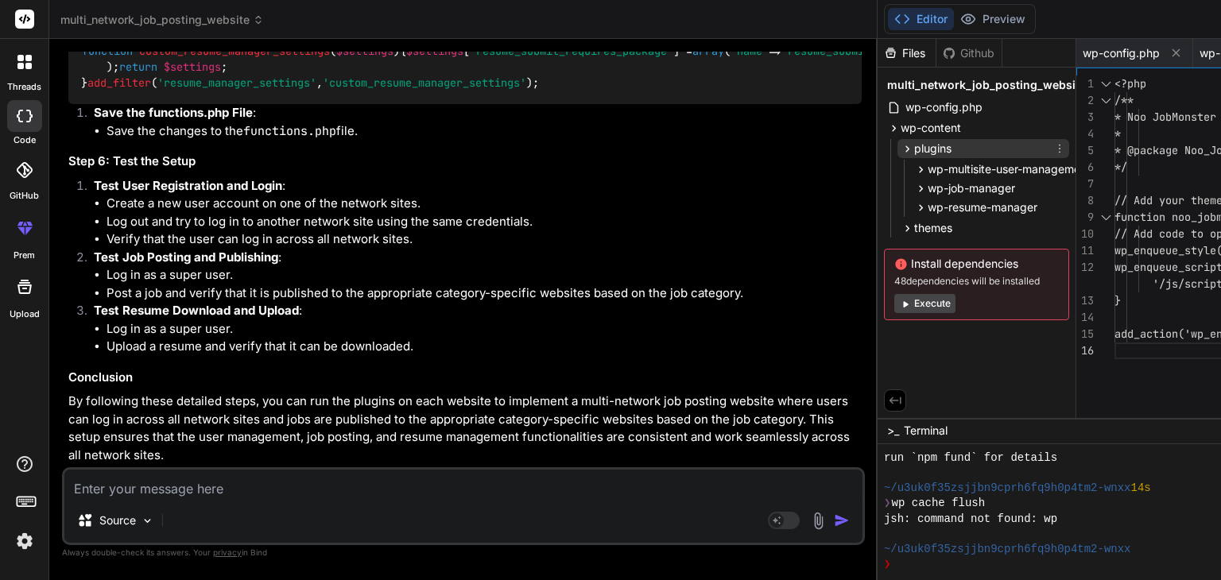
click at [914, 147] on span "plugins" at bounding box center [932, 149] width 37 height 16
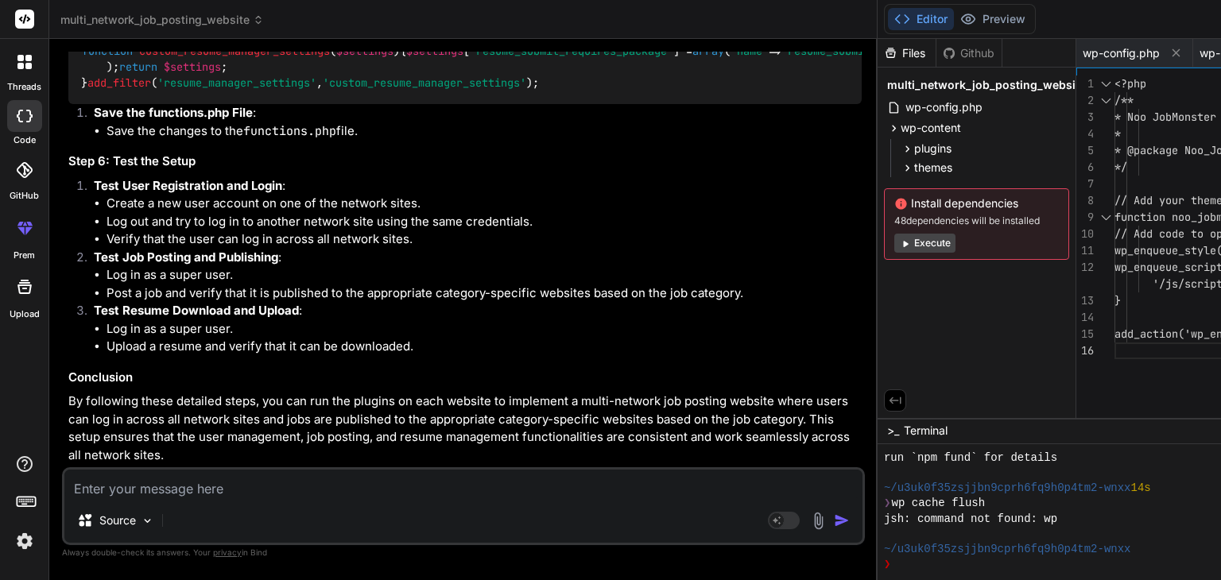
click at [887, 80] on span "multi_network_job_posting_website" at bounding box center [986, 85] width 199 height 16
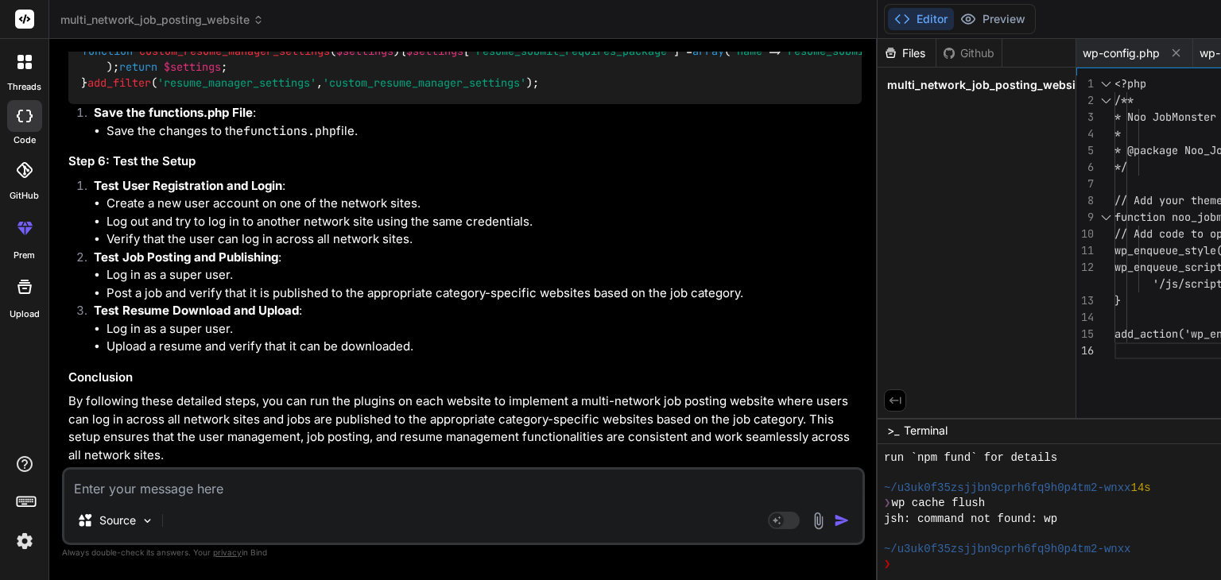
click at [887, 80] on span "multi_network_job_posting_website" at bounding box center [986, 85] width 199 height 16
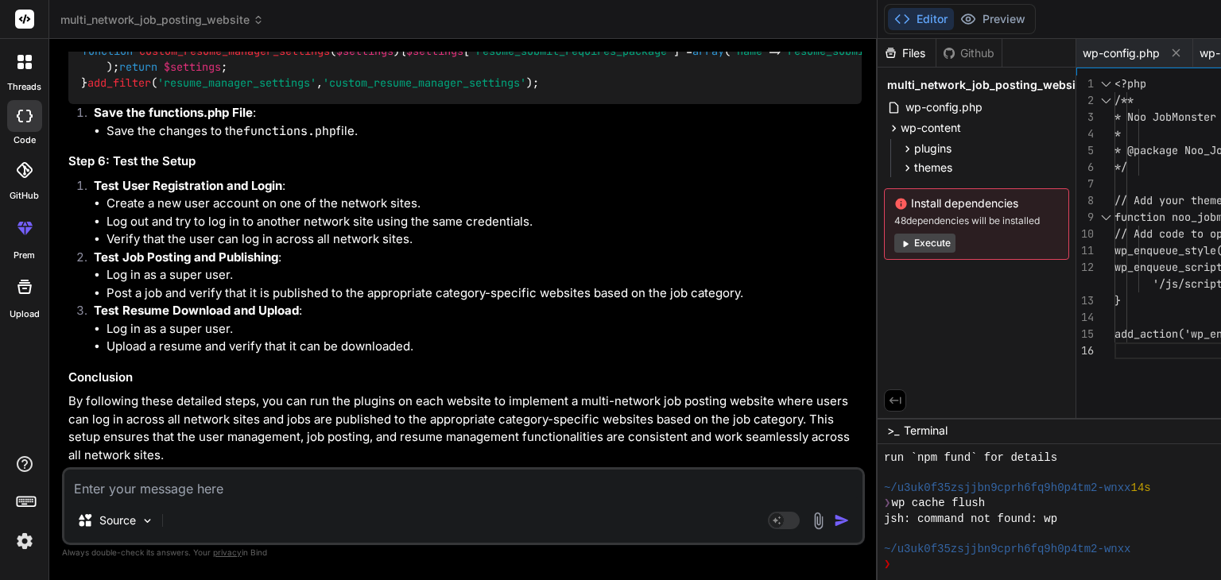
scroll to position [5909, 0]
drag, startPoint x: 238, startPoint y: 272, endPoint x: 180, endPoint y: 290, distance: 60.8
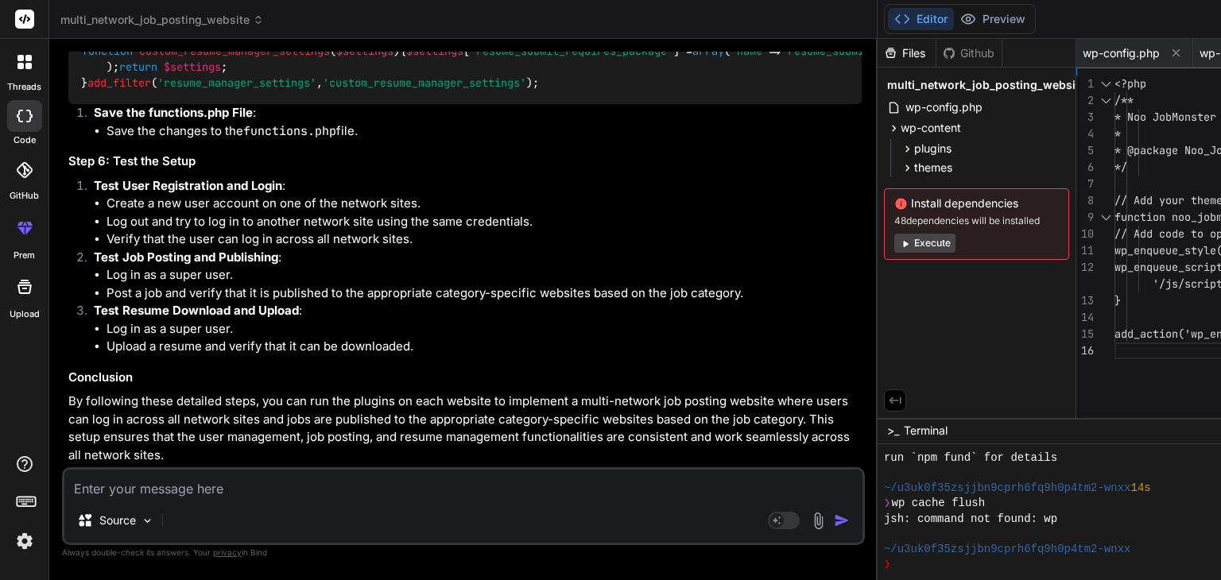
copy li "WP Multisite User Management"
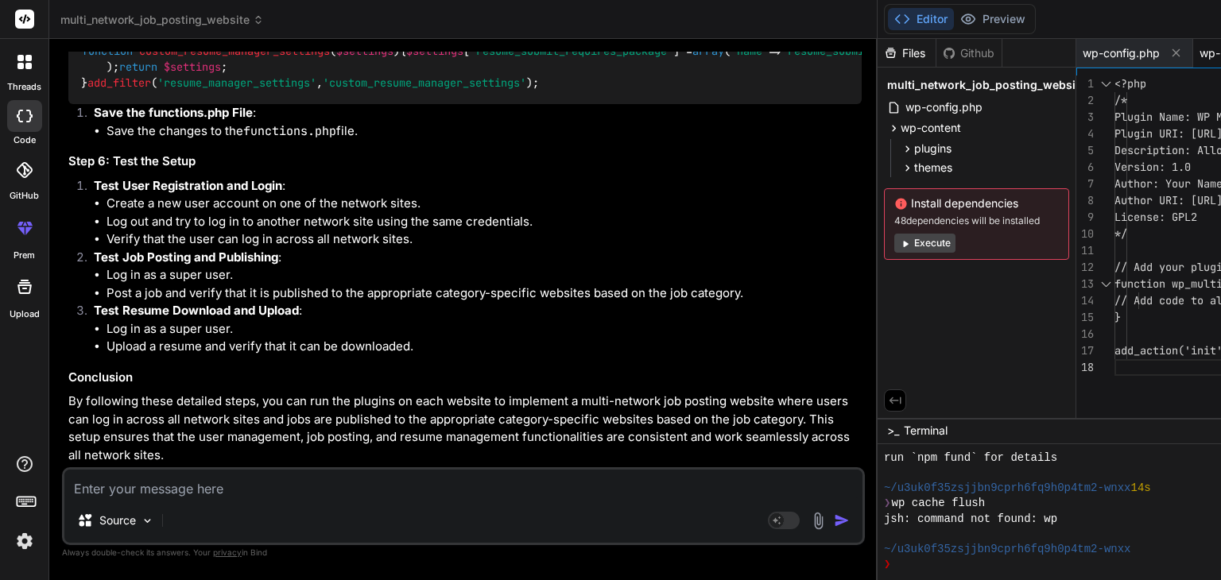
click at [900, 149] on icon at bounding box center [907, 149] width 14 height 14
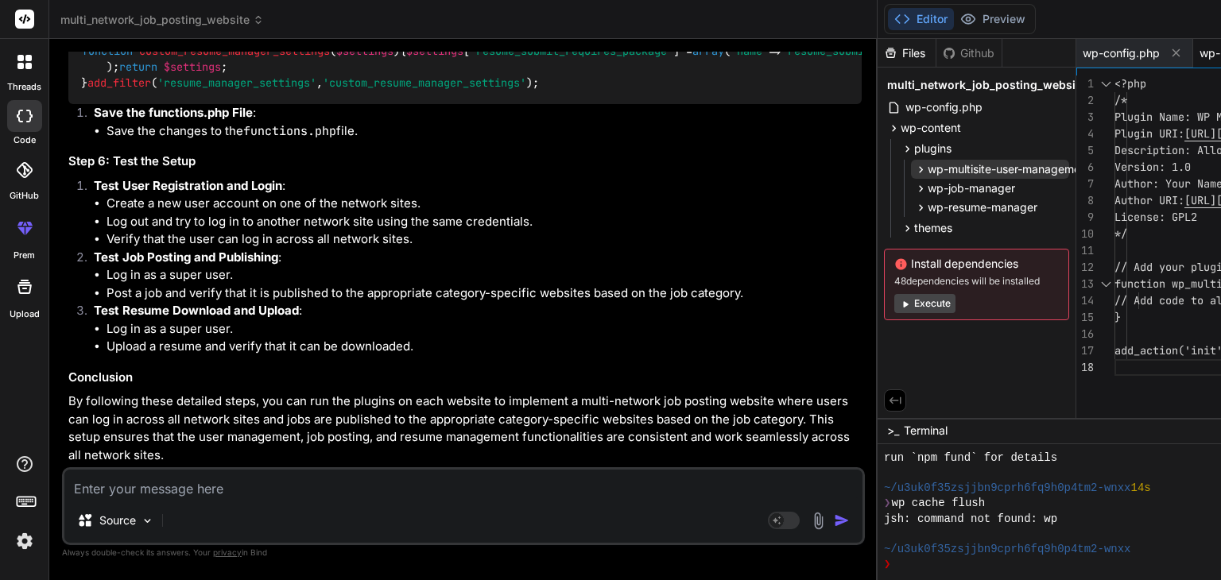
click at [927, 169] on span "wp-multisite-user-management" at bounding box center [1008, 169] width 163 height 16
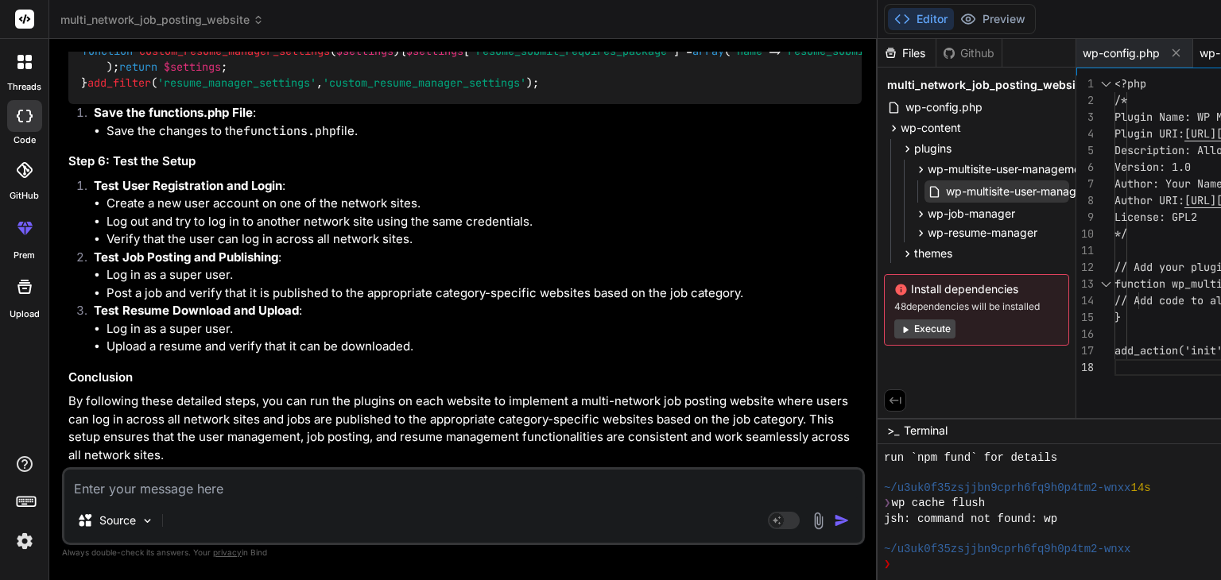
click at [944, 195] on span "wp-multisite-user-management.php" at bounding box center [1039, 191] width 190 height 19
click at [125, 482] on textarea at bounding box center [463, 484] width 798 height 29
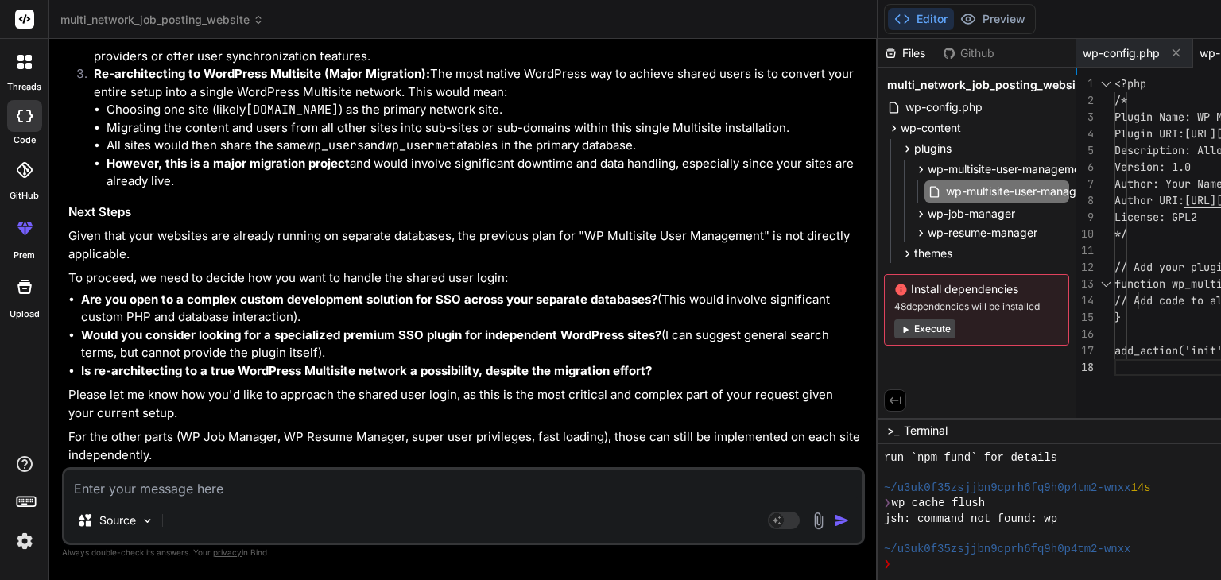
scroll to position [10018, 0]
click at [140, 488] on textarea at bounding box center [463, 484] width 798 height 29
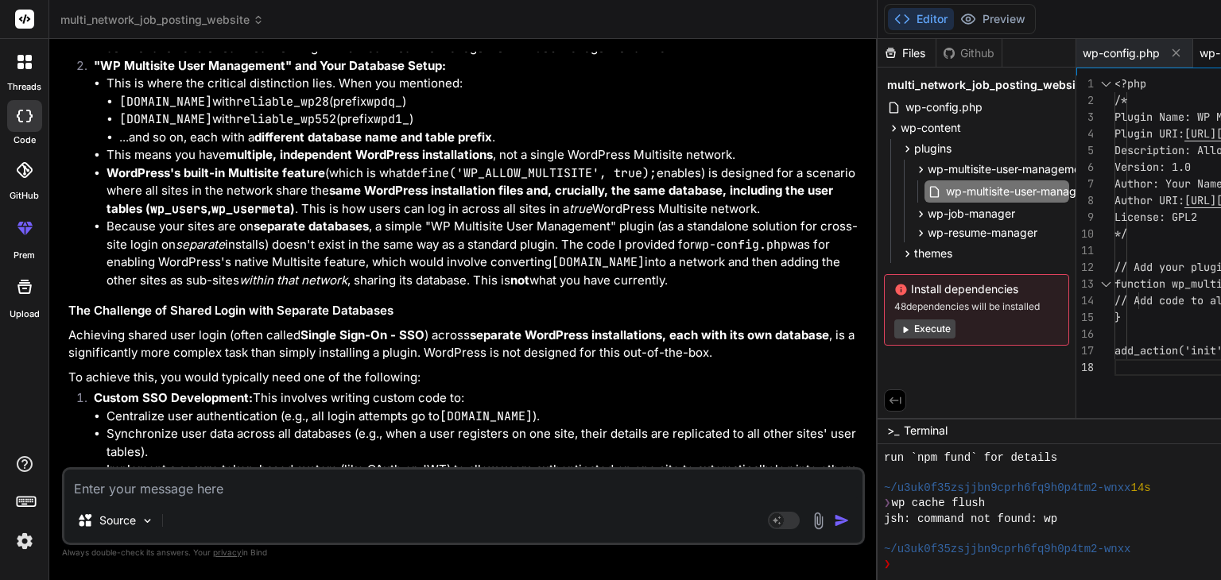
scroll to position [5650, 0]
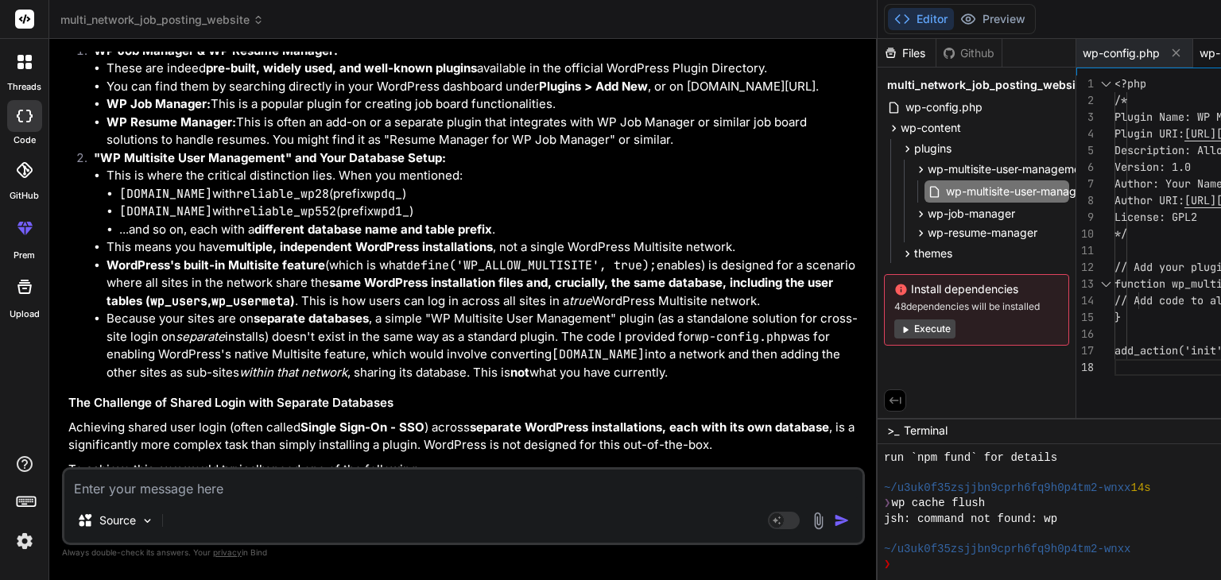
click at [24, 64] on icon at bounding box center [24, 62] width 14 height 14
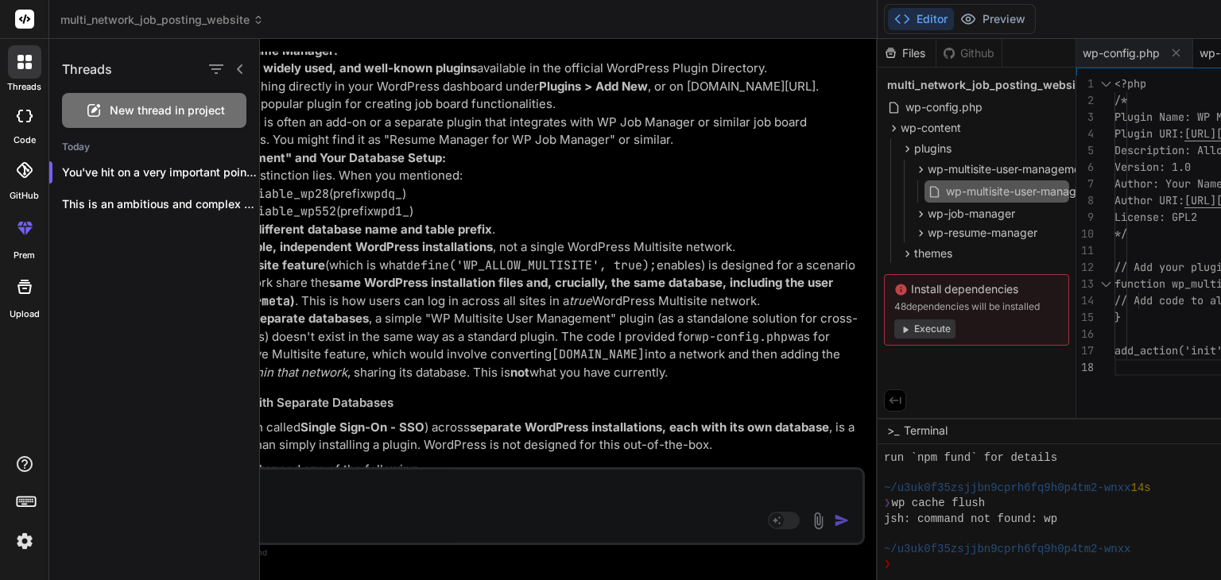
click at [357, 32] on header "multi_network_job_posting_website Created with Pixso." at bounding box center [463, 19] width 828 height 39
click at [353, 110] on div at bounding box center [740, 309] width 961 height 541
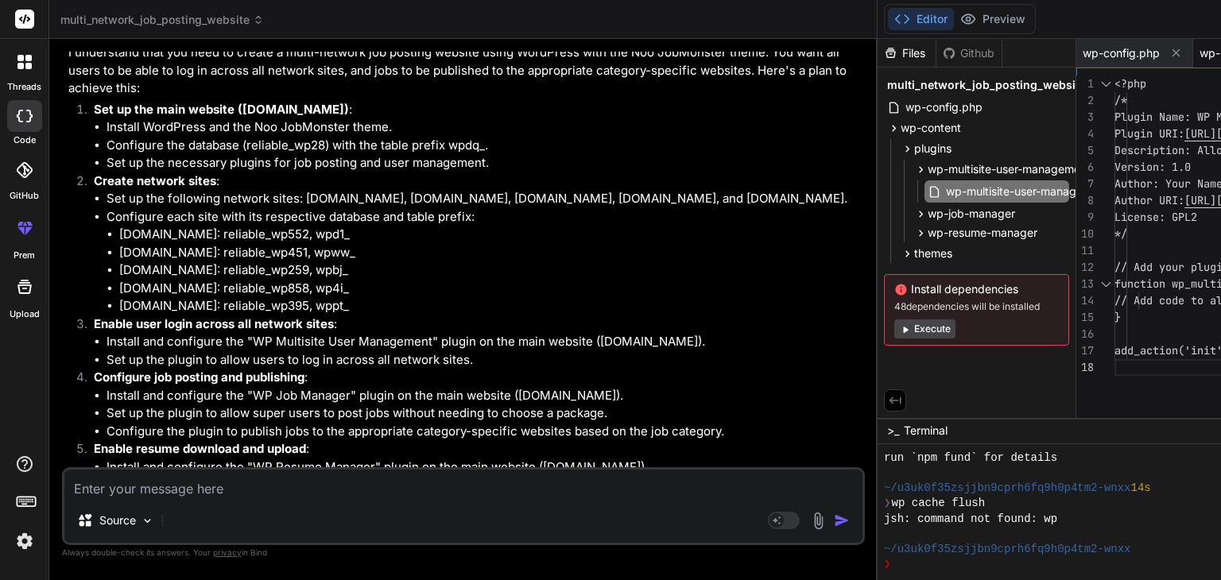
scroll to position [0, 0]
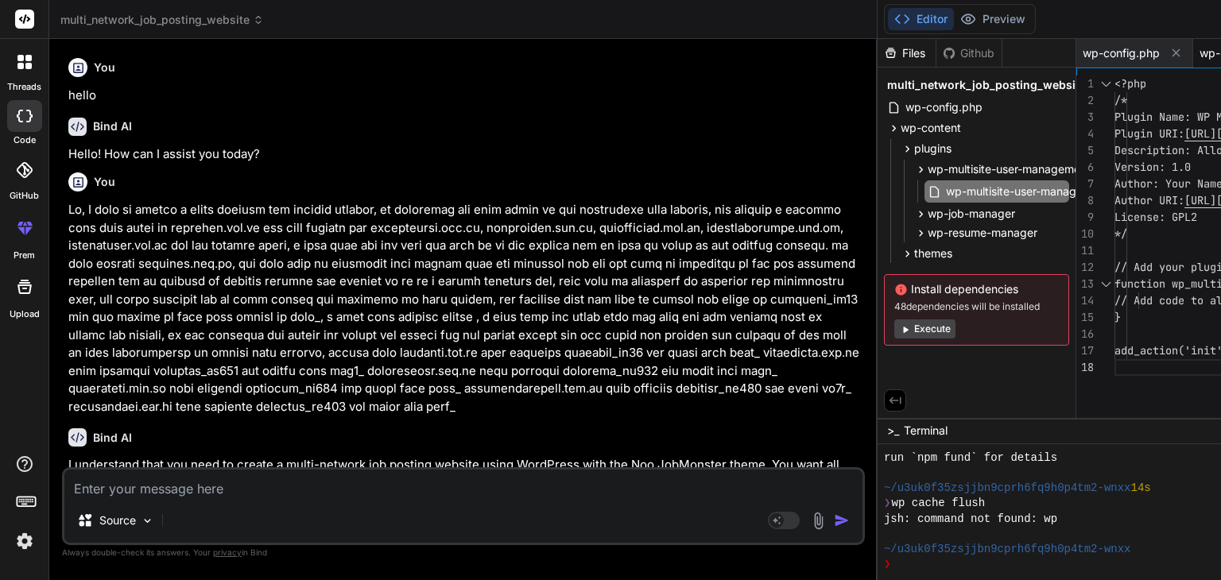
click at [18, 62] on icon at bounding box center [24, 62] width 14 height 14
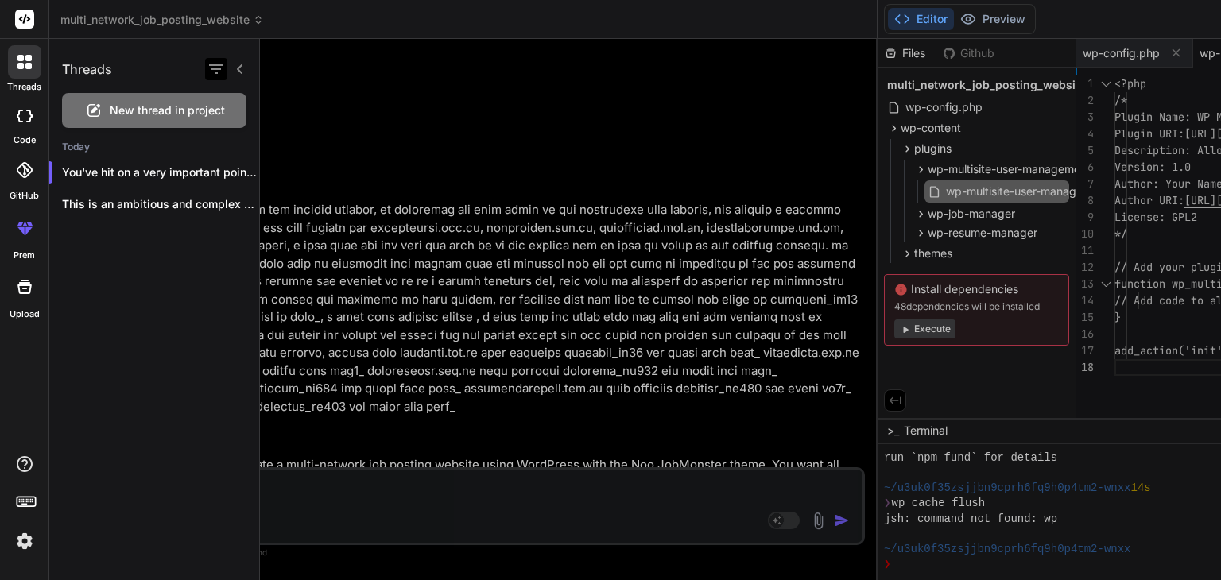
click at [219, 71] on icon "button" at bounding box center [216, 69] width 19 height 19
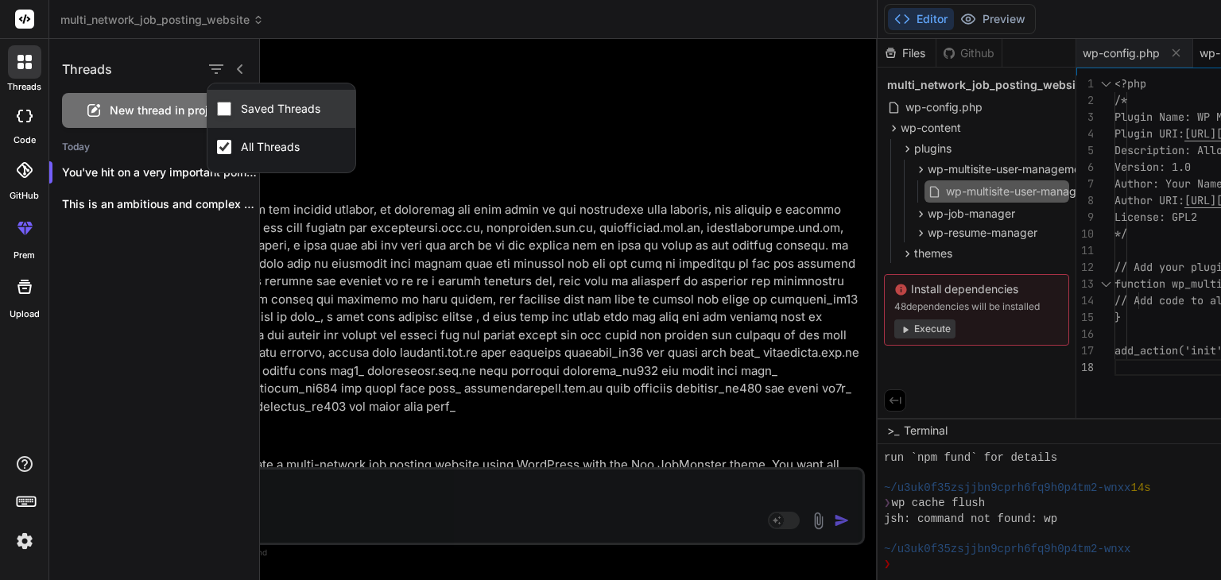
click at [259, 108] on label "Saved Threads" at bounding box center [281, 109] width 86 height 16
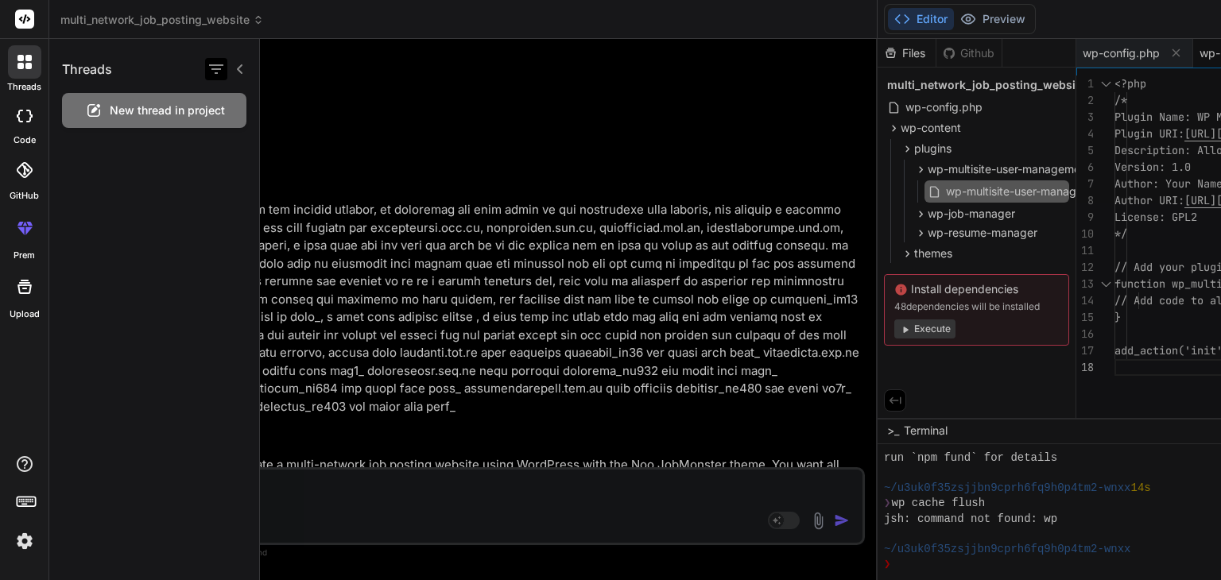
click at [211, 65] on icon "button" at bounding box center [216, 69] width 14 height 10
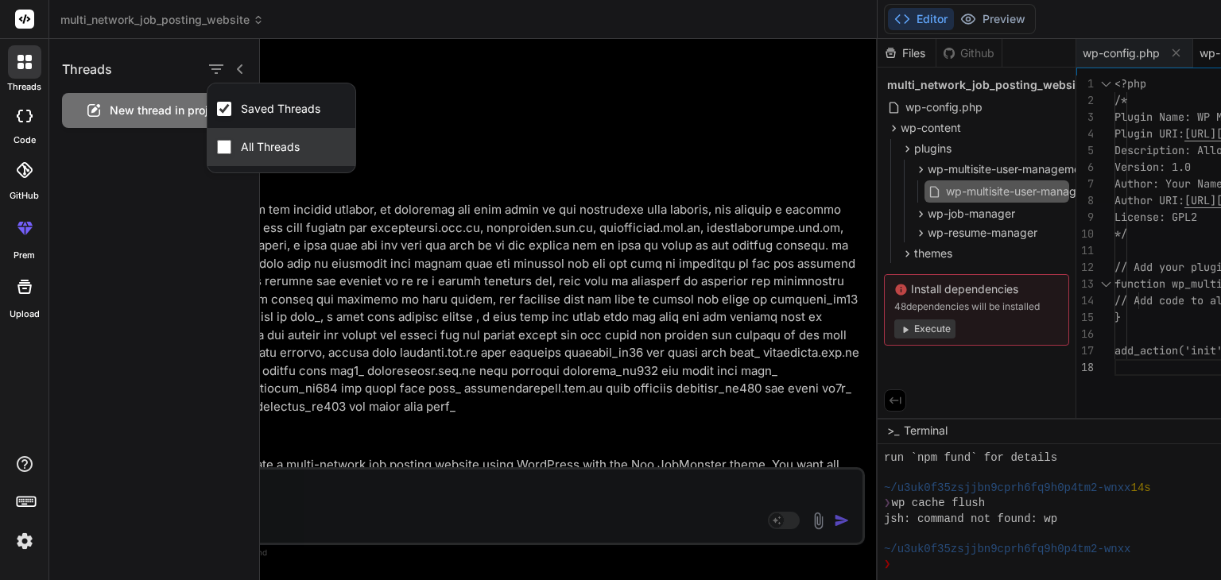
click at [261, 139] on label "All Threads" at bounding box center [270, 147] width 65 height 16
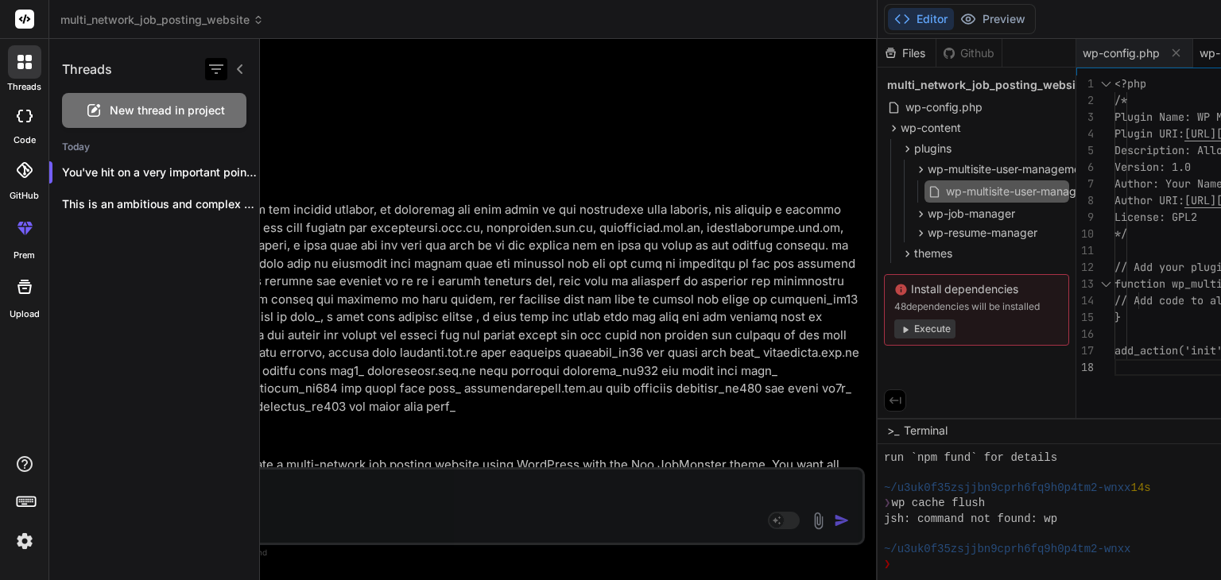
click at [217, 74] on icon "button" at bounding box center [216, 69] width 19 height 19
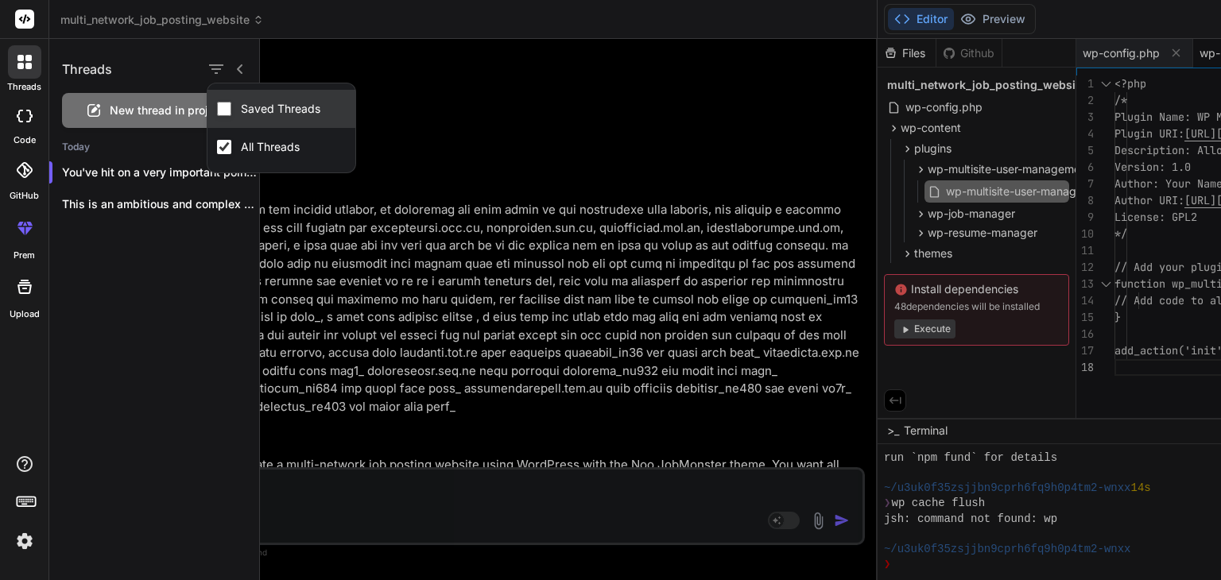
click at [271, 109] on label "Saved Threads" at bounding box center [281, 109] width 86 height 16
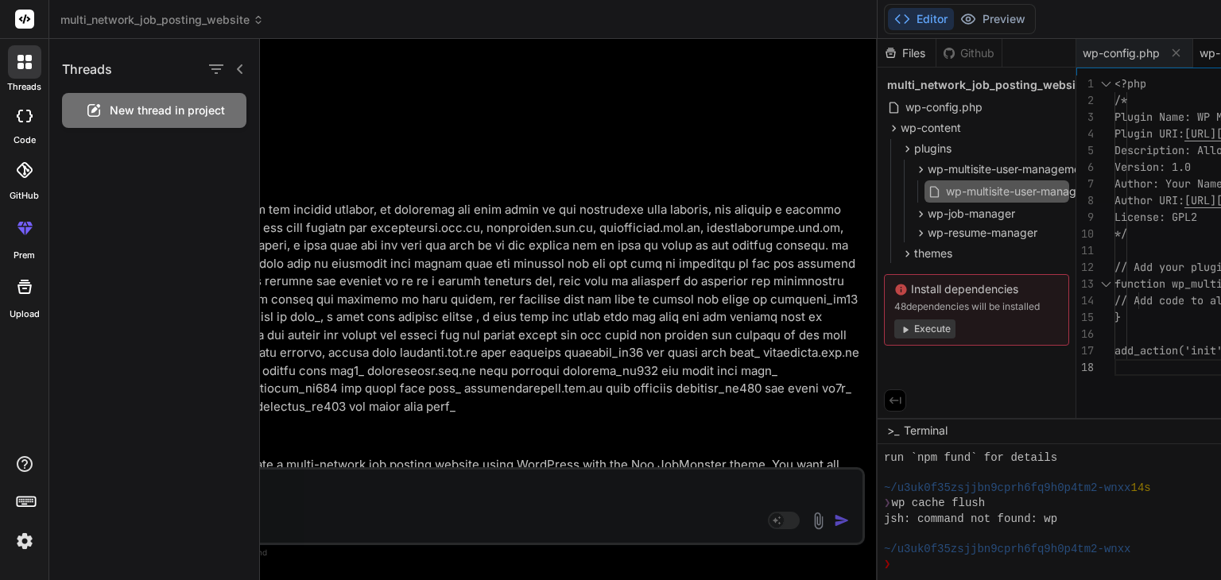
click at [22, 184] on div at bounding box center [24, 170] width 35 height 35
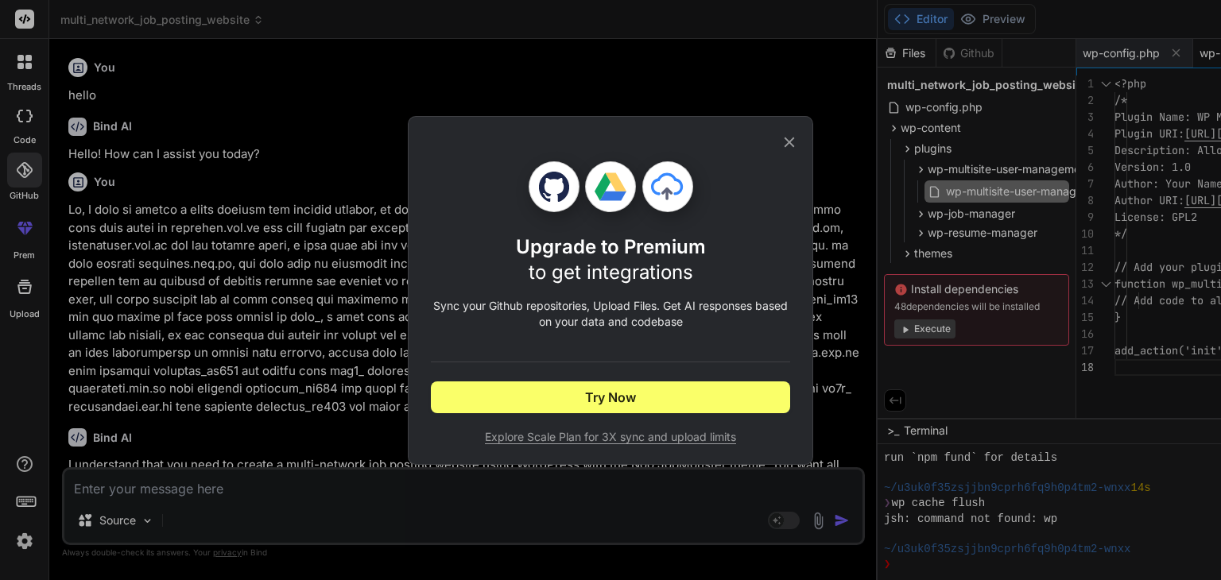
click at [792, 137] on icon at bounding box center [788, 142] width 17 height 17
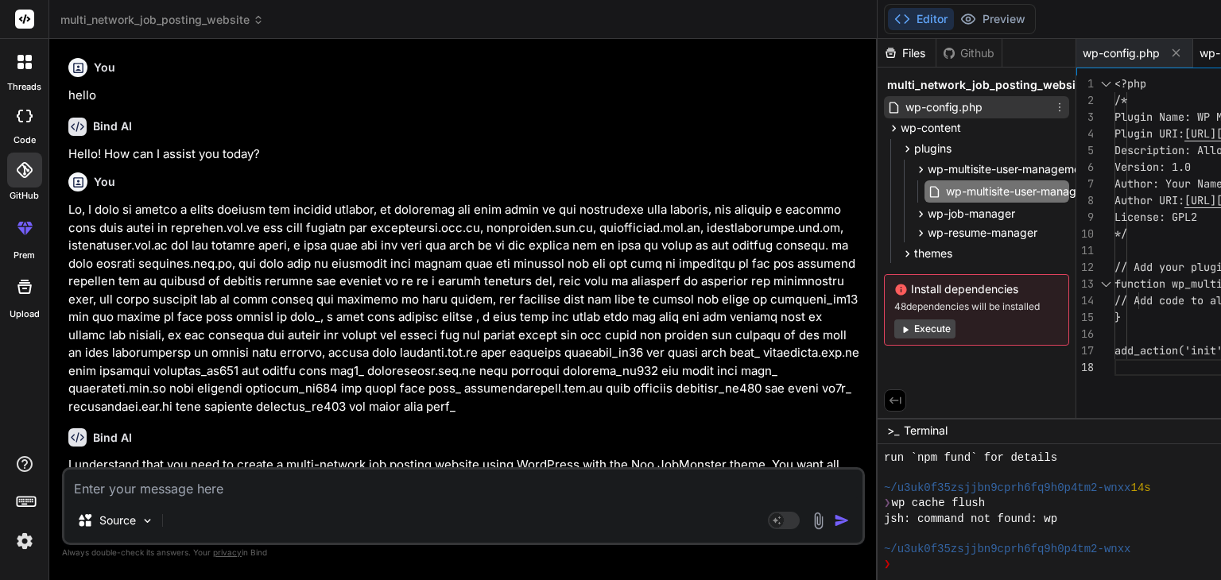
click at [887, 106] on icon at bounding box center [894, 108] width 14 height 14
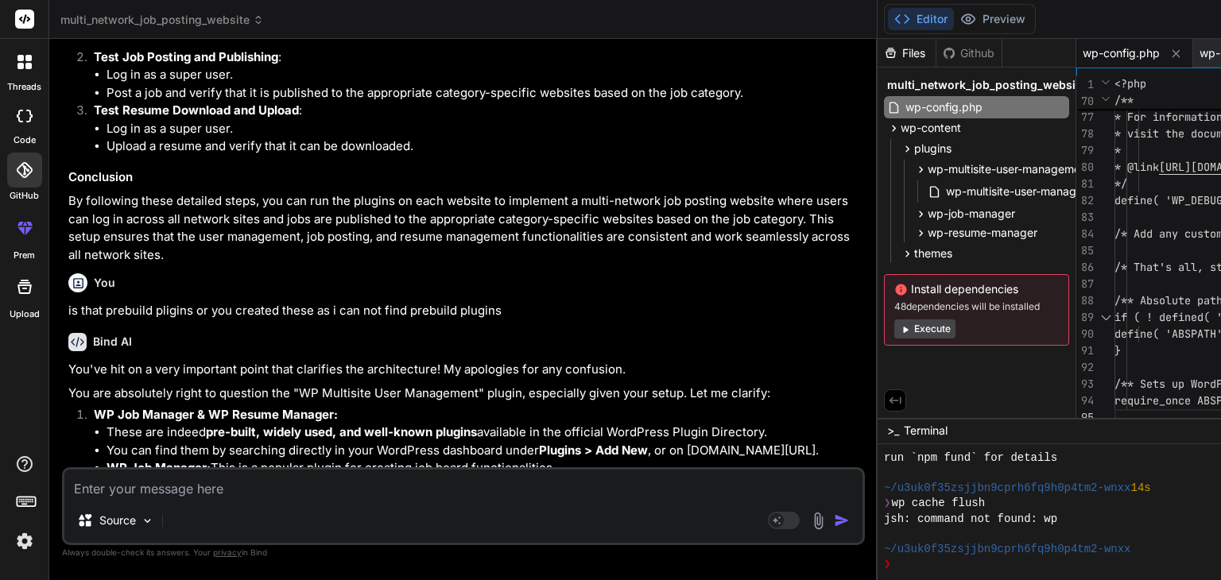
scroll to position [5568, 0]
